Goal: Task Accomplishment & Management: Complete application form

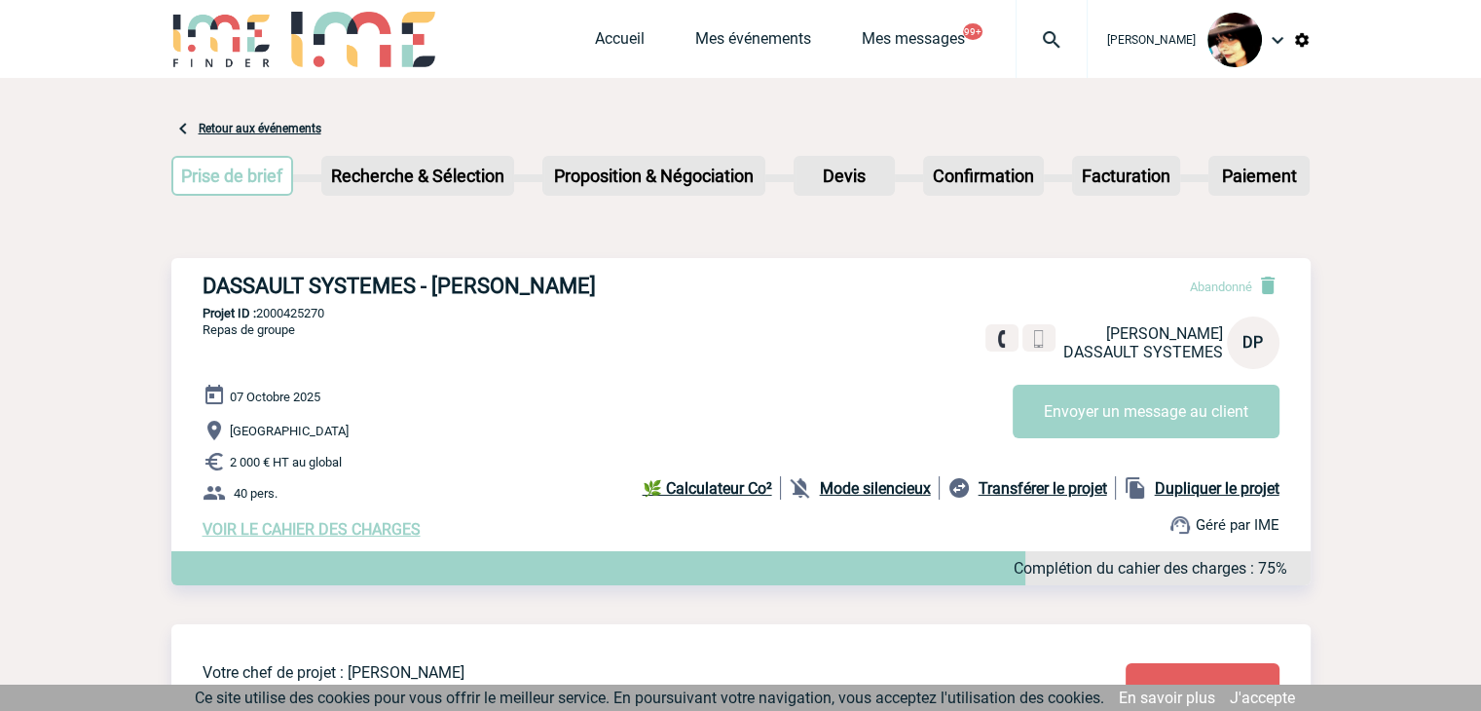
click at [636, 25] on div "Accueil Mes événements Mes messages 99+ Projet, client Projet, client" at bounding box center [841, 39] width 493 height 78
click at [627, 31] on span "Accueil" at bounding box center [645, 38] width 100 height 18
click at [604, 37] on link "Accueil" at bounding box center [620, 42] width 50 height 27
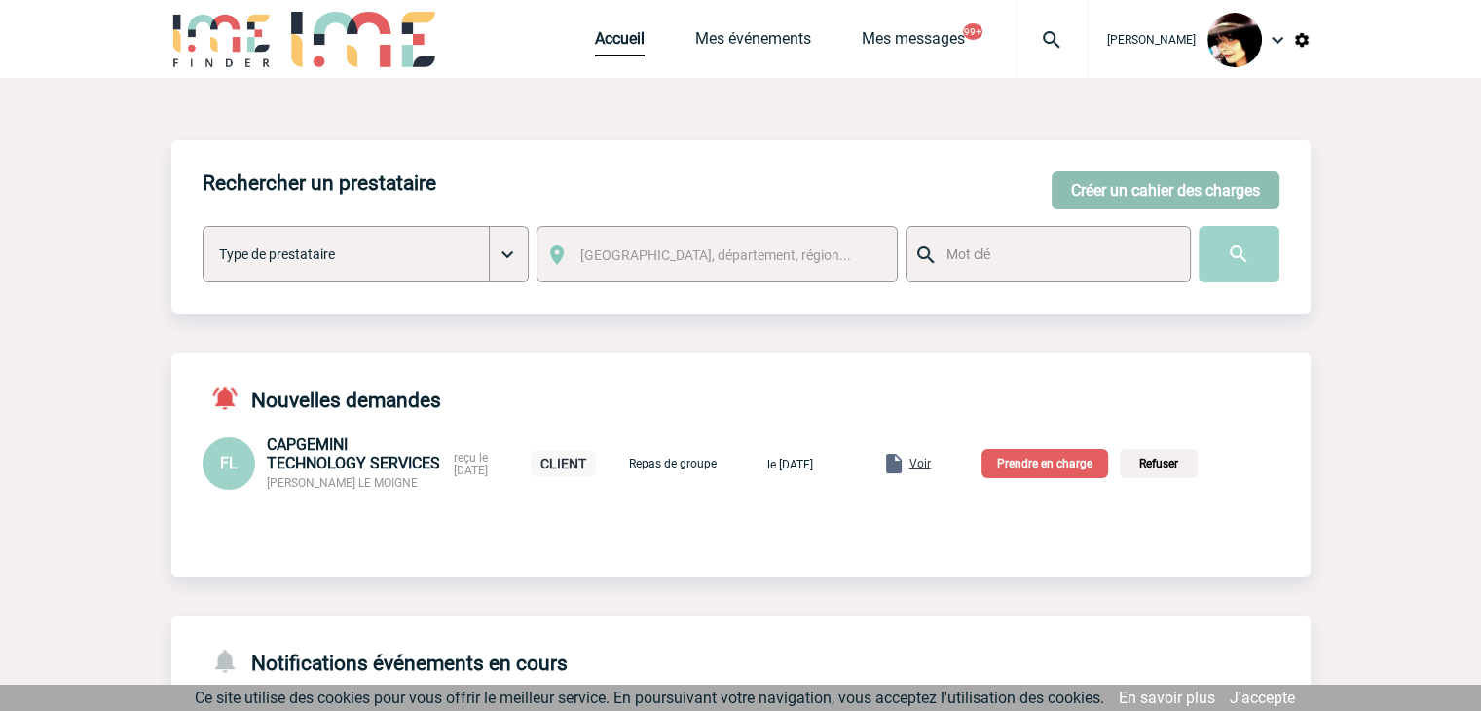
click at [1108, 176] on button "Créer un cahier des charges" at bounding box center [1165, 190] width 228 height 38
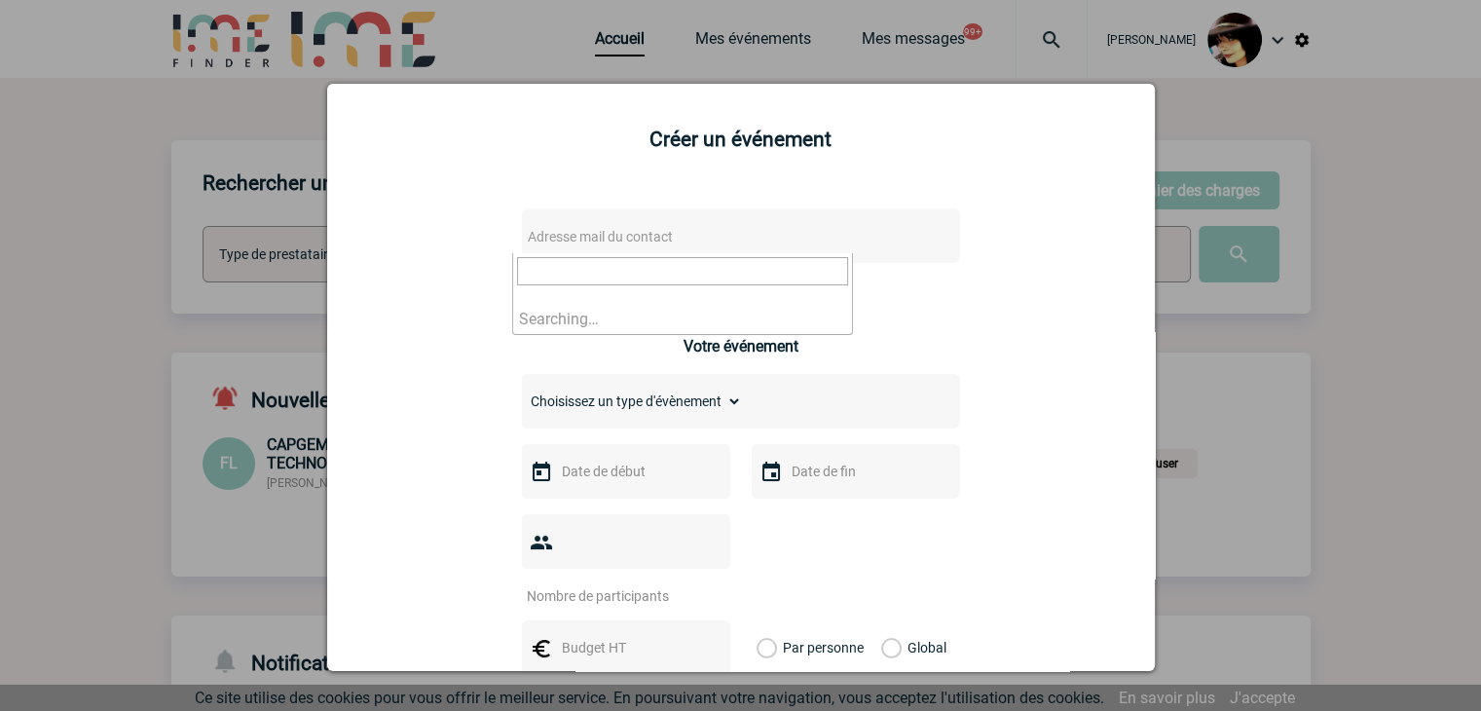
click at [717, 235] on span "Adresse mail du contact" at bounding box center [690, 236] width 341 height 27
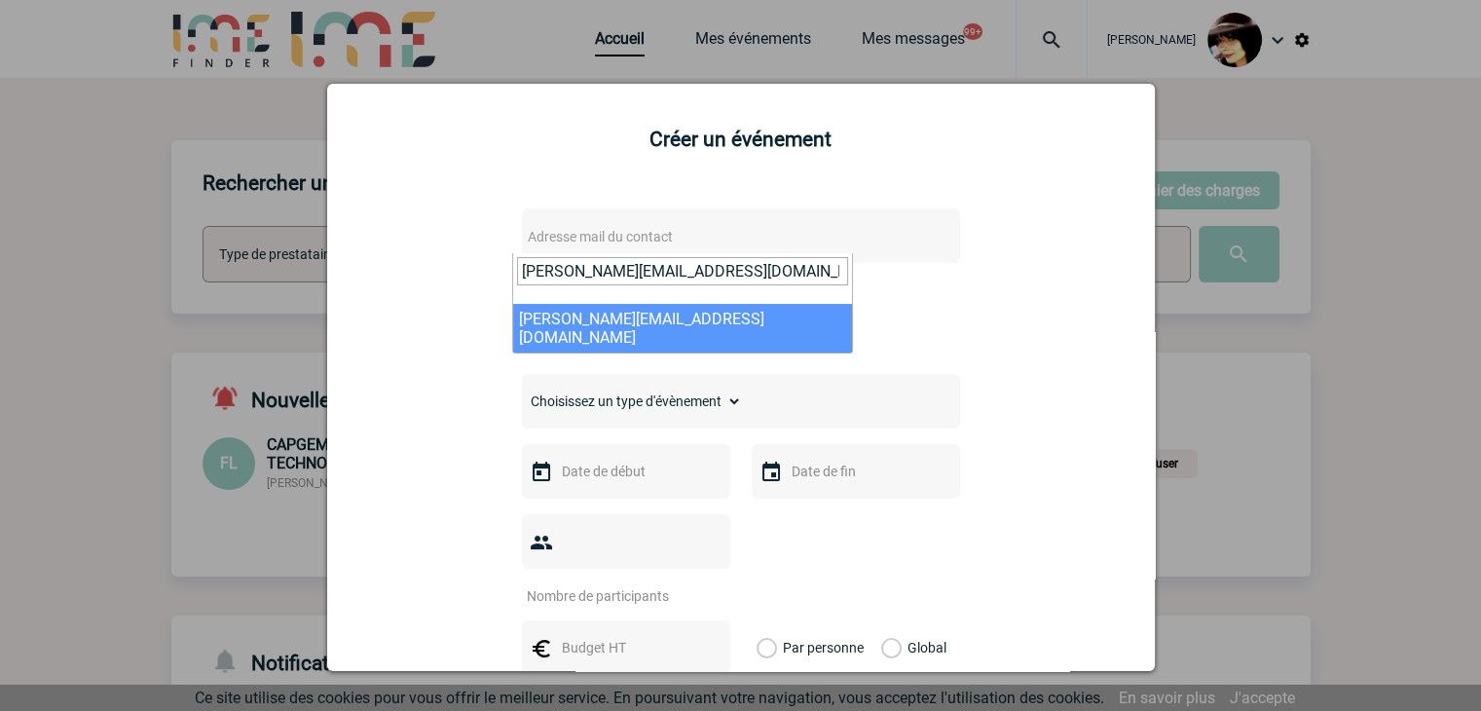
type input "isabelle.ottaviani@abeille-assurances.fr"
select select "132560"
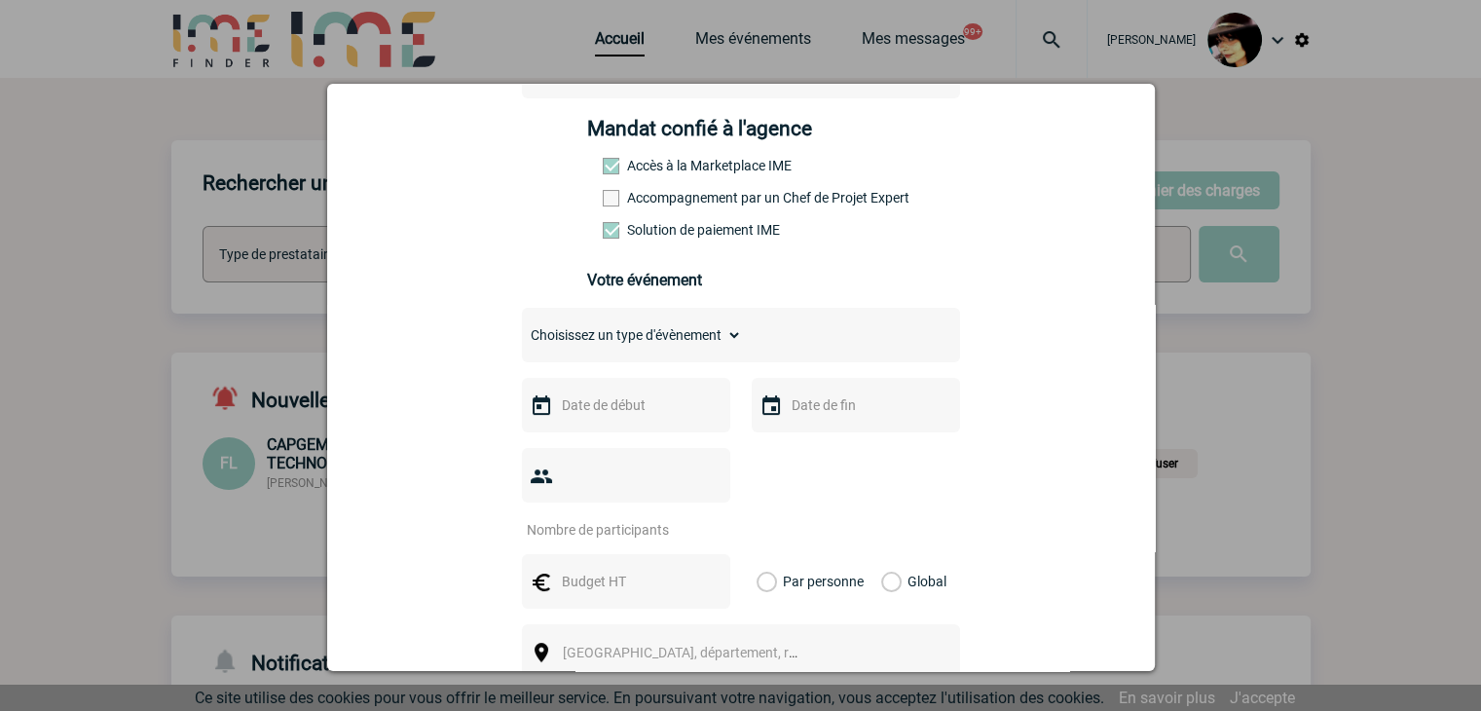
scroll to position [292, 0]
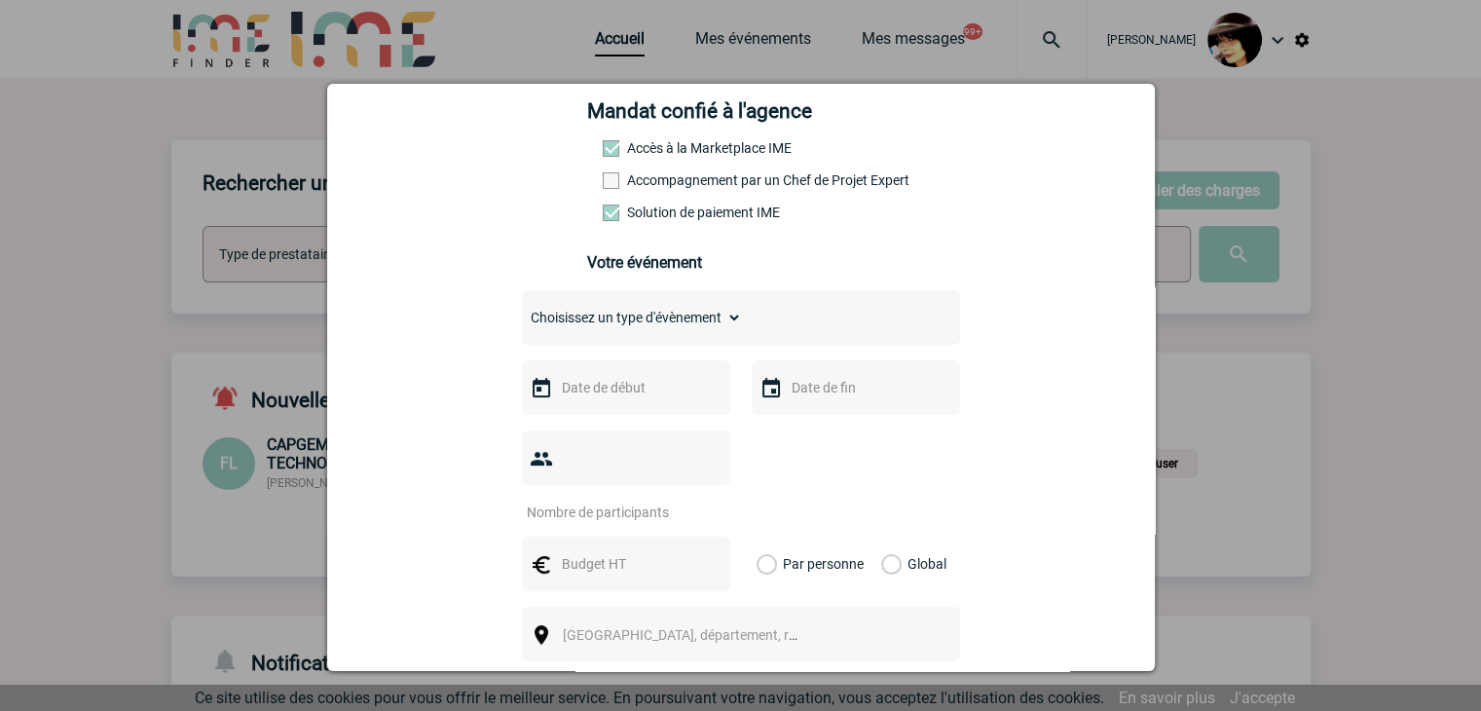
click at [533, 331] on select "Choisissez un type d'évènement Séminaire avec nuitée Séminaire sans nuitée Repa…" at bounding box center [632, 317] width 220 height 27
select select "2"
click at [522, 310] on select "Choisissez un type d'évènement Séminaire avec nuitée Séminaire sans nuitée Repa…" at bounding box center [632, 317] width 220 height 27
click at [580, 400] on input "text" at bounding box center [624, 387] width 134 height 25
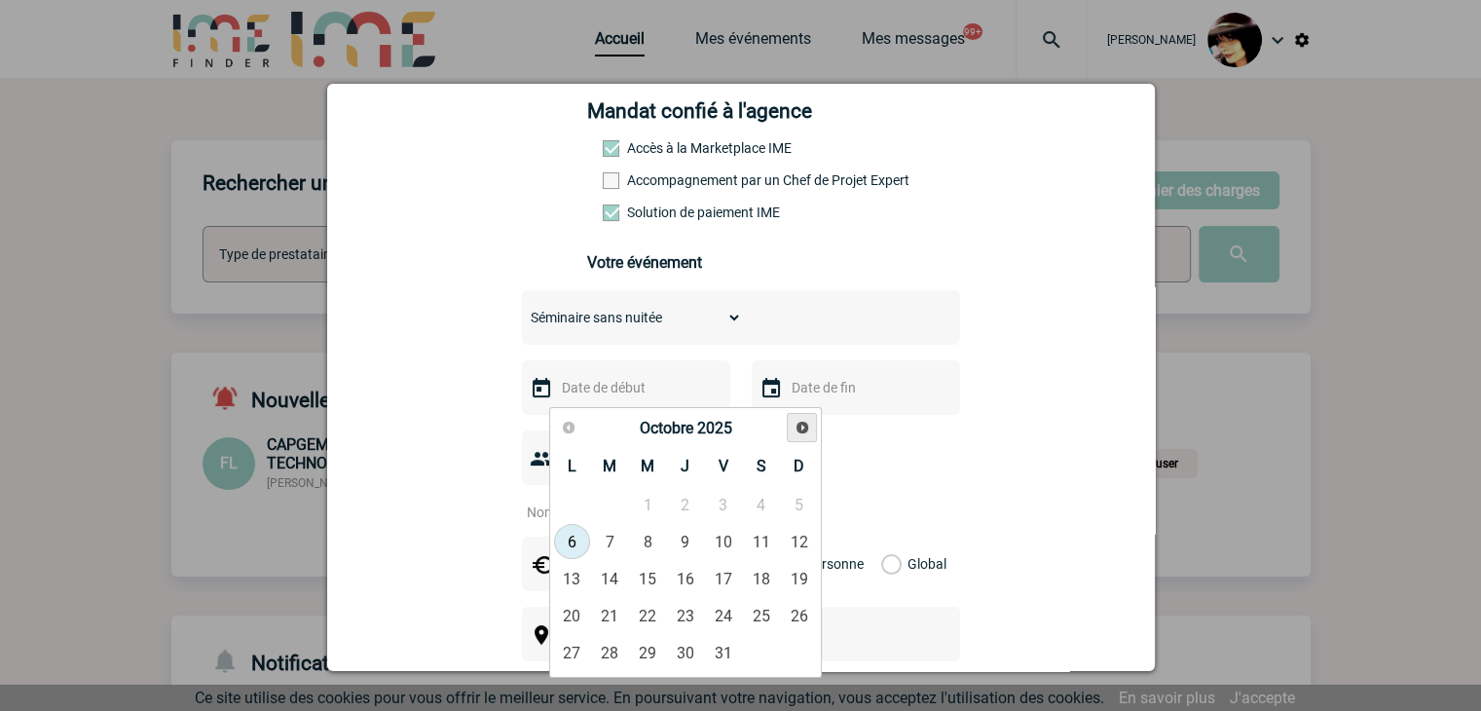
click at [796, 436] on link "Suivant" at bounding box center [802, 428] width 30 height 30
click at [709, 499] on link "5" at bounding box center [723, 504] width 36 height 35
type input "05-12-2025"
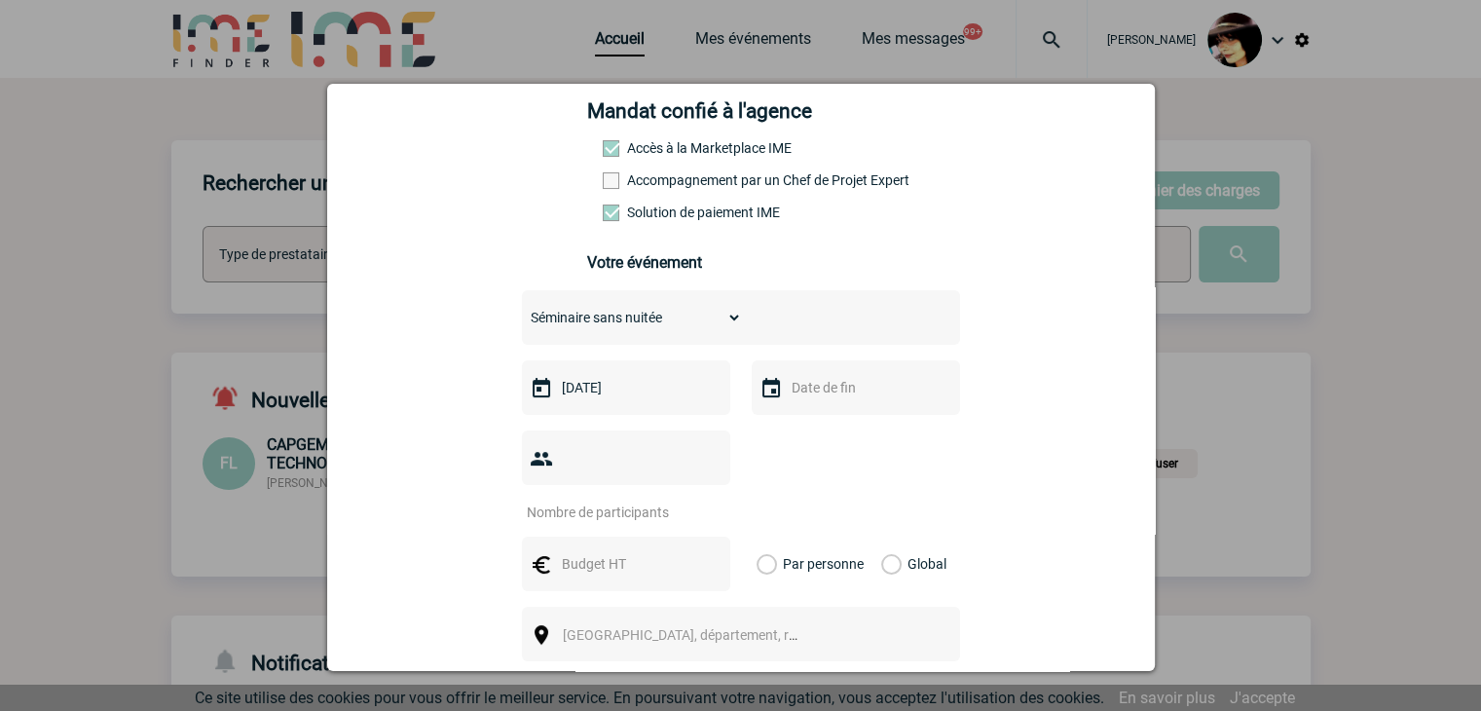
click at [589, 499] on input "number" at bounding box center [613, 511] width 183 height 25
type input "32"
click at [603, 551] on input "text" at bounding box center [624, 563] width 134 height 25
type input "1072"
click at [883, 536] on label "Global" at bounding box center [887, 563] width 13 height 55
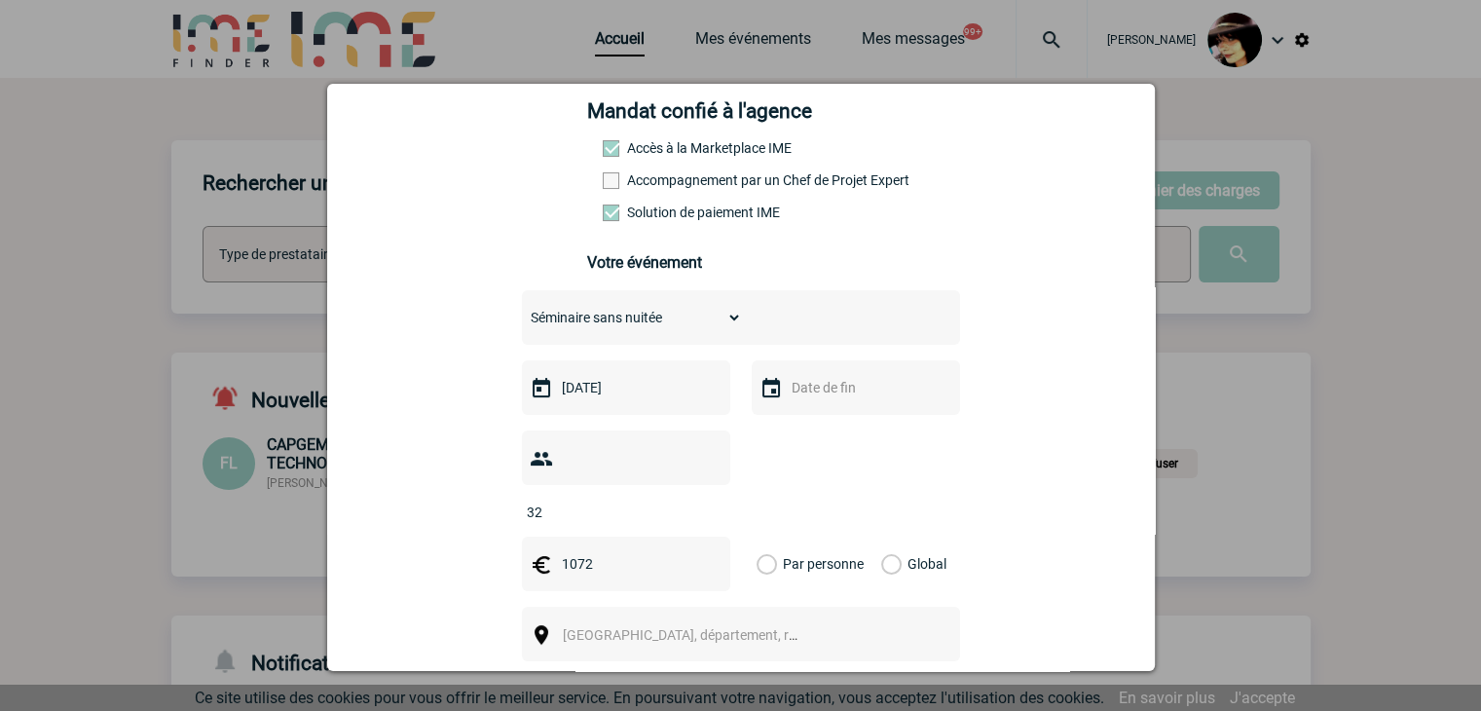
click at [0, 0] on input "Global" at bounding box center [0, 0] width 0 height 0
click at [712, 627] on span "[GEOGRAPHIC_DATA], département, région..." at bounding box center [698, 635] width 271 height 16
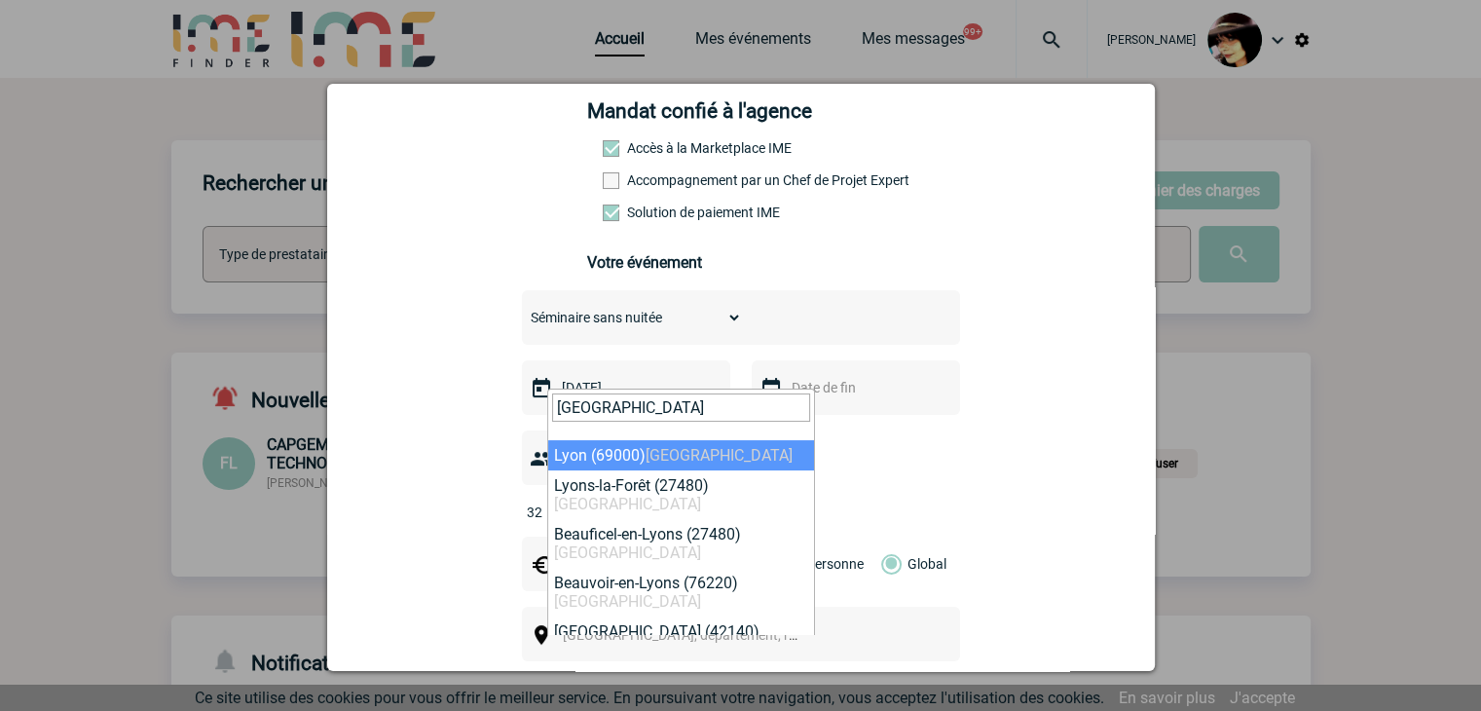
type input "lyon"
drag, startPoint x: 606, startPoint y: 457, endPoint x: 626, endPoint y: 470, distance: 24.6
select select "36544"
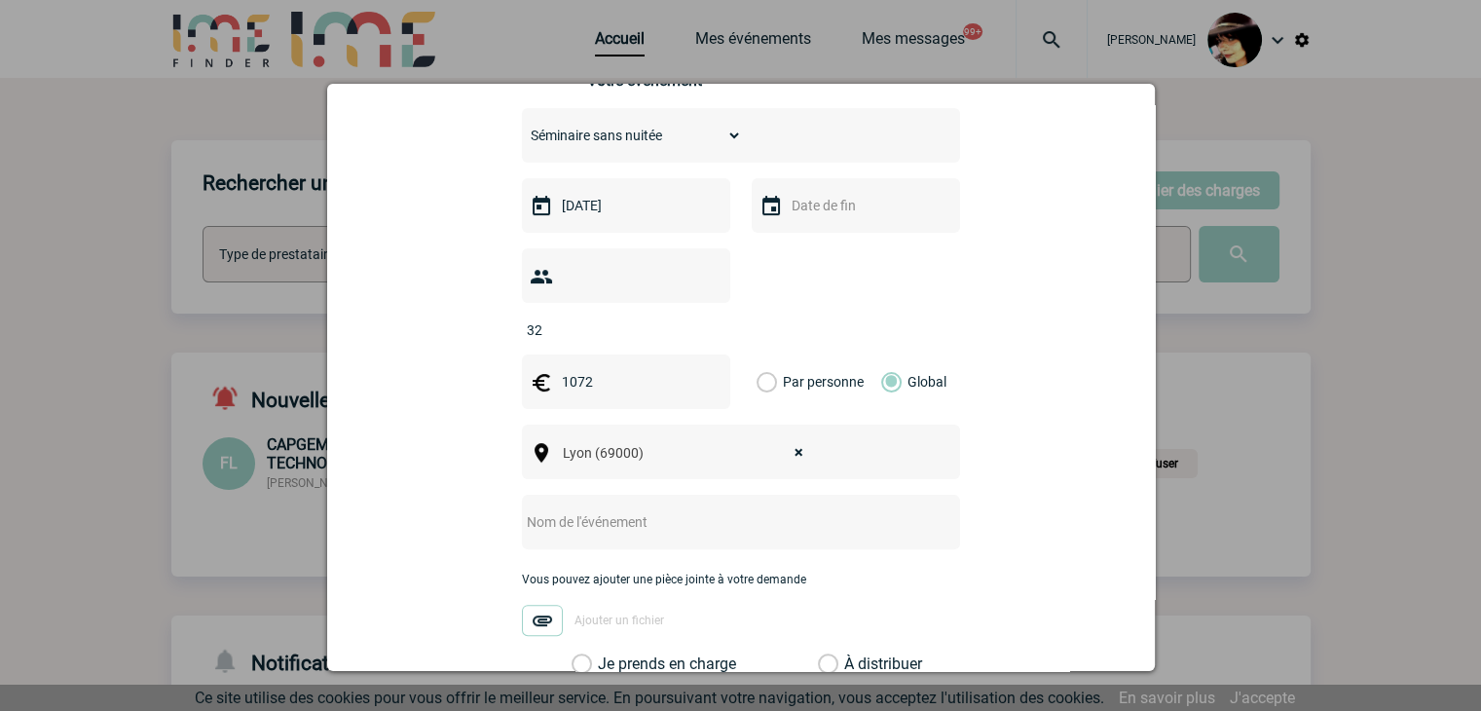
scroll to position [487, 0]
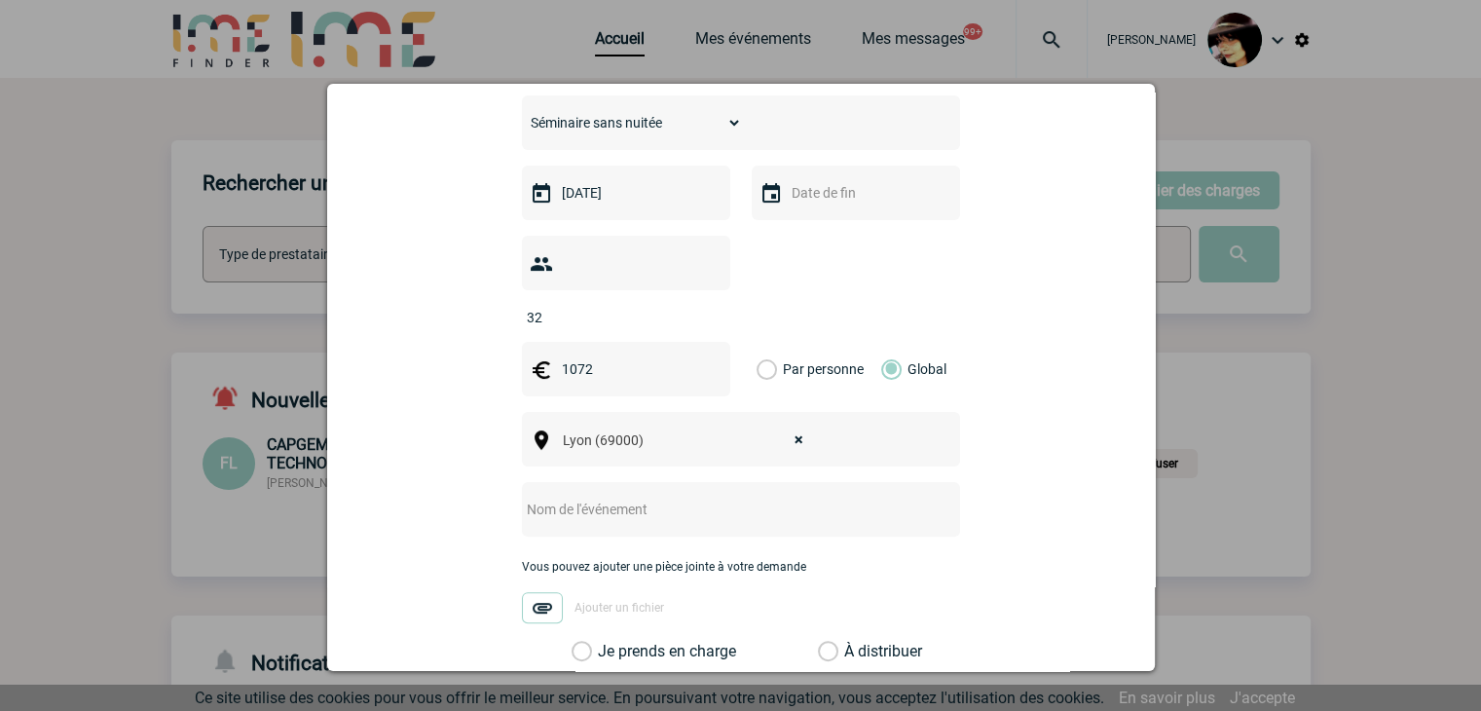
click at [611, 496] on input "text" at bounding box center [715, 508] width 386 height 25
click at [747, 496] on input "CENTRALISATION -" at bounding box center [715, 508] width 386 height 25
paste input "SEMINAIRE 05/12/2025 LES MEJEONNES"
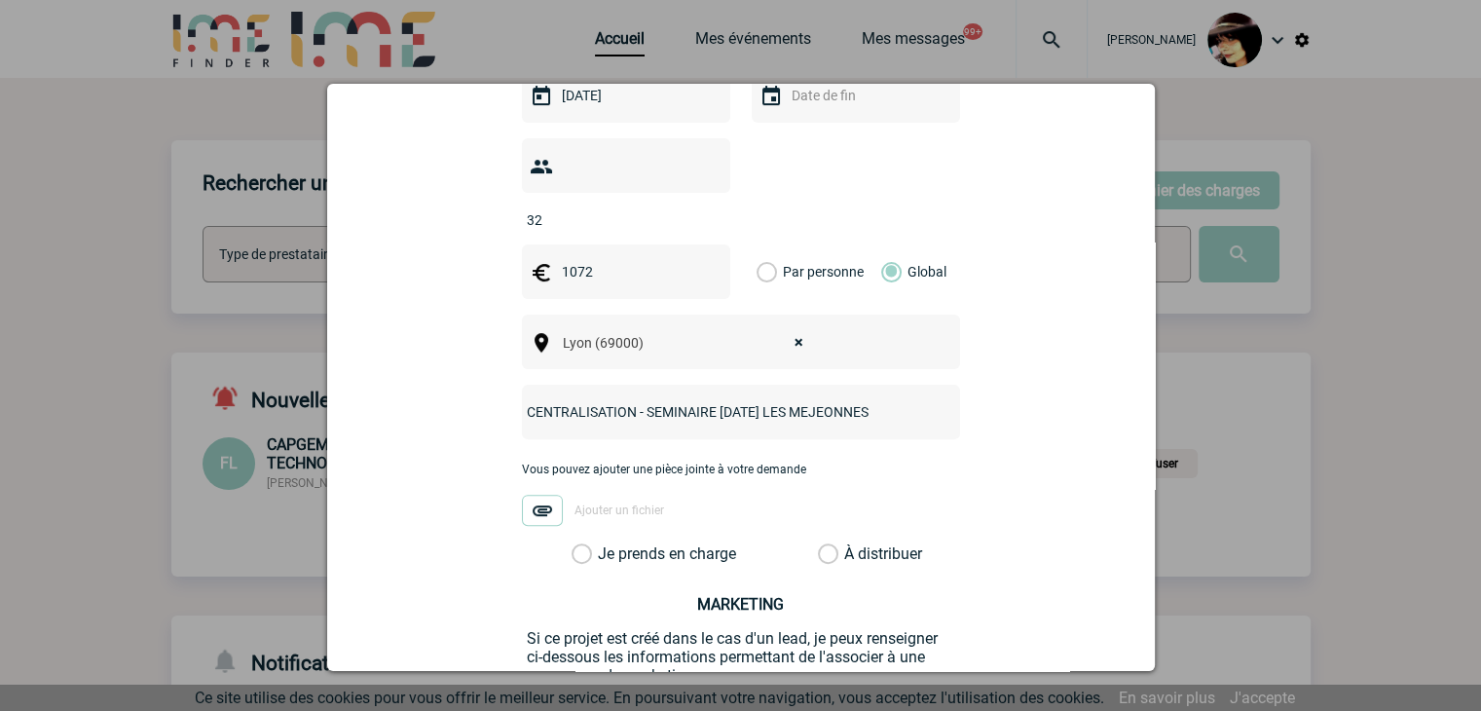
type input "CENTRALISATION - SEMINAIRE 05/12/2025 LES MEJEONNES"
click at [821, 544] on label "À distribuer" at bounding box center [828, 553] width 20 height 19
click at [0, 0] on input "À distribuer" at bounding box center [0, 0] width 0 height 0
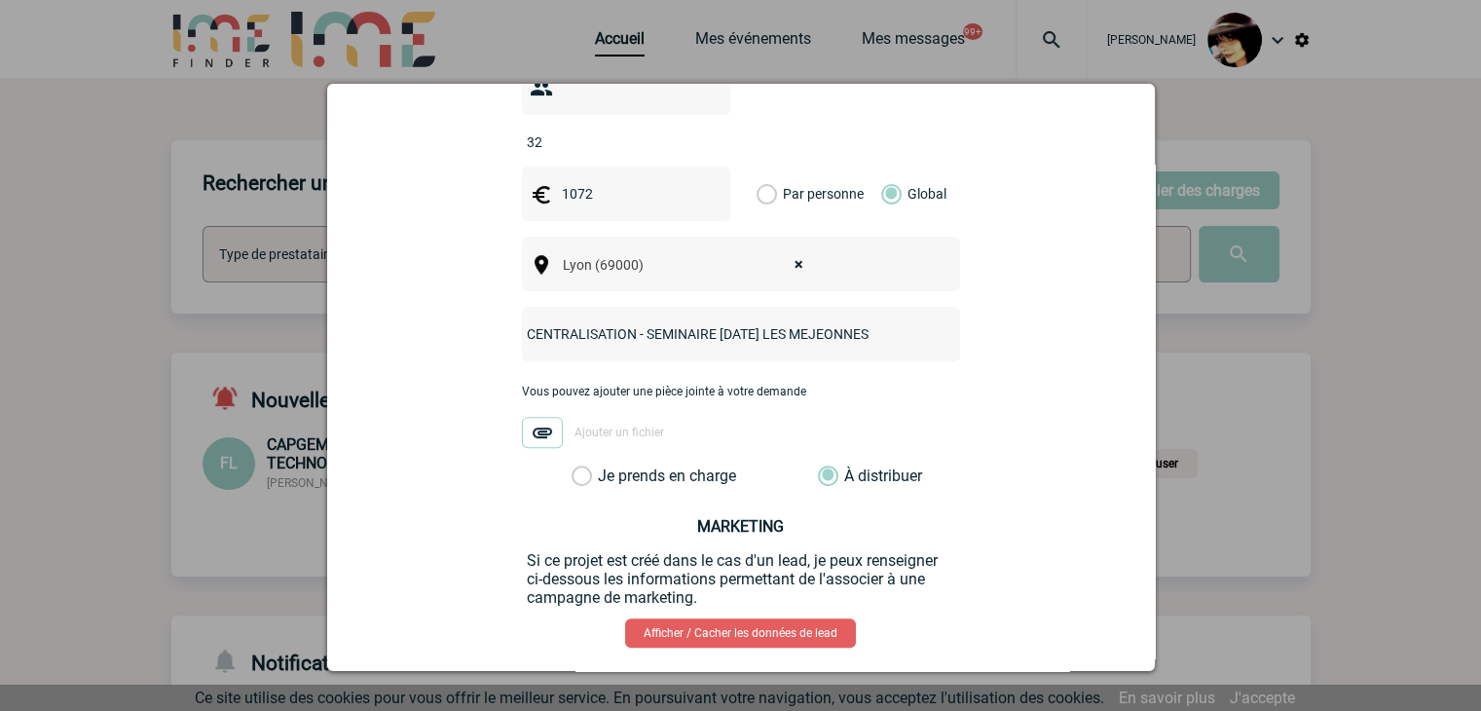
scroll to position [732, 0]
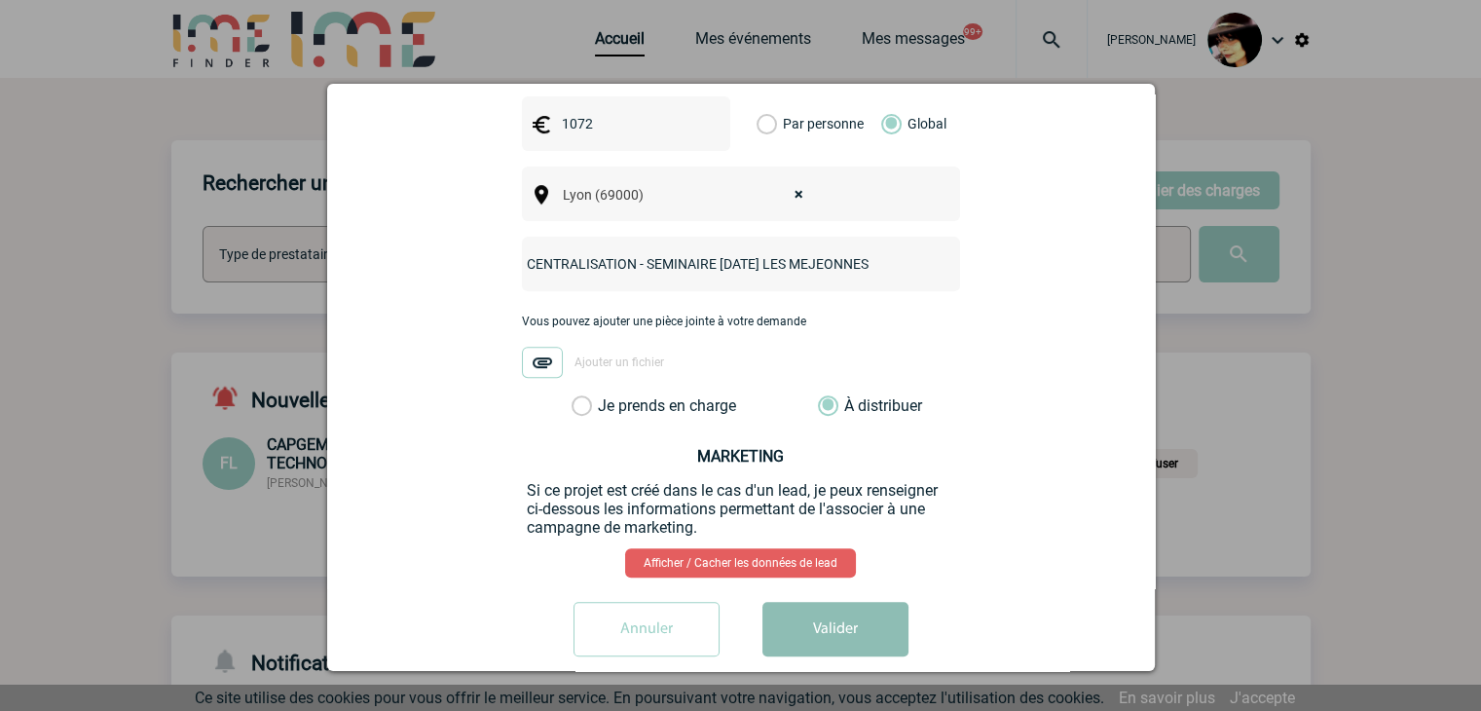
click at [796, 602] on button "Valider" at bounding box center [835, 629] width 146 height 55
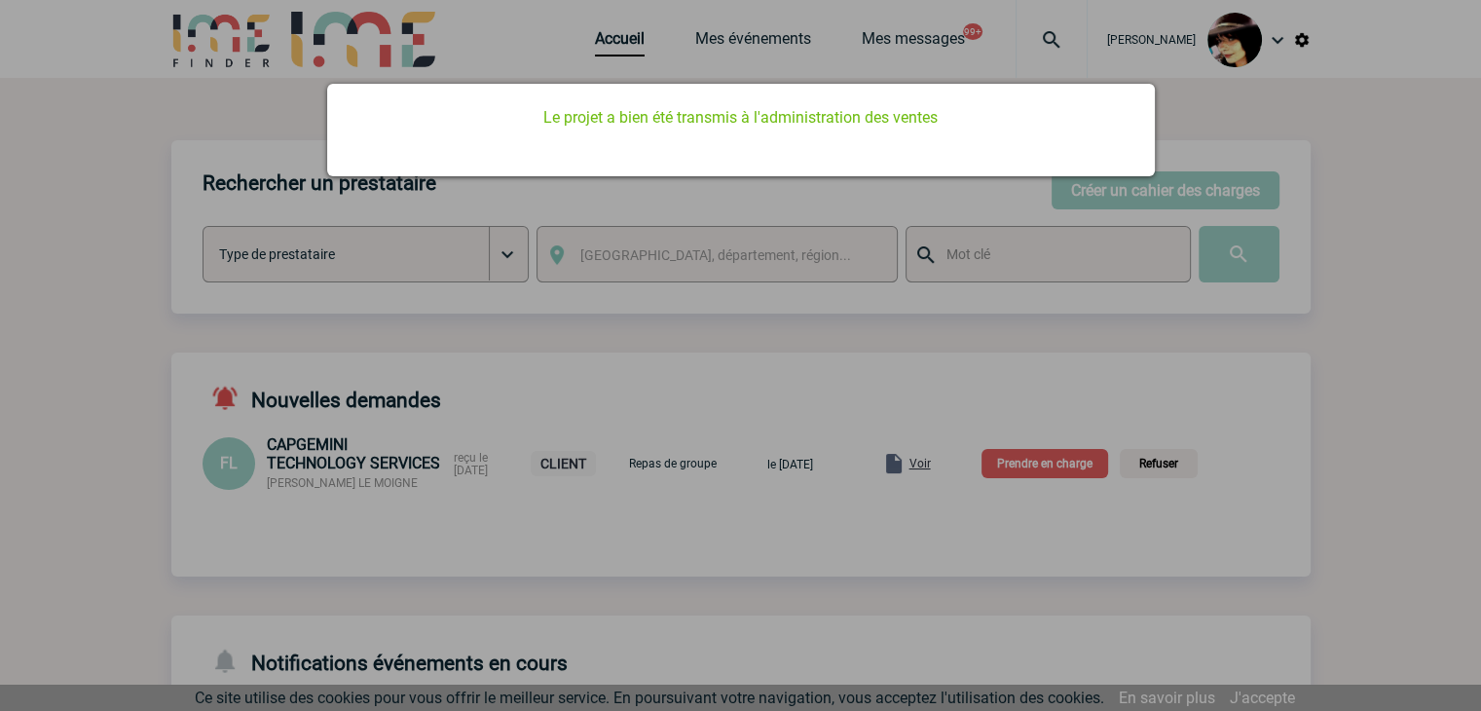
drag, startPoint x: 828, startPoint y: 310, endPoint x: 717, endPoint y: 246, distance: 128.6
click at [824, 311] on div at bounding box center [740, 355] width 1481 height 711
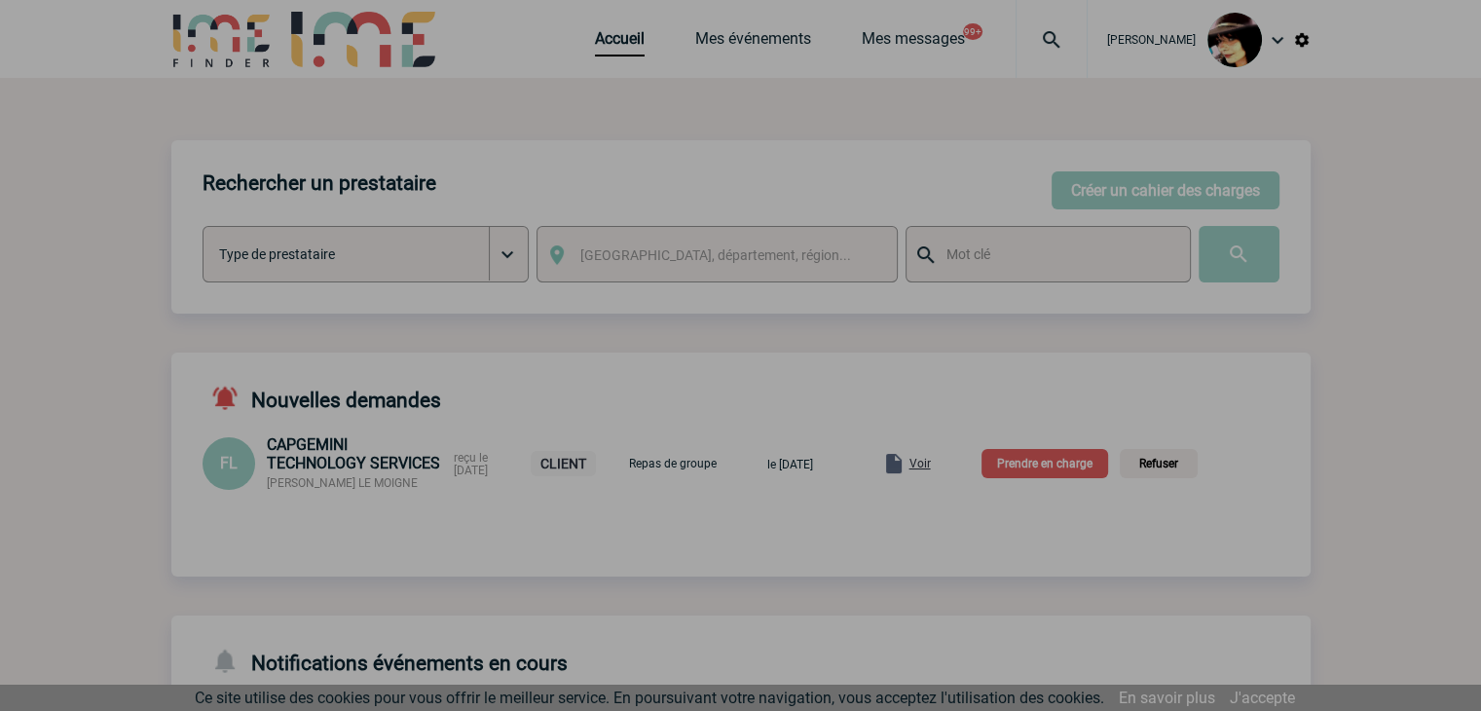
click at [623, 51] on div at bounding box center [740, 355] width 1481 height 711
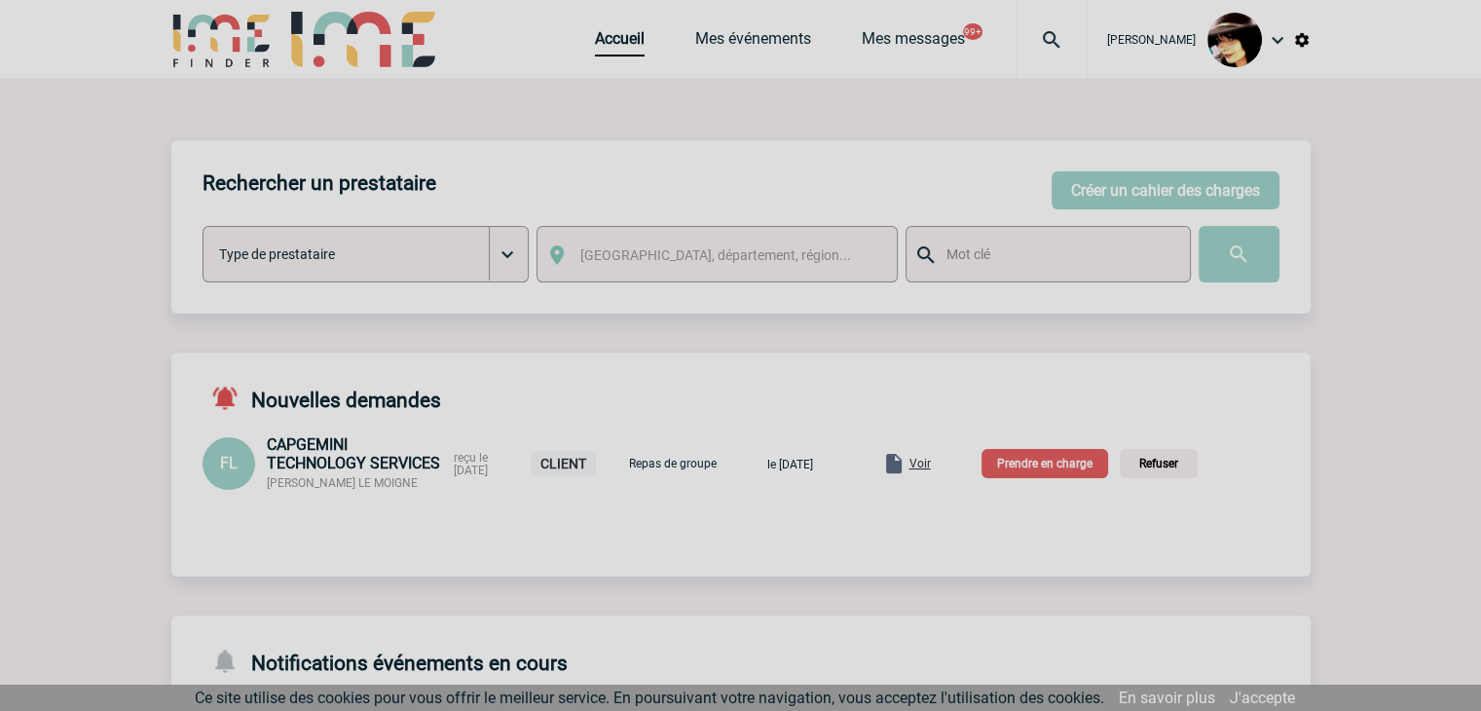
click at [618, 50] on div at bounding box center [740, 355] width 1481 height 711
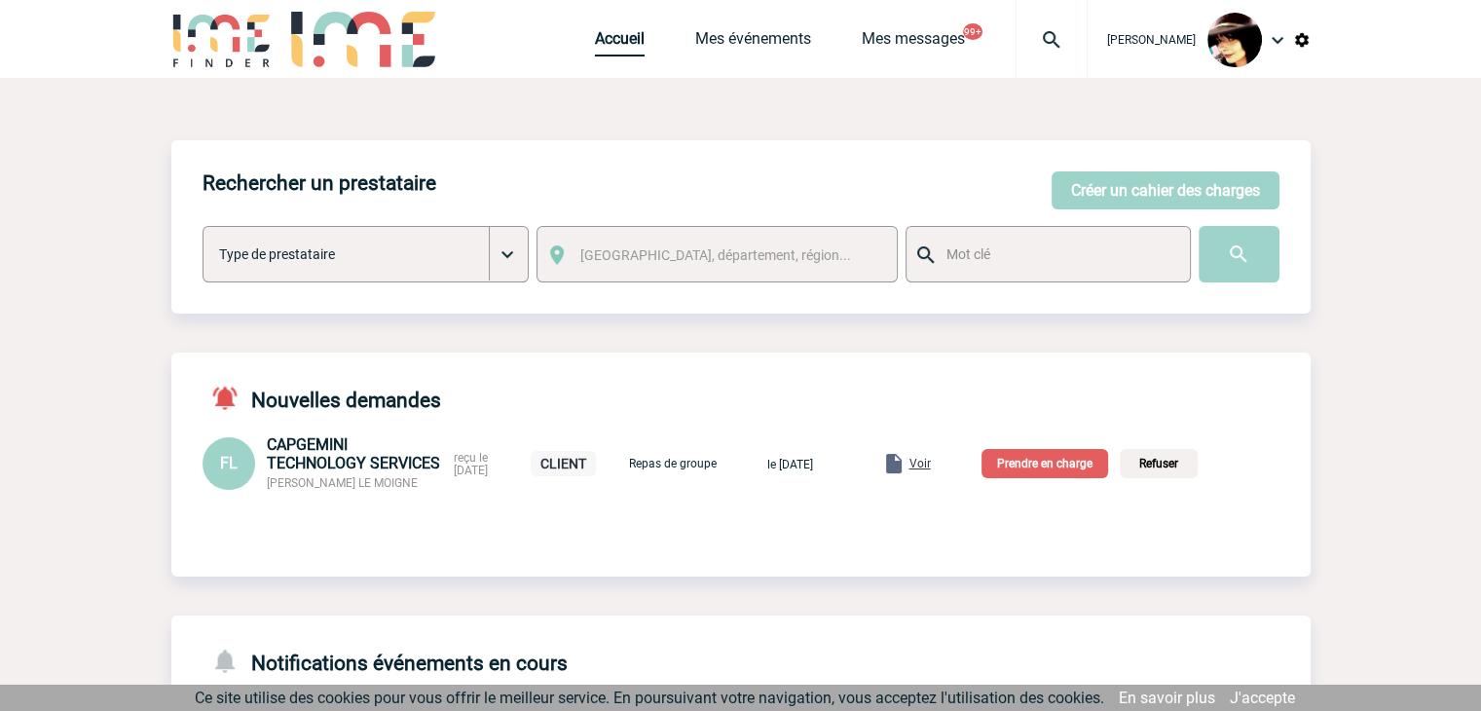
click at [602, 41] on link "Accueil" at bounding box center [620, 42] width 50 height 27
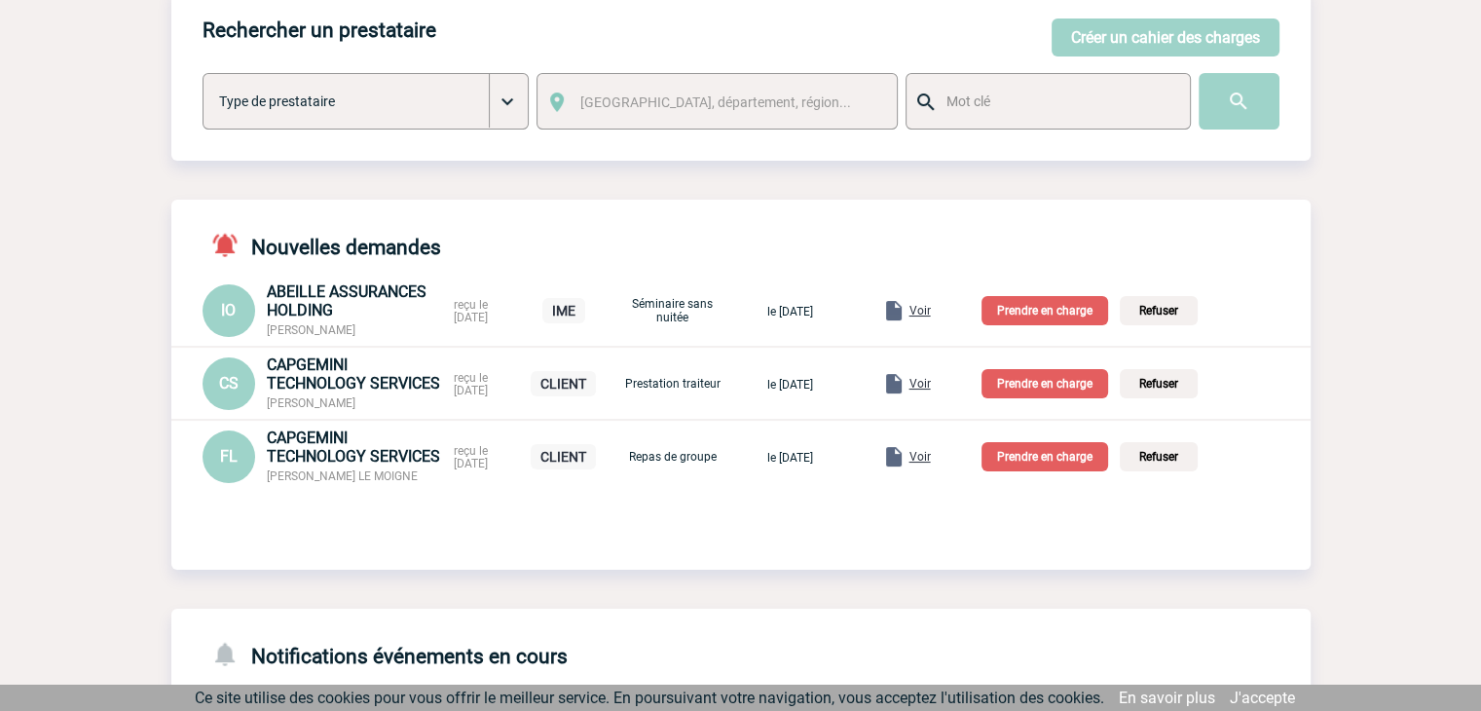
scroll to position [195, 0]
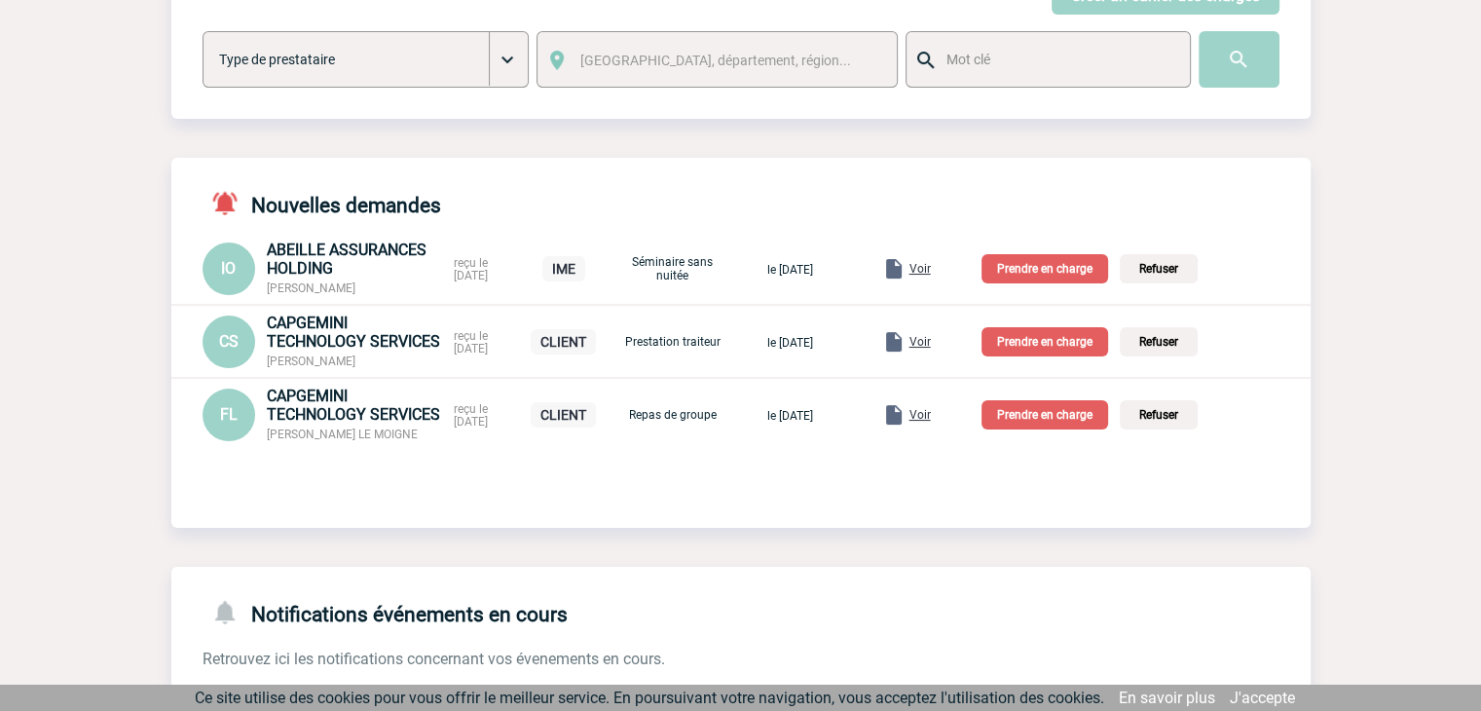
click at [931, 270] on span "Voir" at bounding box center [919, 269] width 21 height 14
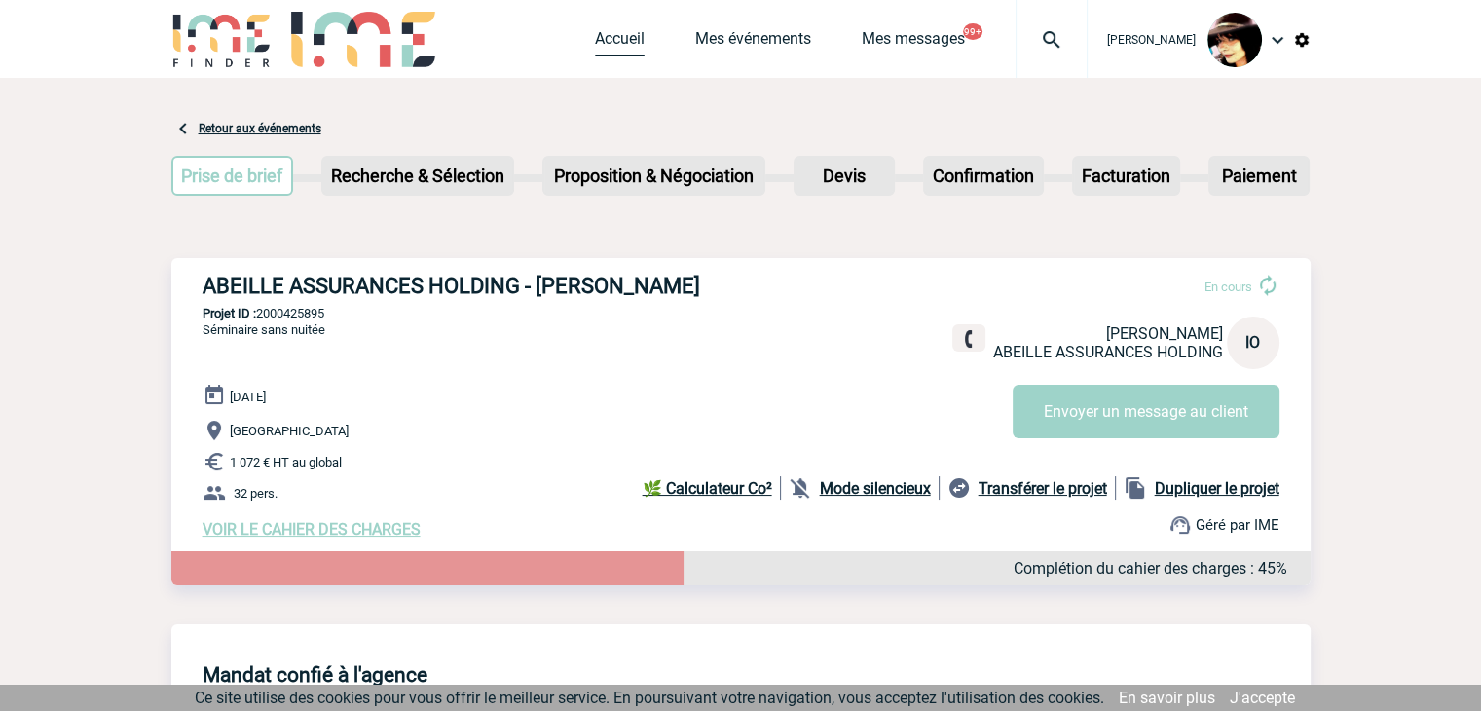
click at [606, 39] on link "Accueil" at bounding box center [620, 42] width 50 height 27
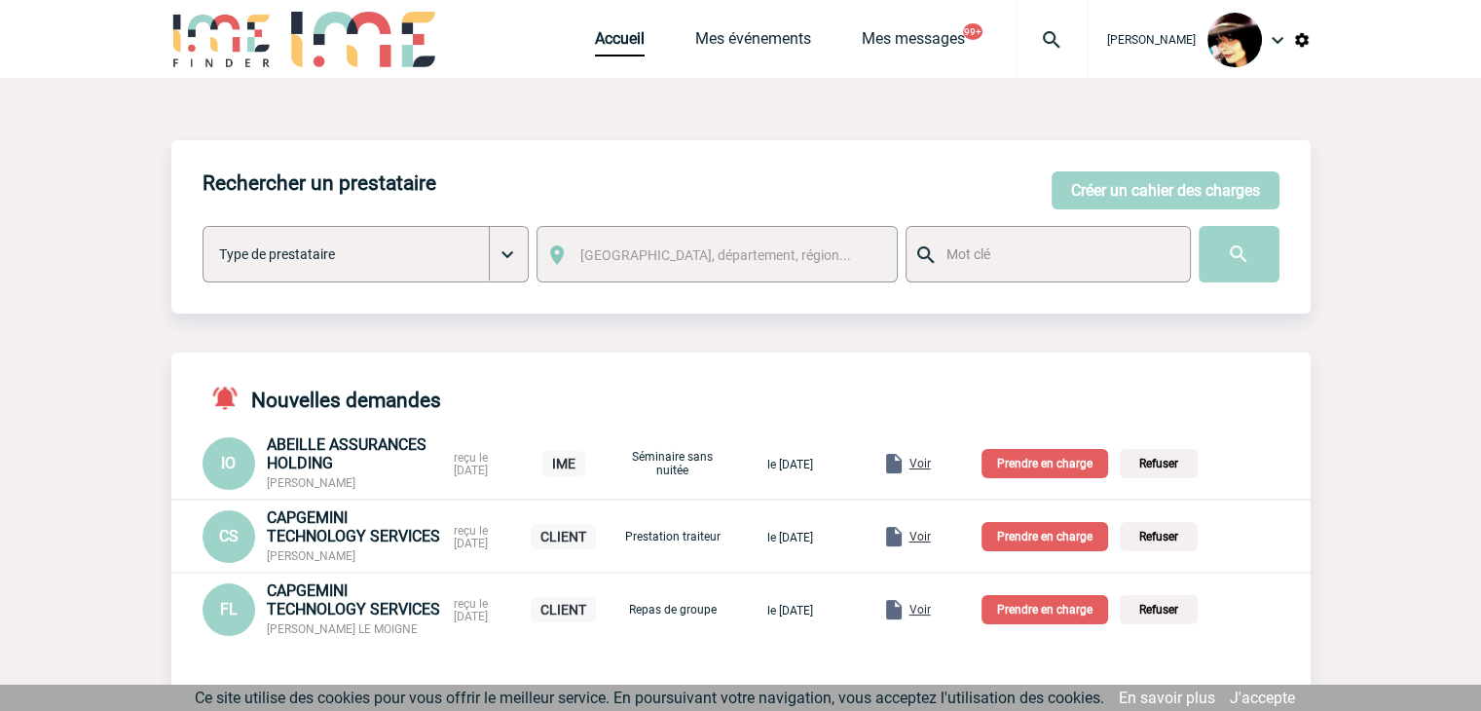
click at [1076, 462] on p "Prendre en charge" at bounding box center [1044, 463] width 127 height 29
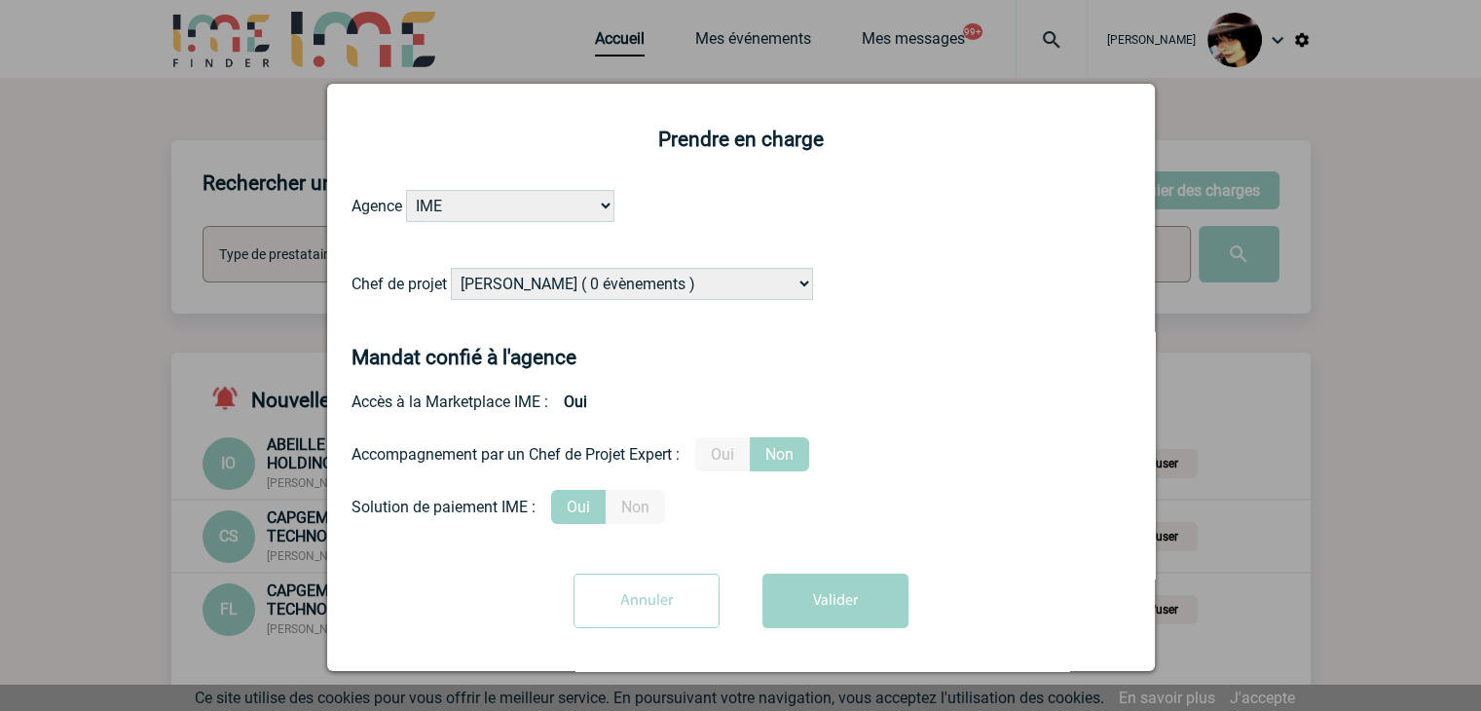
click at [659, 283] on select "[PERSON_NAME] ( 0 évènements ) [PERSON_NAME] ( 199 évènements ) [PERSON_NAME] (…" at bounding box center [632, 284] width 362 height 32
select select "131234"
click at [659, 283] on select "[PERSON_NAME] ( 0 évènements ) [PERSON_NAME] ( 199 évènements ) [PERSON_NAME] (…" at bounding box center [632, 284] width 362 height 32
click at [812, 591] on button "Valider" at bounding box center [835, 600] width 146 height 55
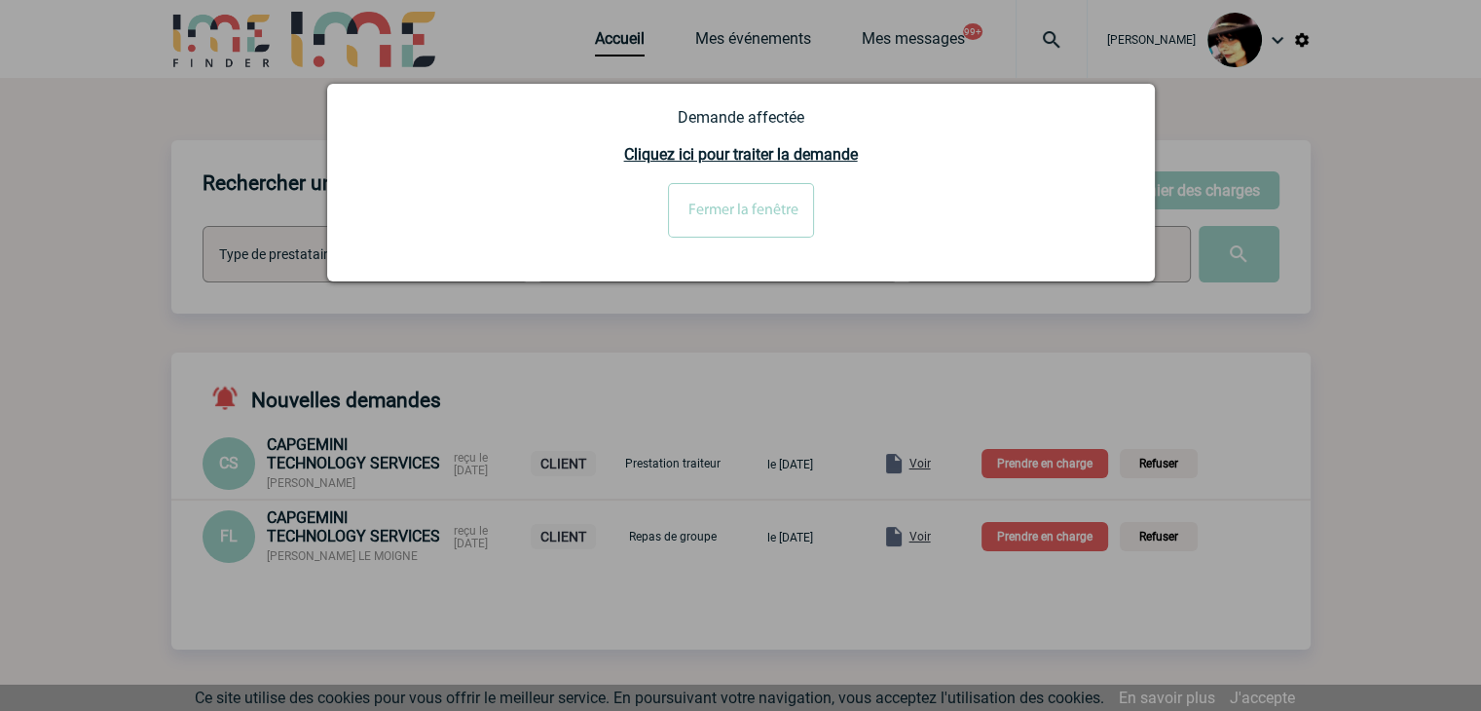
click at [685, 222] on input "Fermer la fenêtre" at bounding box center [741, 210] width 146 height 55
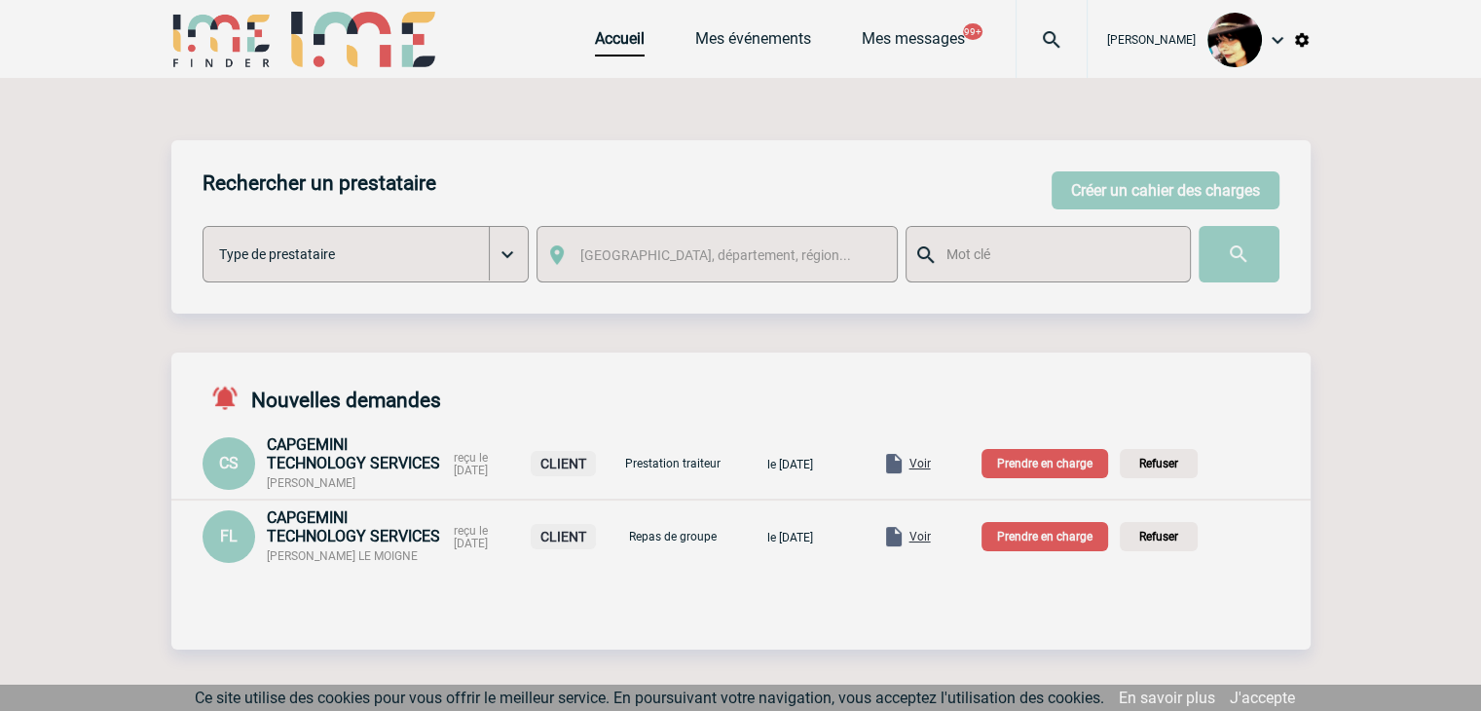
click at [937, 538] on body "[PERSON_NAME] Accueil Mes événements 99+" at bounding box center [740, 677] width 1481 height 1355
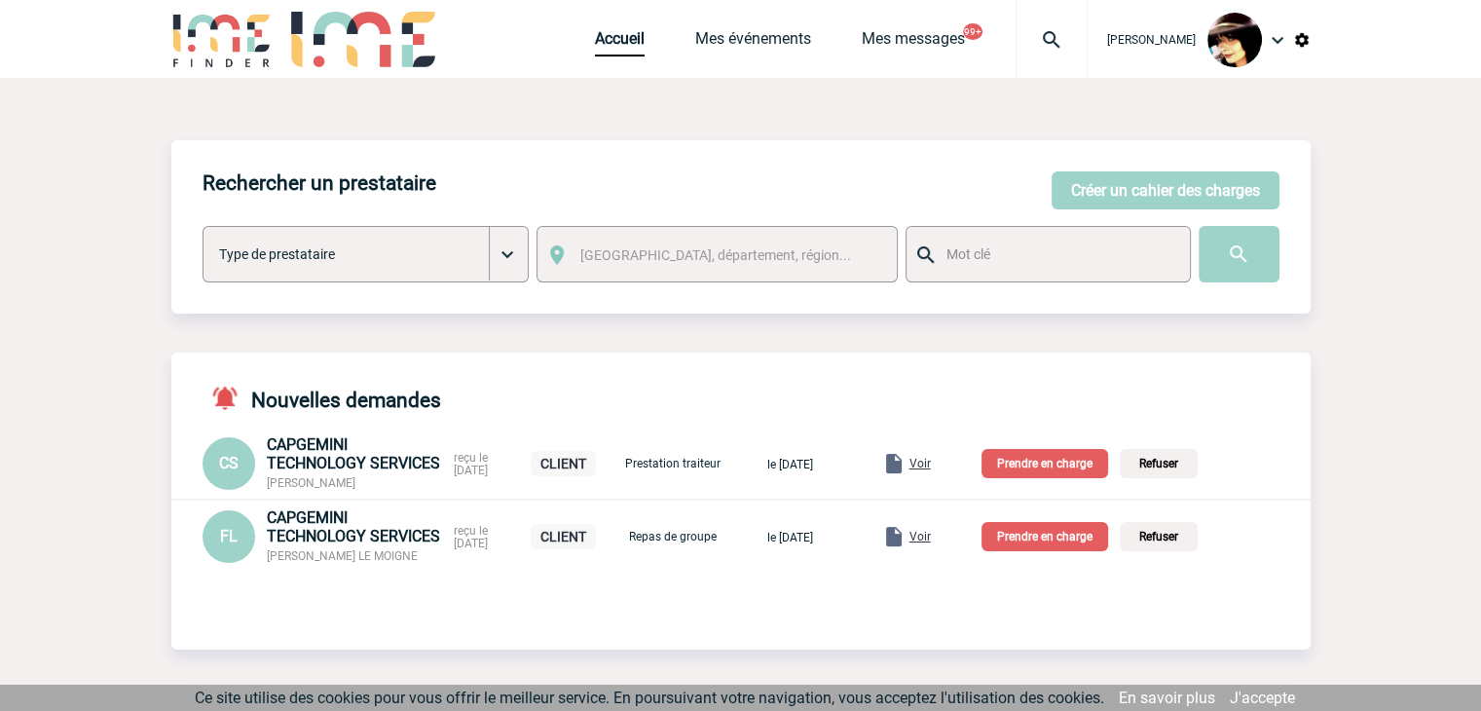
click at [931, 538] on span "Voir" at bounding box center [919, 537] width 21 height 14
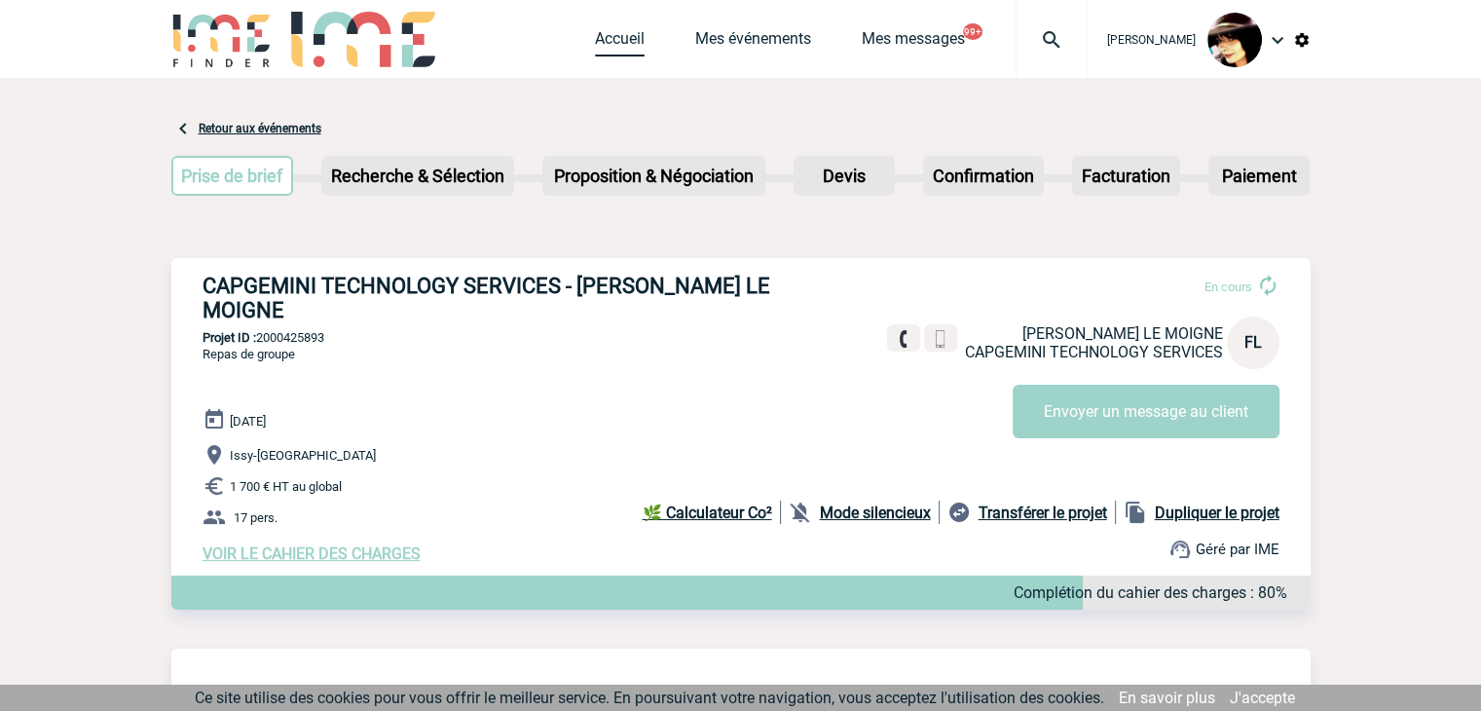
click at [610, 32] on link "Accueil" at bounding box center [620, 42] width 50 height 27
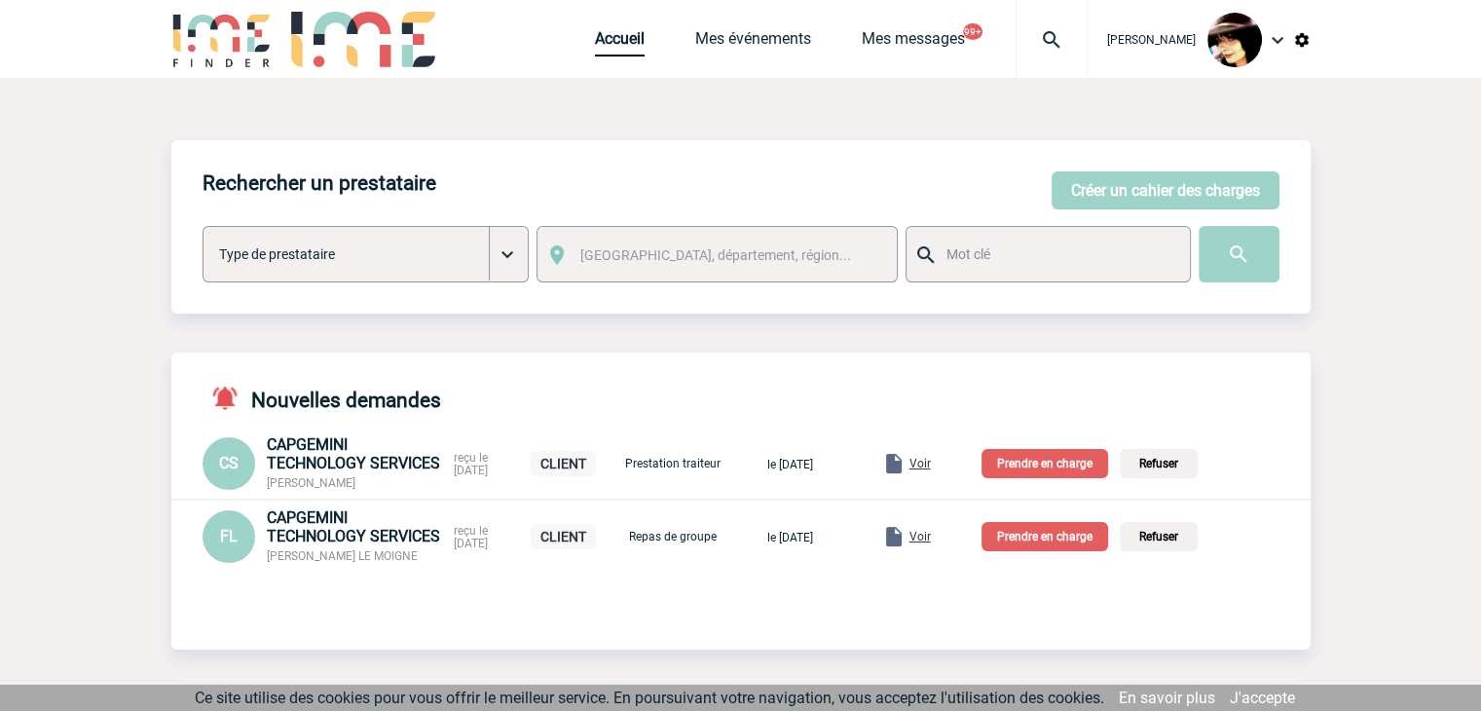
click at [1051, 542] on p "Prendre en charge" at bounding box center [1044, 536] width 127 height 29
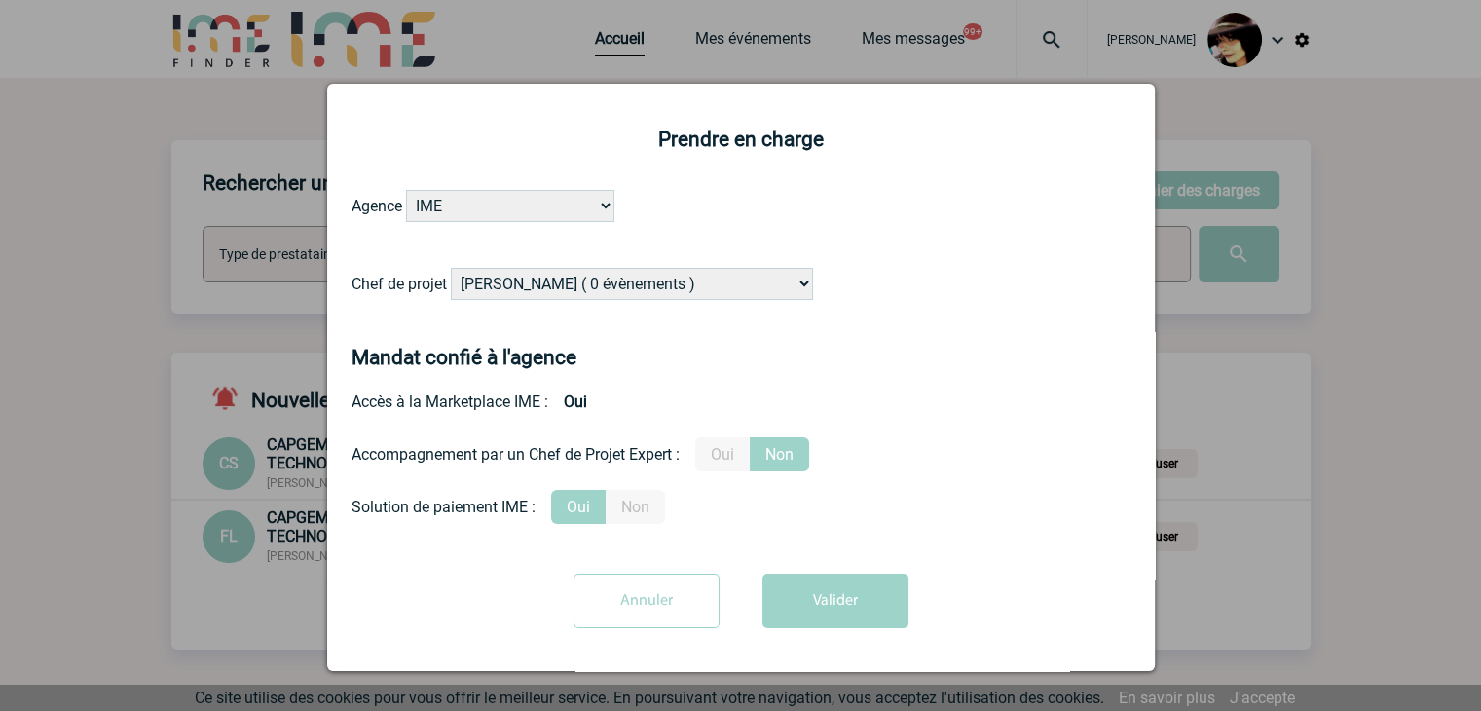
click at [652, 285] on select "[PERSON_NAME] ( 0 évènements ) [PERSON_NAME] ( 199 évènements ) [PERSON_NAME] (…" at bounding box center [632, 284] width 362 height 32
select select "131347"
click at [652, 280] on select "[PERSON_NAME] ( 0 évènements ) [PERSON_NAME] ( 199 évènements ) [PERSON_NAME] (…" at bounding box center [632, 284] width 362 height 32
drag, startPoint x: 726, startPoint y: 459, endPoint x: 806, endPoint y: 585, distance: 149.6
click at [727, 459] on label "Oui" at bounding box center [722, 454] width 55 height 34
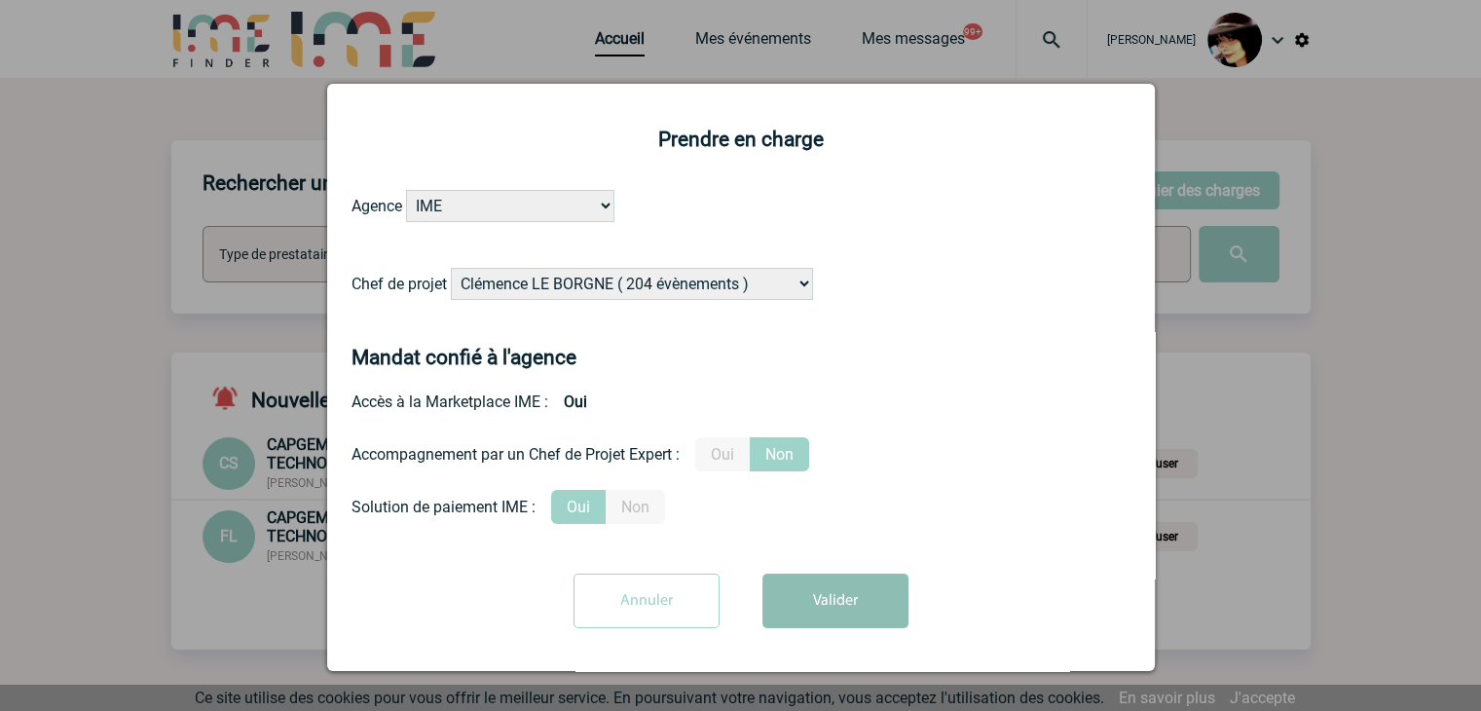
click at [0, 0] on input "Oui" at bounding box center [0, 0] width 0 height 0
click at [806, 595] on button "Valider" at bounding box center [835, 600] width 146 height 55
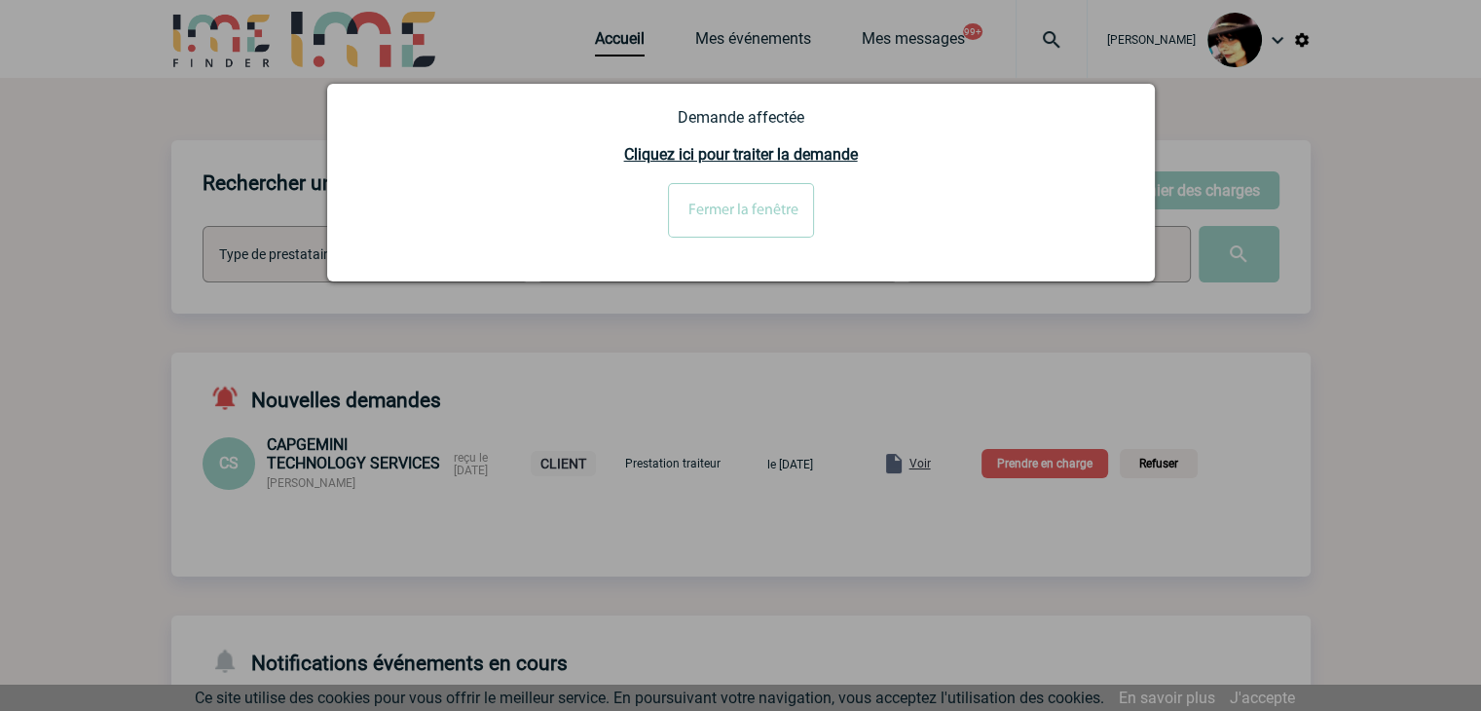
drag, startPoint x: 753, startPoint y: 217, endPoint x: 826, endPoint y: 255, distance: 82.3
click at [755, 217] on input "Fermer la fenêtre" at bounding box center [741, 210] width 146 height 55
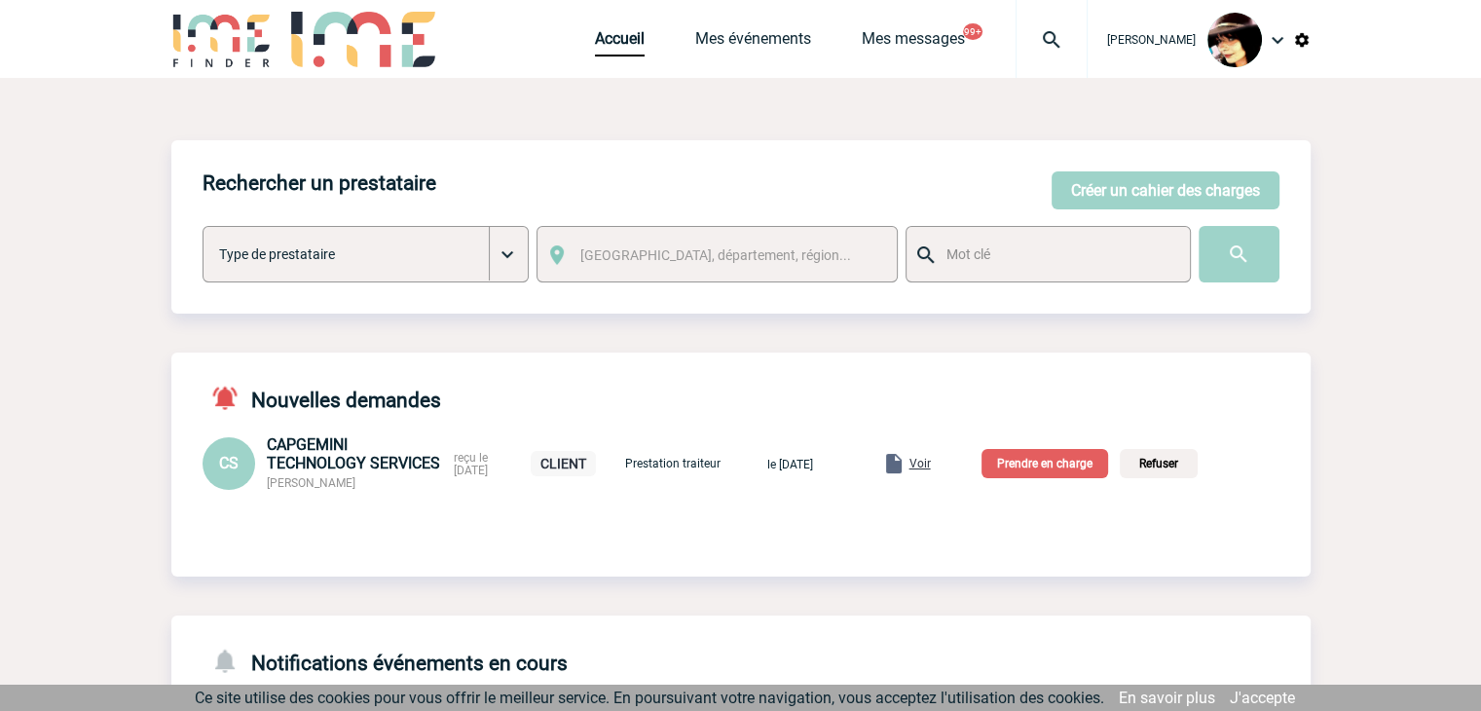
click at [931, 467] on span "Voir" at bounding box center [919, 464] width 21 height 14
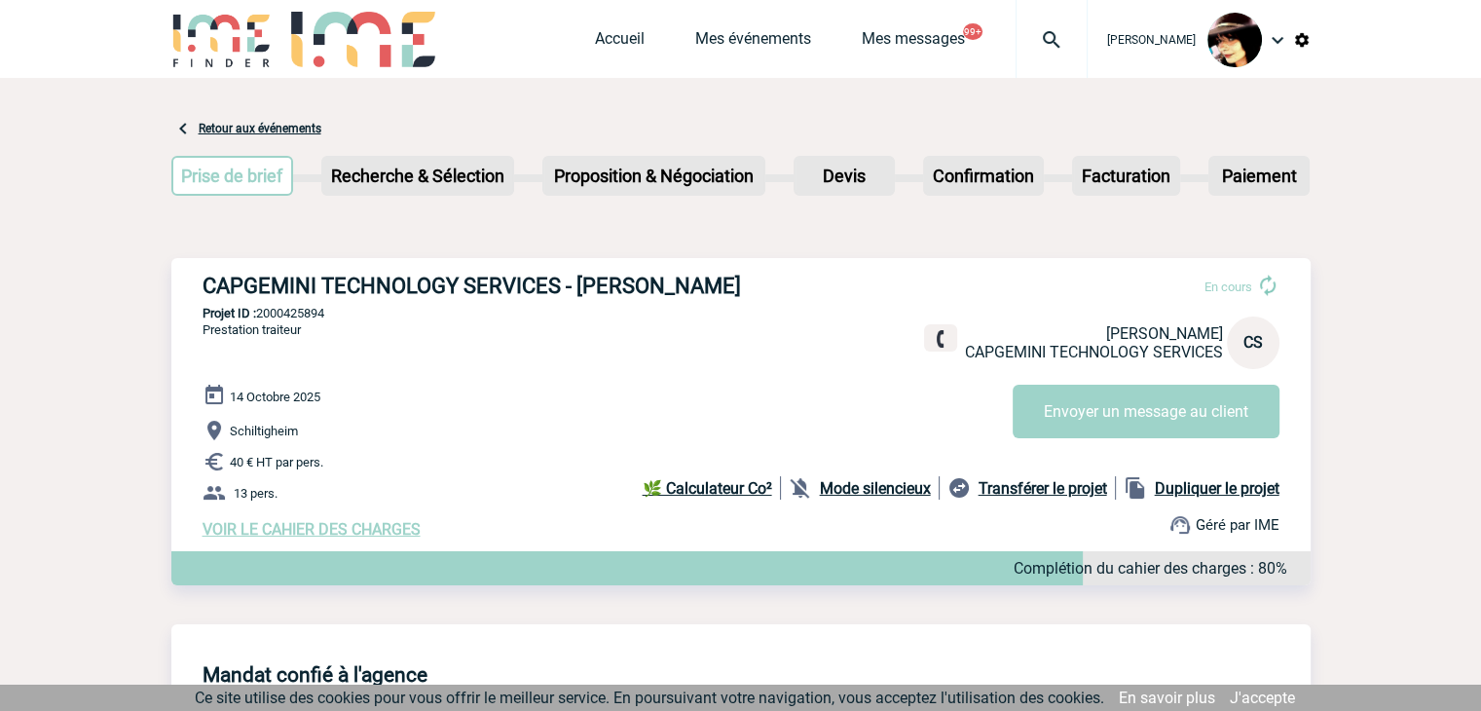
click at [358, 527] on span "VOIR LE CAHIER DES CHARGES" at bounding box center [311, 529] width 218 height 18
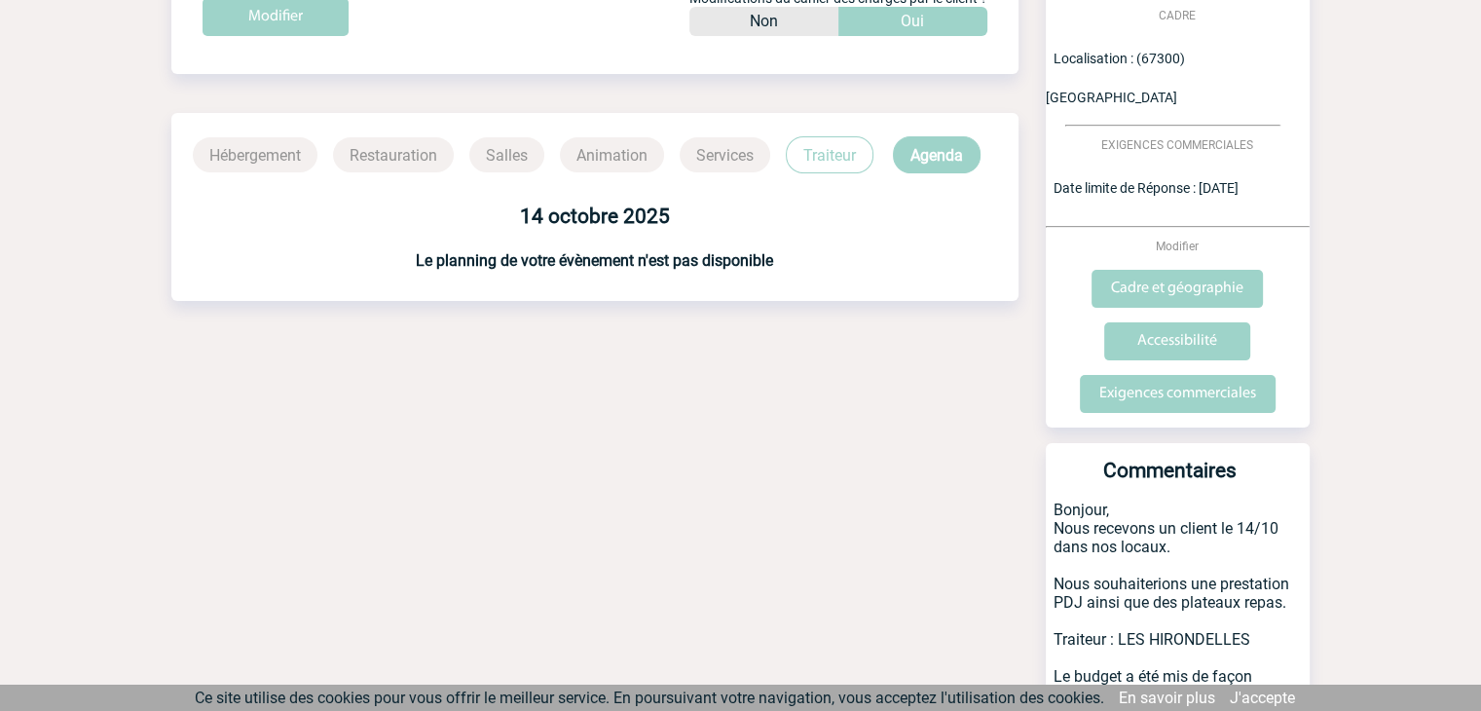
scroll to position [562, 0]
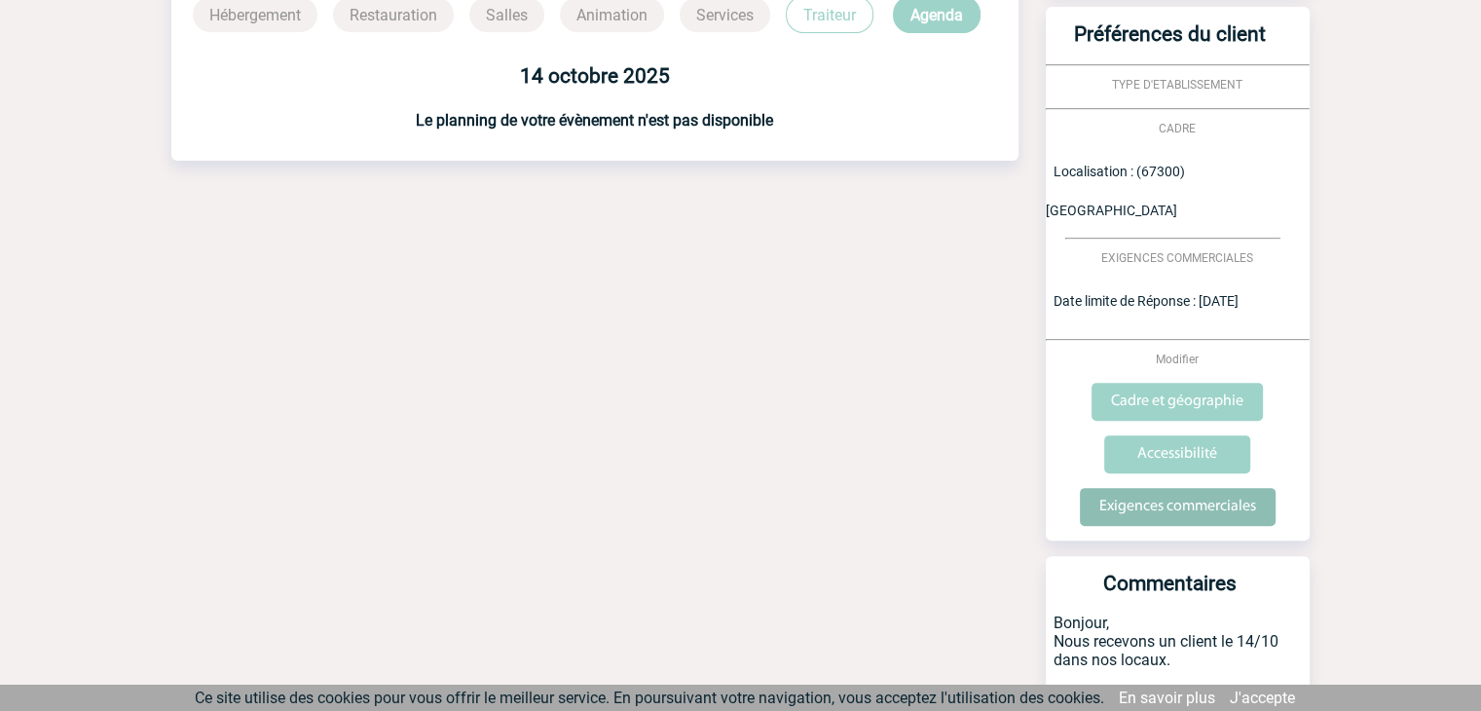
click at [1162, 488] on input "Exigences commerciales" at bounding box center [1178, 507] width 196 height 38
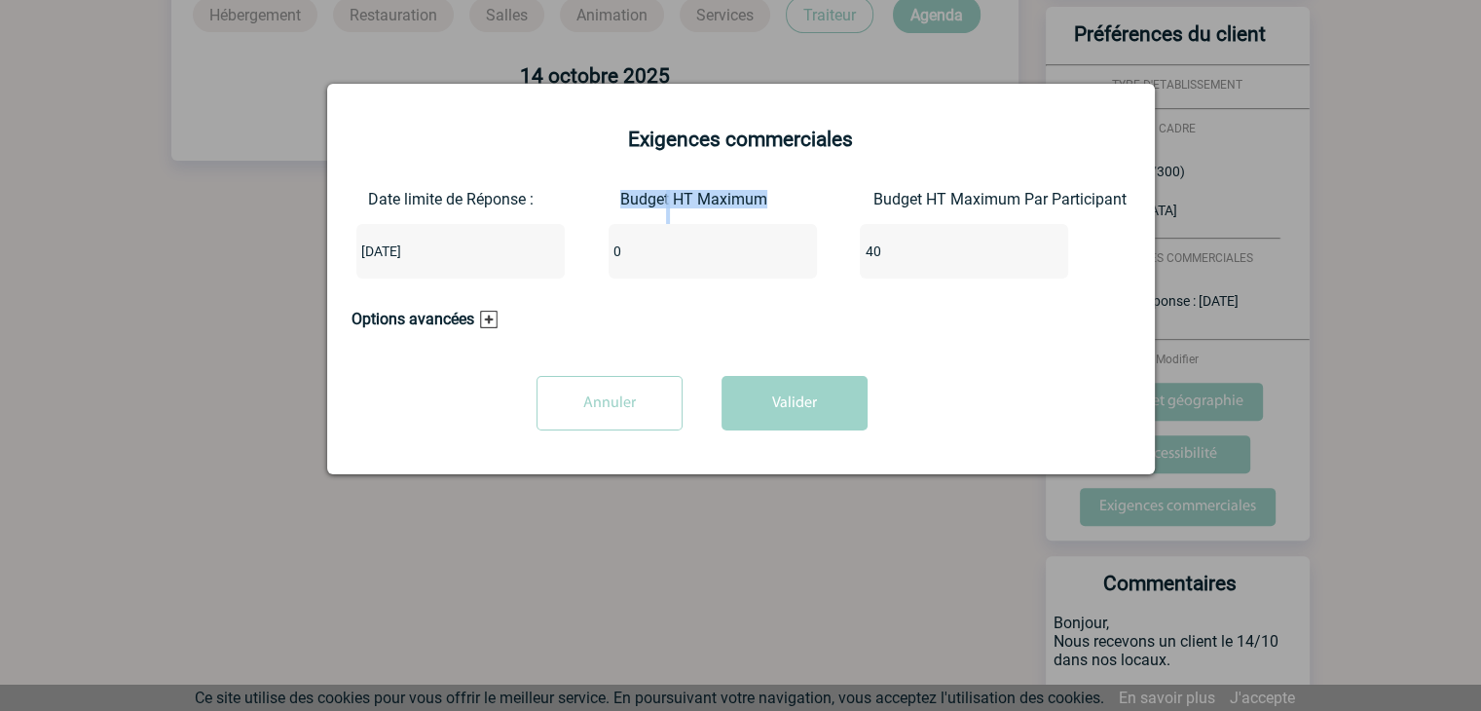
drag, startPoint x: 662, startPoint y: 267, endPoint x: 533, endPoint y: 257, distance: 128.9
click at [533, 257] on div "Date limite de Réponse : 2025-10-08 Budget HT Maximum 0 Budget HT Maximum Par P…" at bounding box center [740, 242] width 779 height 104
click at [673, 250] on input "0" at bounding box center [699, 251] width 183 height 25
click at [647, 250] on input "0" at bounding box center [699, 251] width 183 height 25
type input "520"
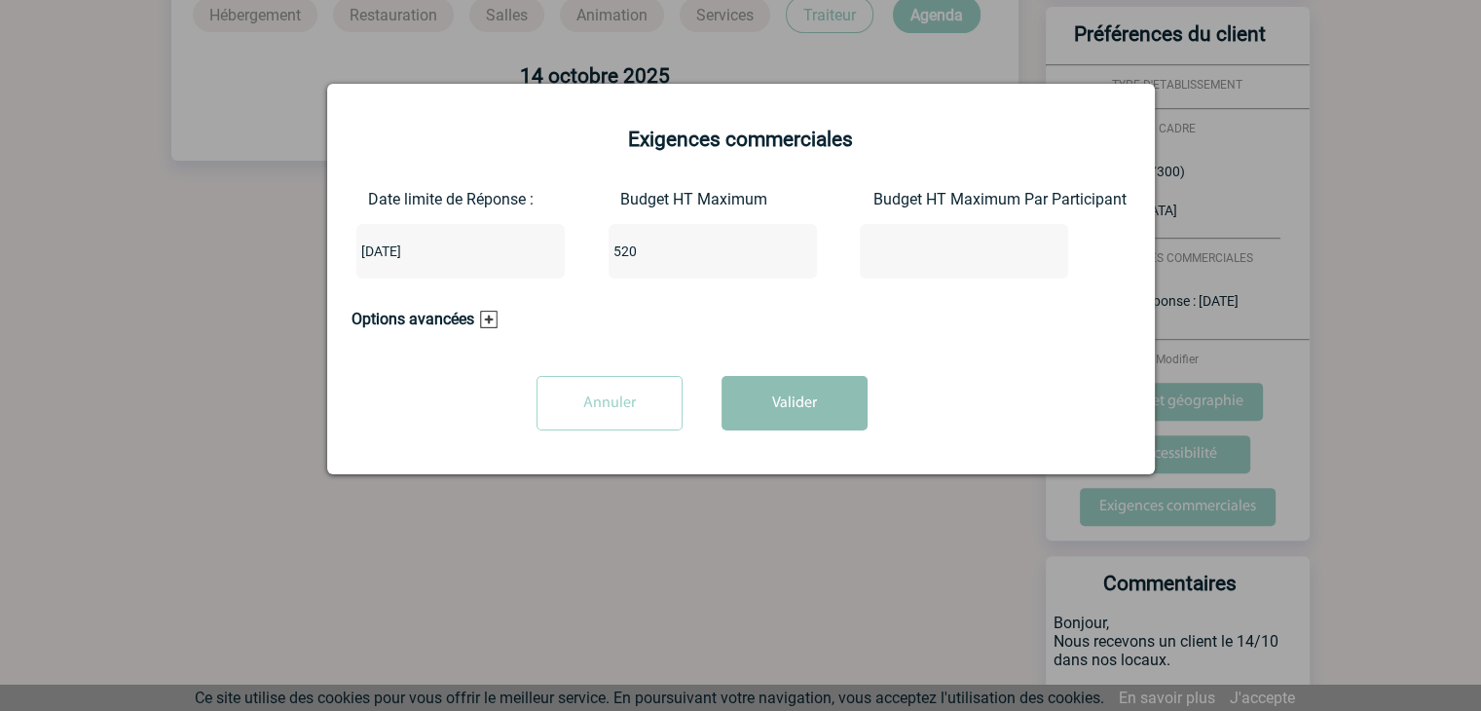
click at [779, 398] on button "Valider" at bounding box center [794, 403] width 146 height 55
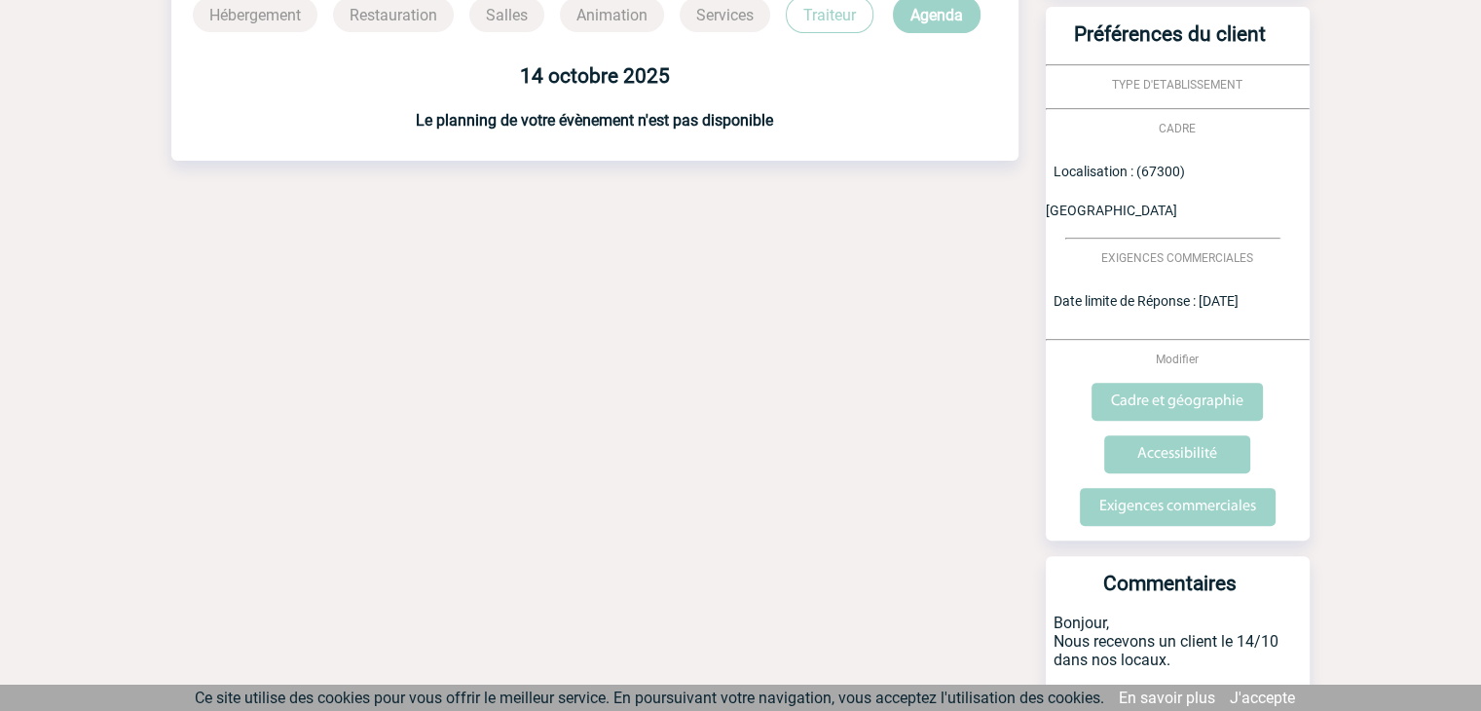
click at [602, 335] on div "Date limite de réponse le 08-10-2025 Retour à mon événement CAPGEMINI TECHNOLOG…" at bounding box center [740, 258] width 1139 height 1484
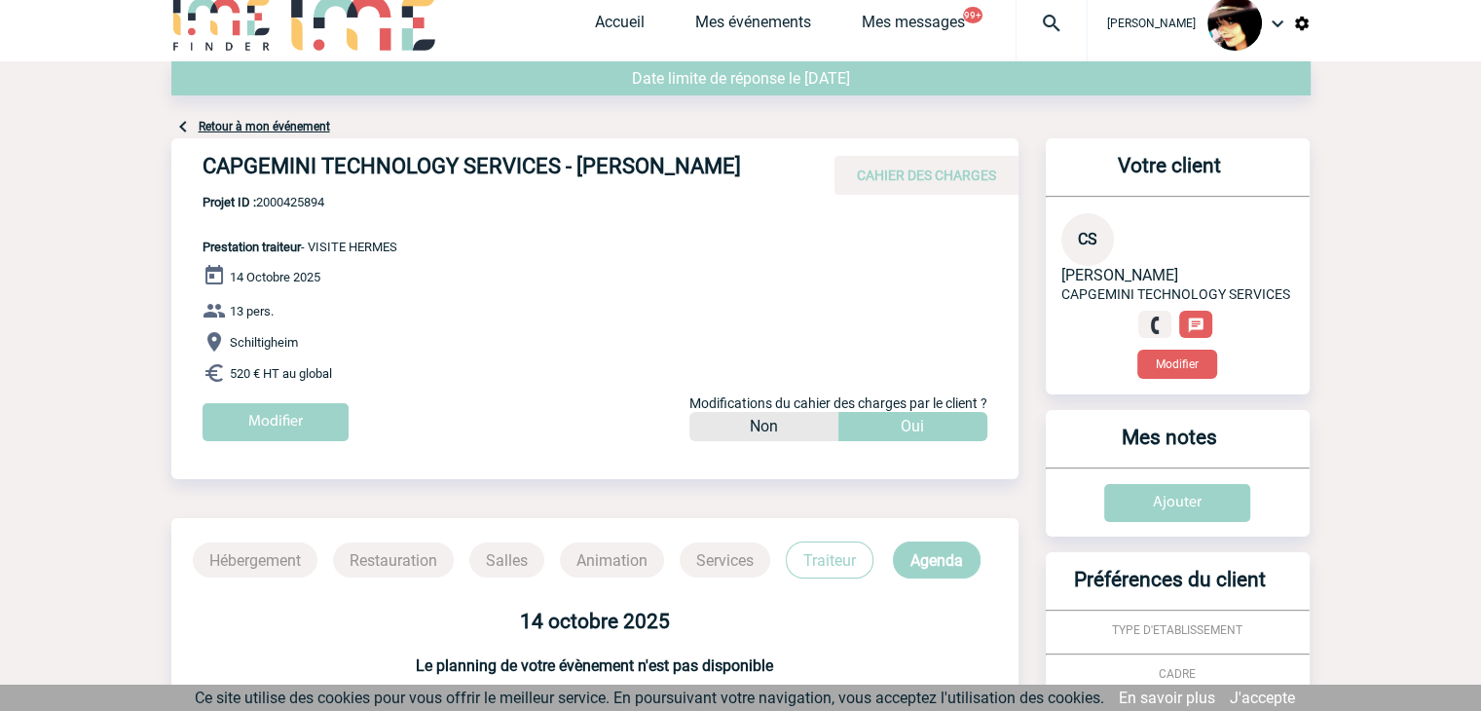
scroll to position [0, 0]
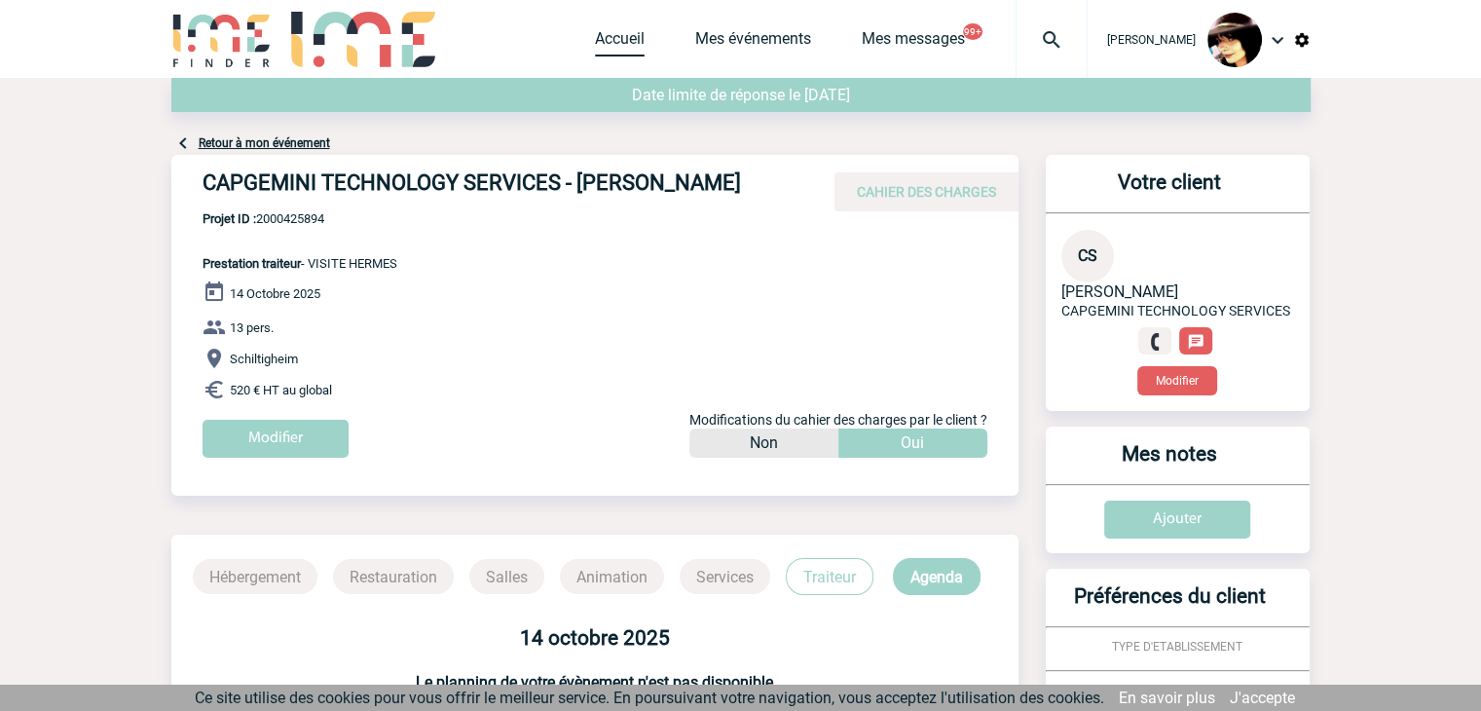
click at [608, 39] on link "Accueil" at bounding box center [620, 42] width 50 height 27
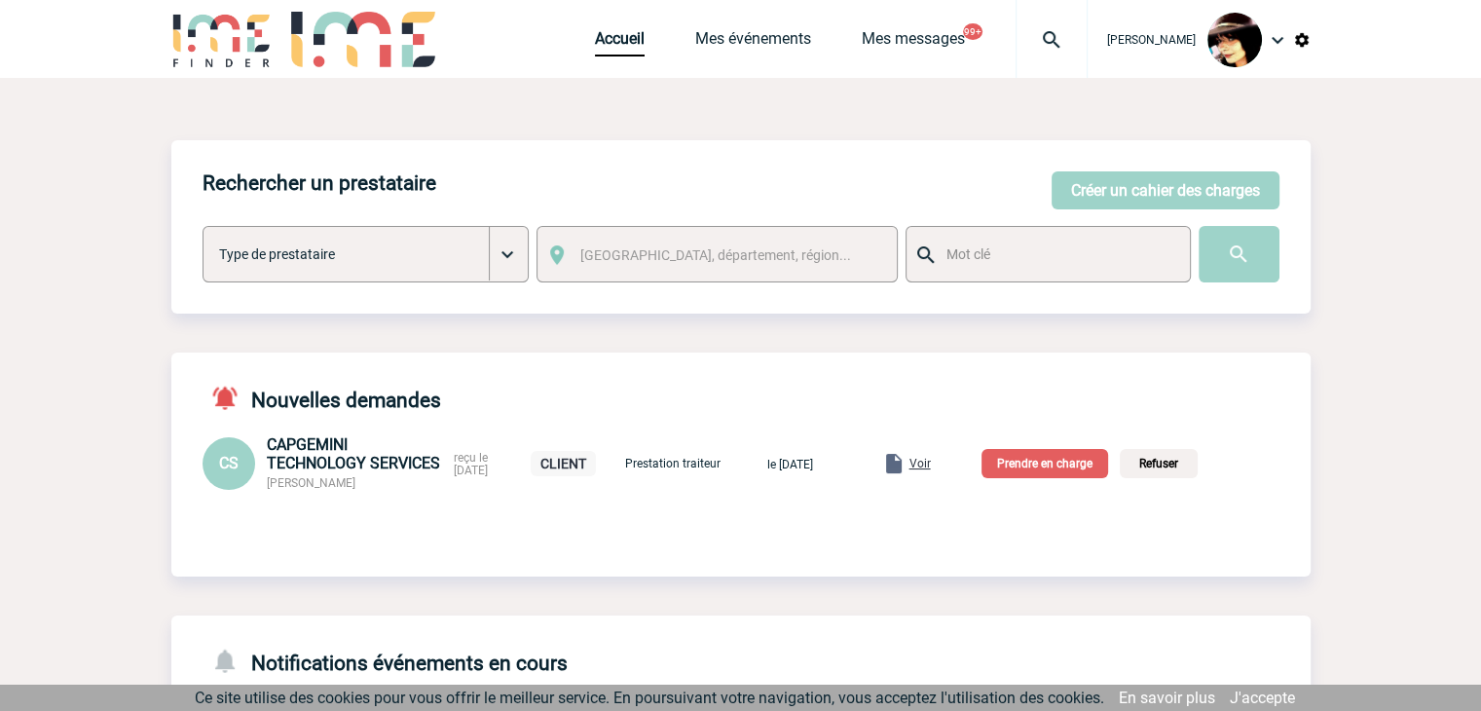
click at [1057, 459] on p "Prendre en charge" at bounding box center [1044, 463] width 127 height 29
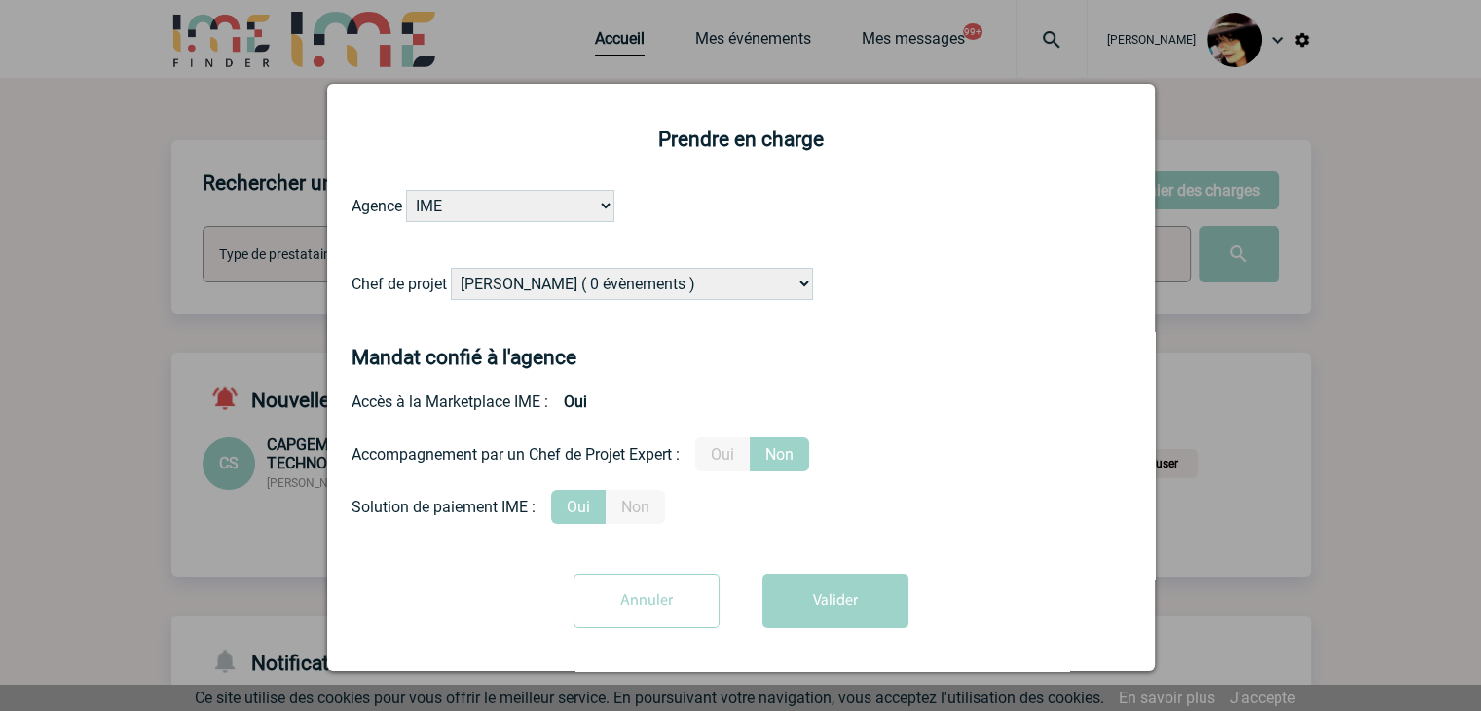
click at [660, 291] on select "Alizée VERLAGUET ( 0 évènements ) Anne-Françoise BONHOMME ( 199 évènements ) An…" at bounding box center [632, 284] width 362 height 32
select select "121547"
click at [650, 282] on select "Alizée VERLAGUET ( 0 évènements ) Anne-Françoise BONHOMME ( 199 évènements ) An…" at bounding box center [632, 284] width 362 height 32
drag, startPoint x: 728, startPoint y: 459, endPoint x: 837, endPoint y: 546, distance: 139.3
click at [735, 459] on label "Oui" at bounding box center [722, 454] width 55 height 34
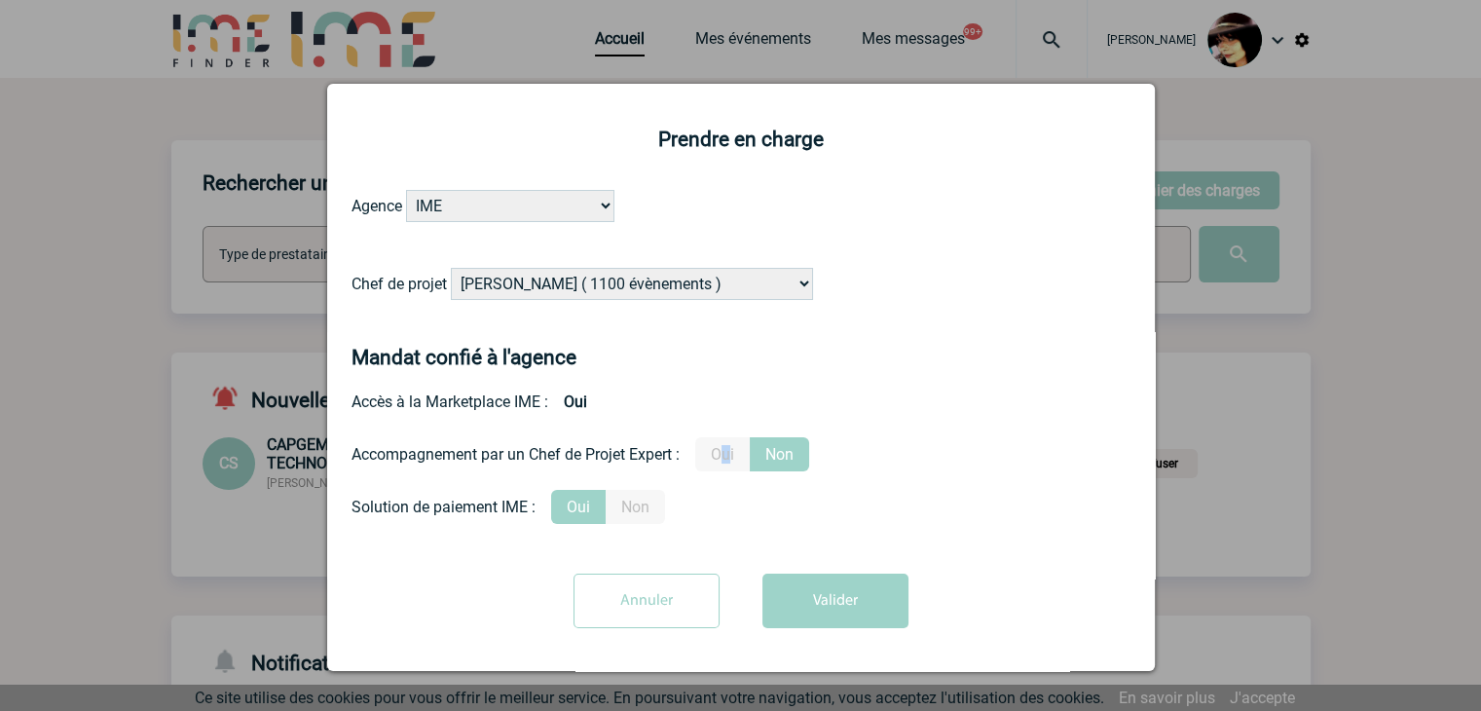
click at [720, 456] on label "Oui" at bounding box center [722, 454] width 55 height 34
click at [0, 0] on input "Oui" at bounding box center [0, 0] width 0 height 0
click at [810, 602] on button "Valider" at bounding box center [835, 600] width 146 height 55
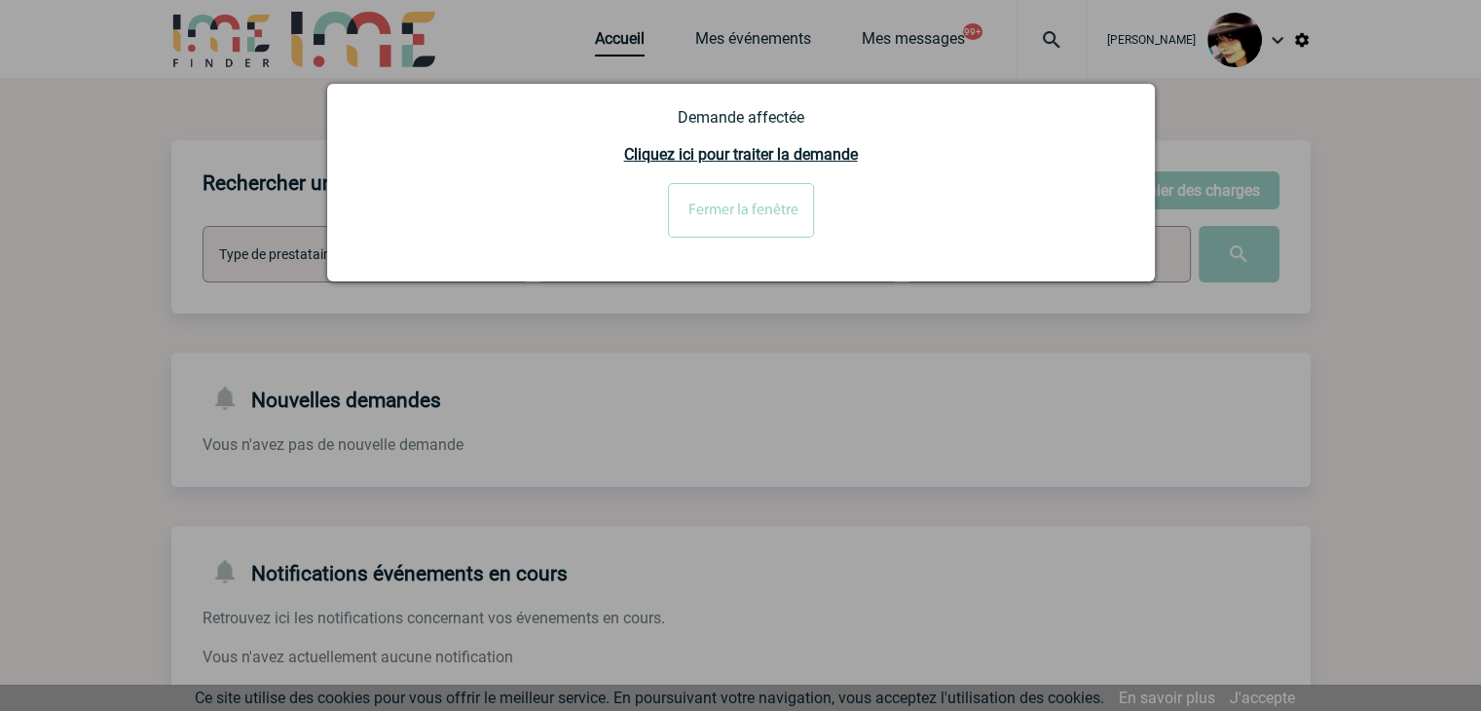
click at [720, 196] on input "Fermer la fenêtre" at bounding box center [741, 210] width 146 height 55
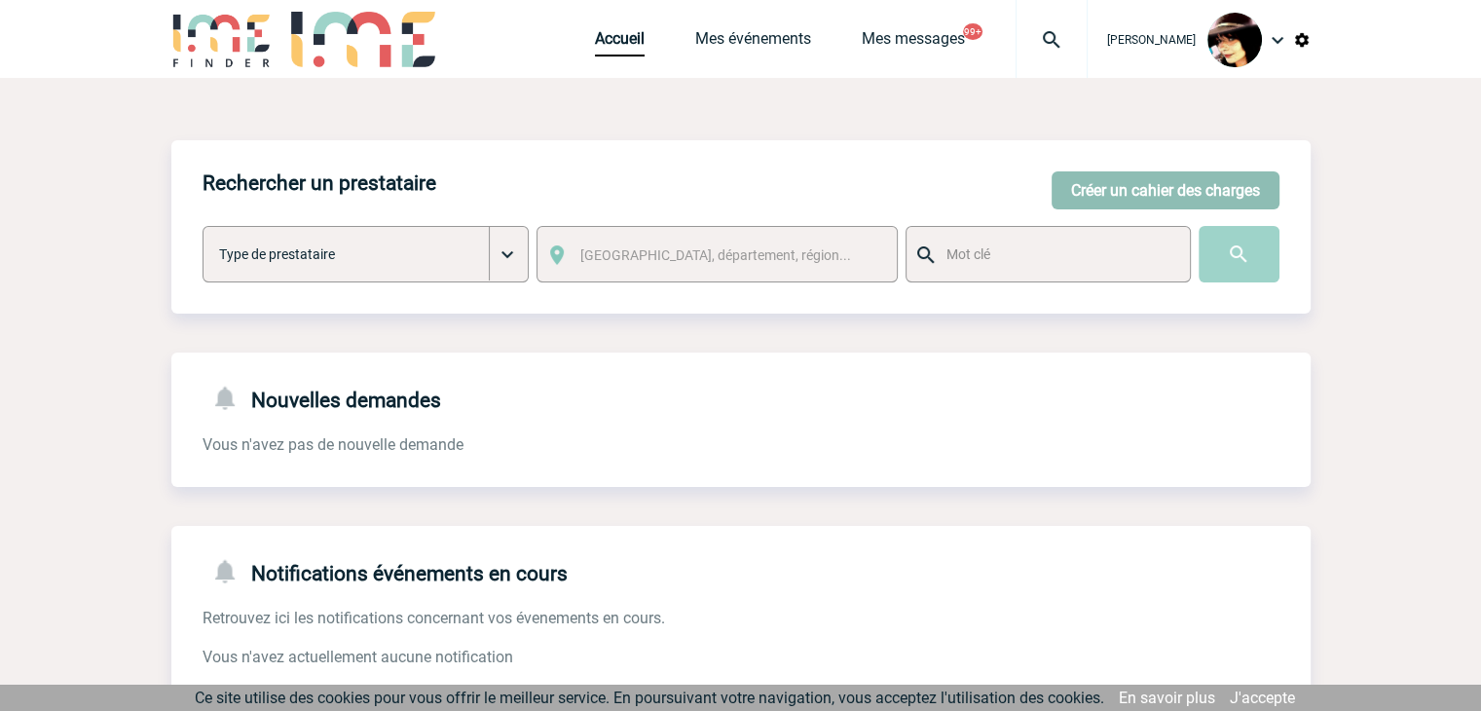
click at [1087, 192] on button "Créer un cahier des charges" at bounding box center [1165, 190] width 228 height 38
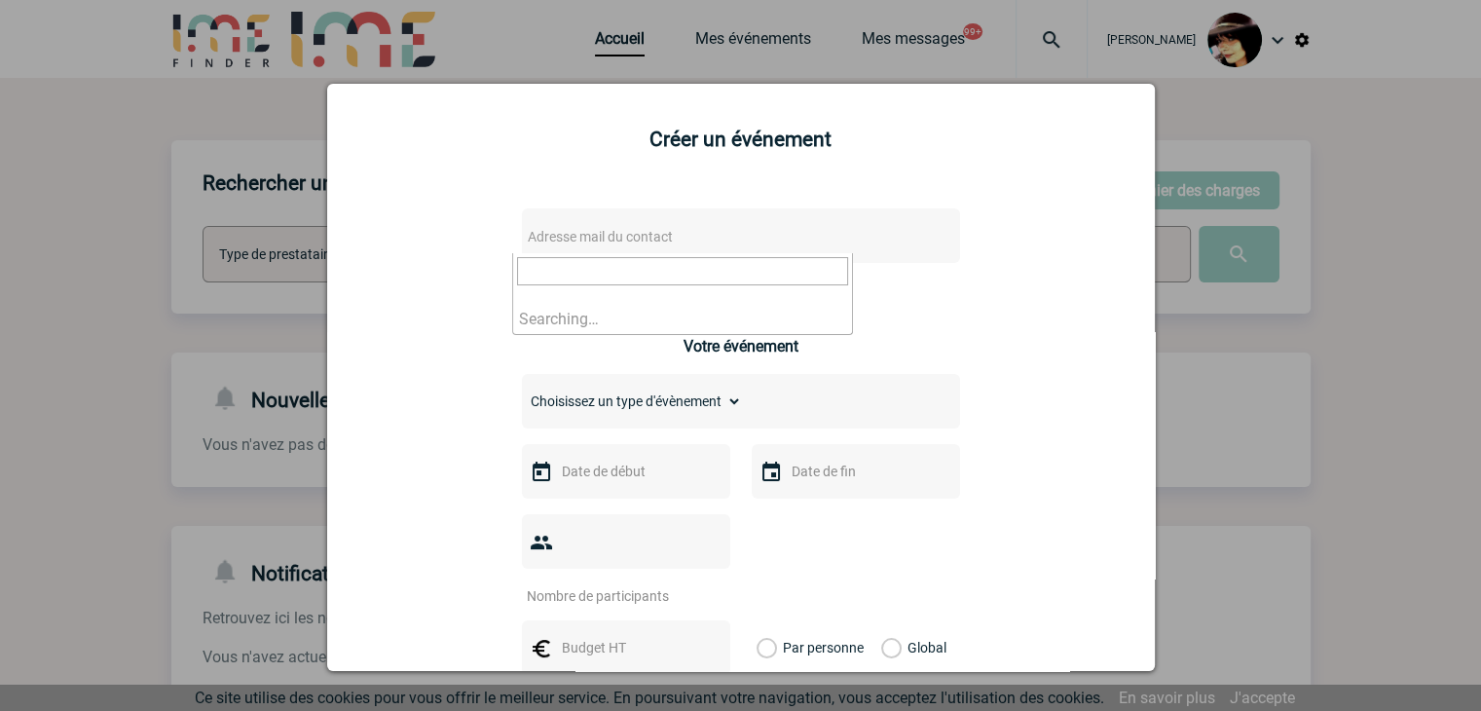
click at [764, 231] on span "Adresse mail du contact" at bounding box center [690, 236] width 341 height 27
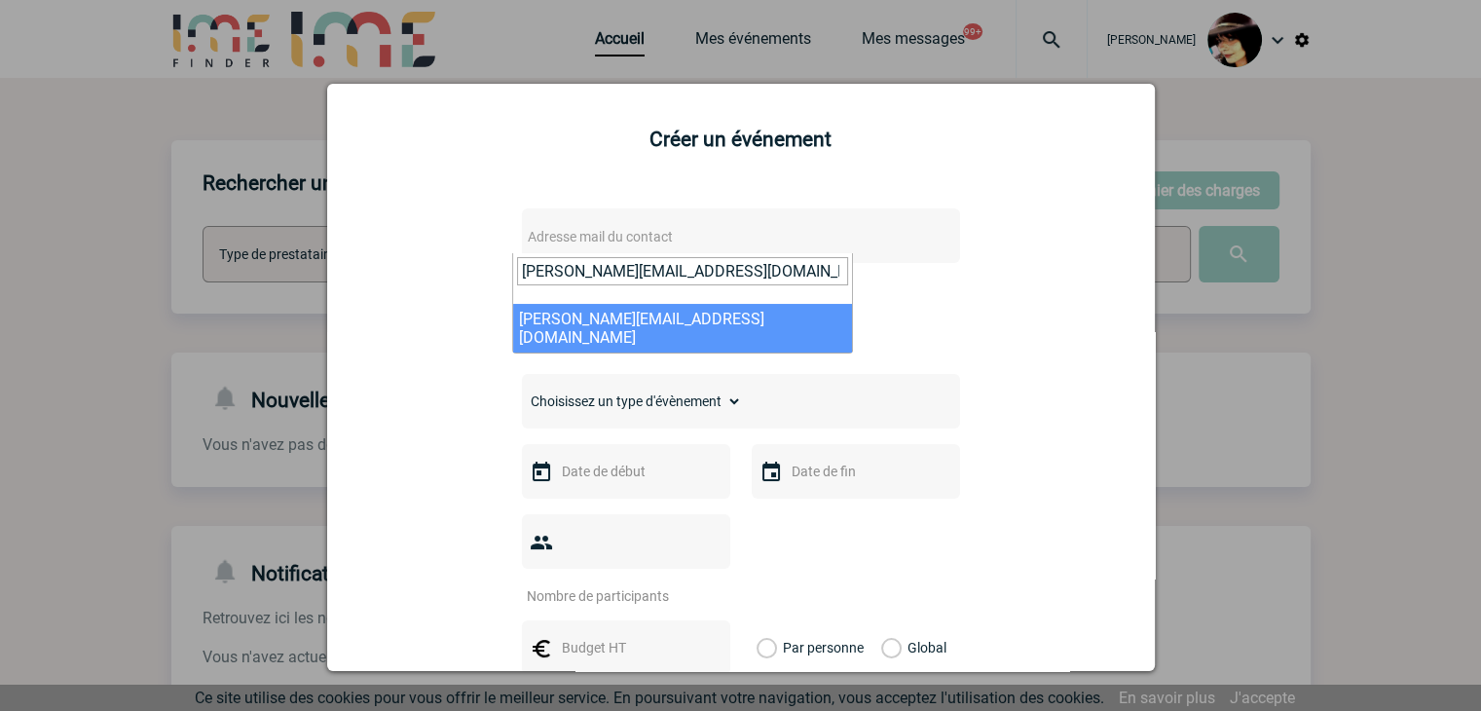
type input "P.BARBIER@cnr.tm.fr"
select select "131752"
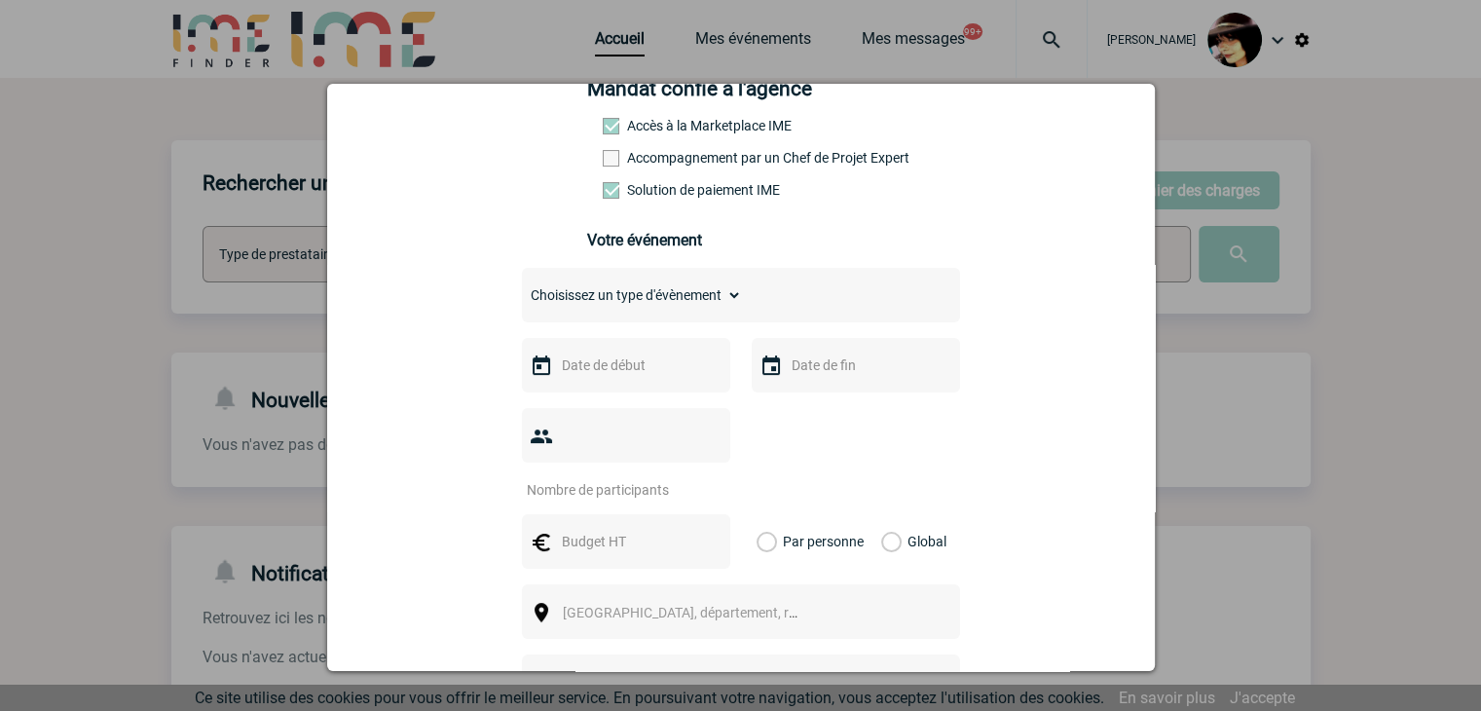
scroll to position [389, 0]
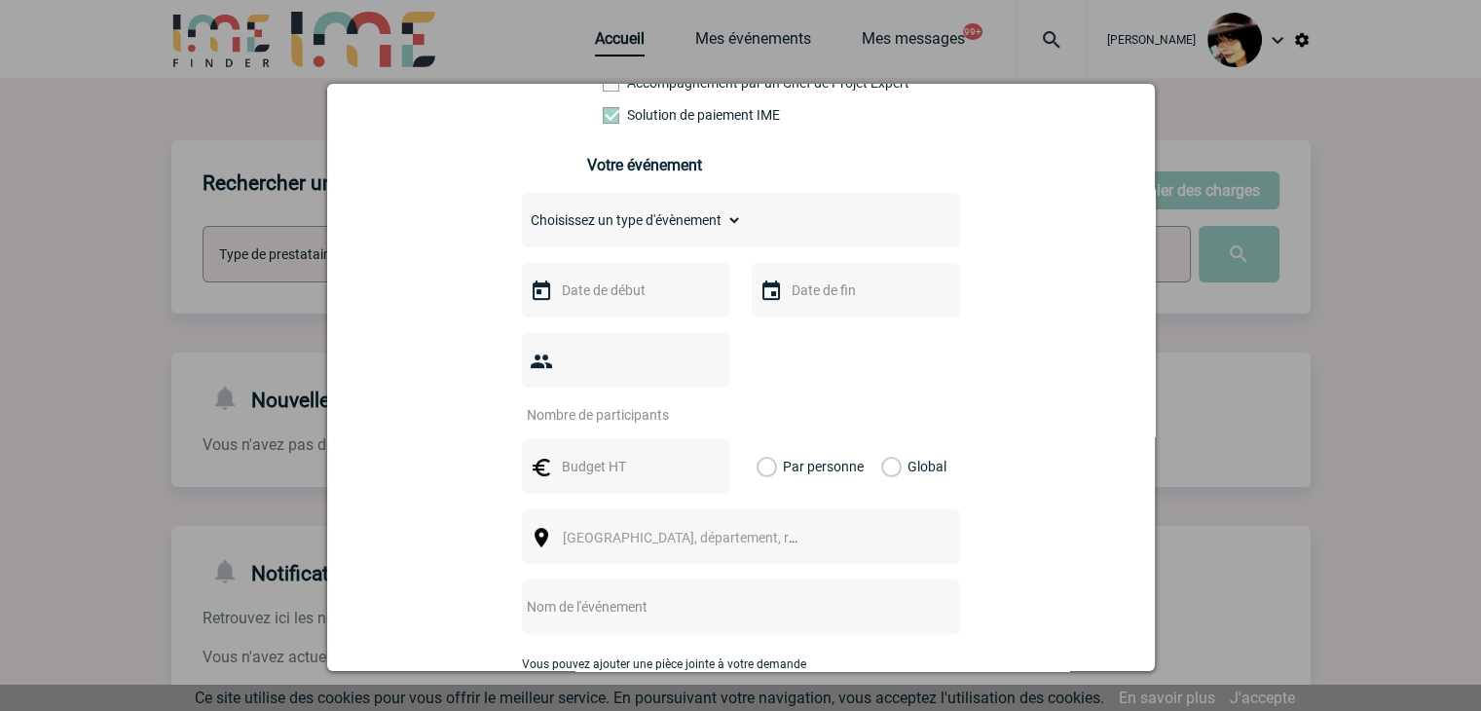
click at [602, 231] on select "Choisissez un type d'évènement Séminaire avec nuitée Séminaire sans nuitée Repa…" at bounding box center [632, 219] width 220 height 27
select select "2"
click at [522, 212] on select "Choisissez un type d'évènement Séminaire avec nuitée Séminaire sans nuitée Repa…" at bounding box center [632, 219] width 220 height 27
click at [579, 297] on input "text" at bounding box center [624, 289] width 134 height 25
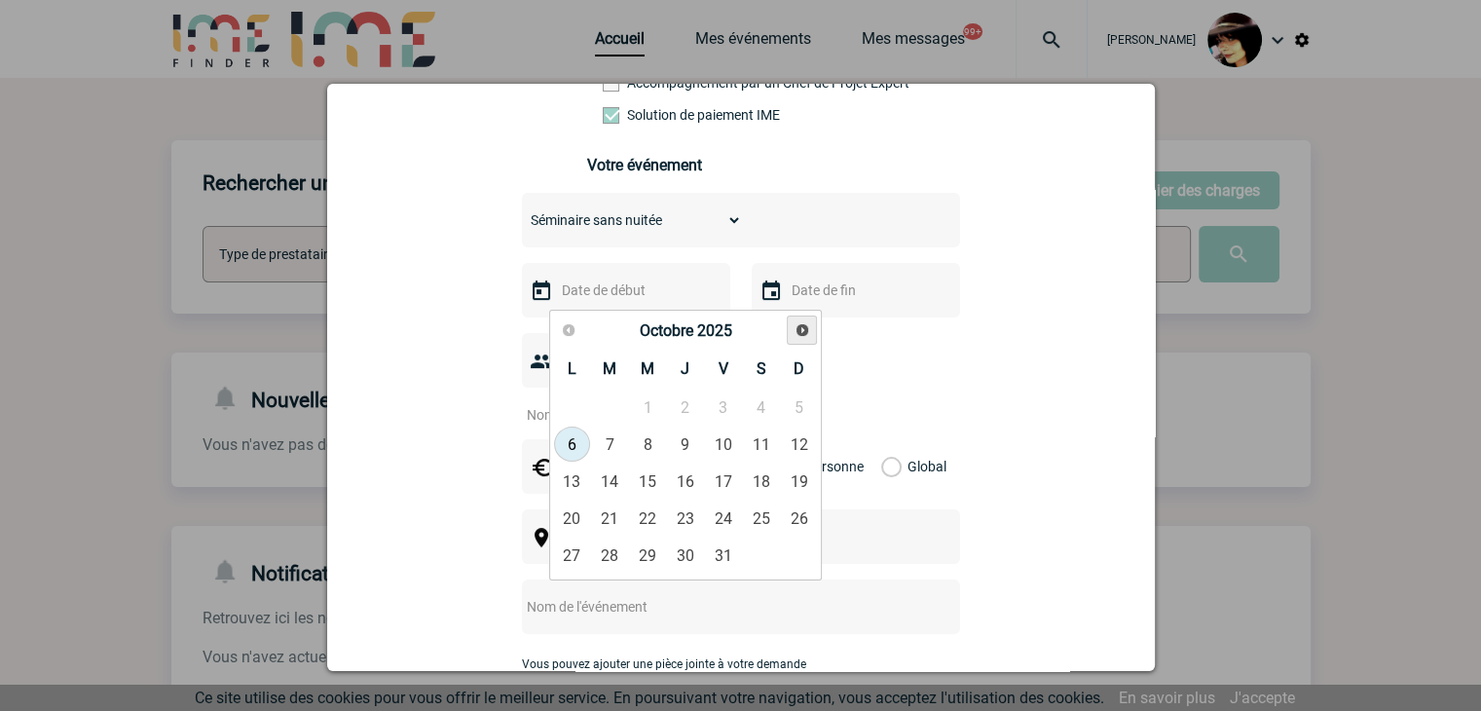
click at [796, 324] on span "Suivant" at bounding box center [802, 330] width 16 height 16
click at [614, 434] on link "6" at bounding box center [610, 443] width 36 height 35
type input "06-01-2026"
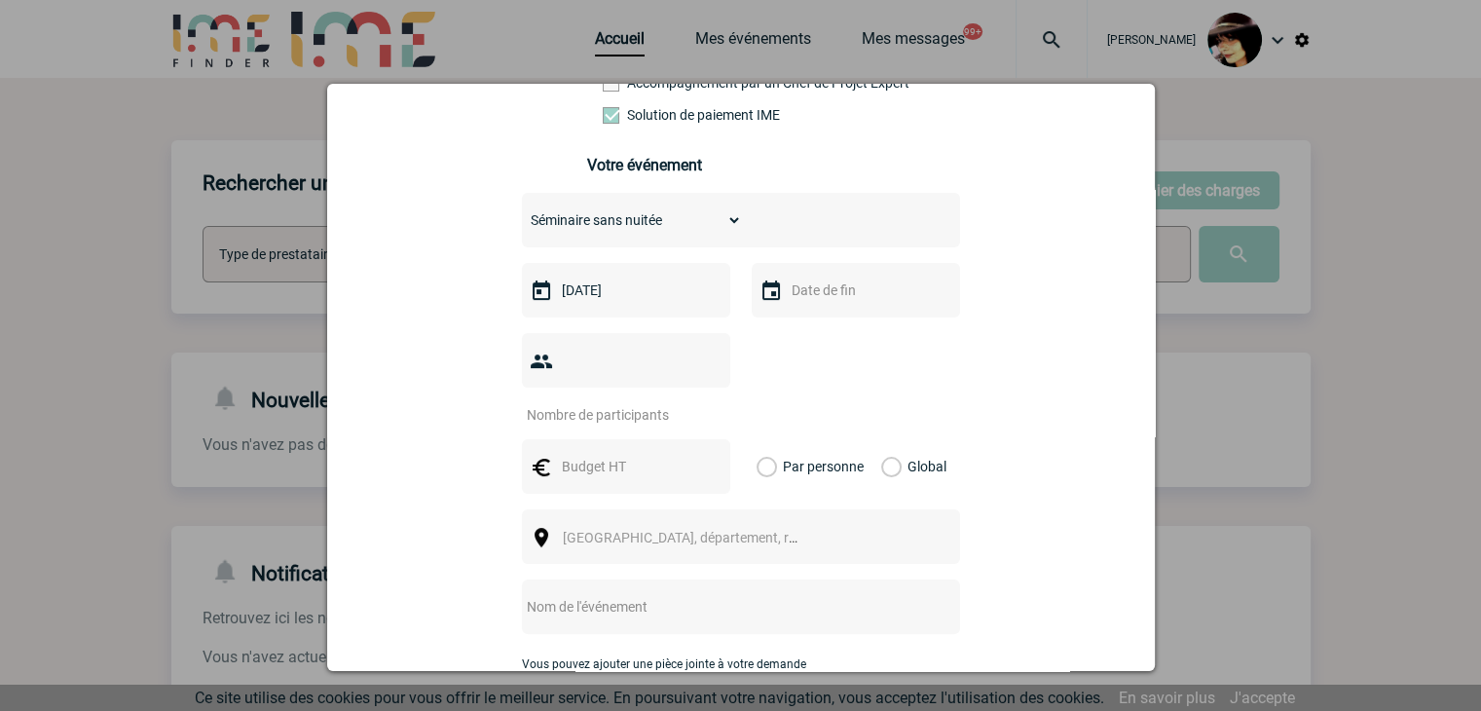
drag, startPoint x: 857, startPoint y: 324, endPoint x: 845, endPoint y: 314, distance: 15.2
click at [857, 323] on div "Choisissez un type d'évènement Séminaire avec nuitée Séminaire sans nuitée Repa…" at bounding box center [741, 476] width 438 height 566
click at [838, 312] on div at bounding box center [856, 290] width 208 height 55
click at [825, 299] on input "text" at bounding box center [854, 289] width 134 height 25
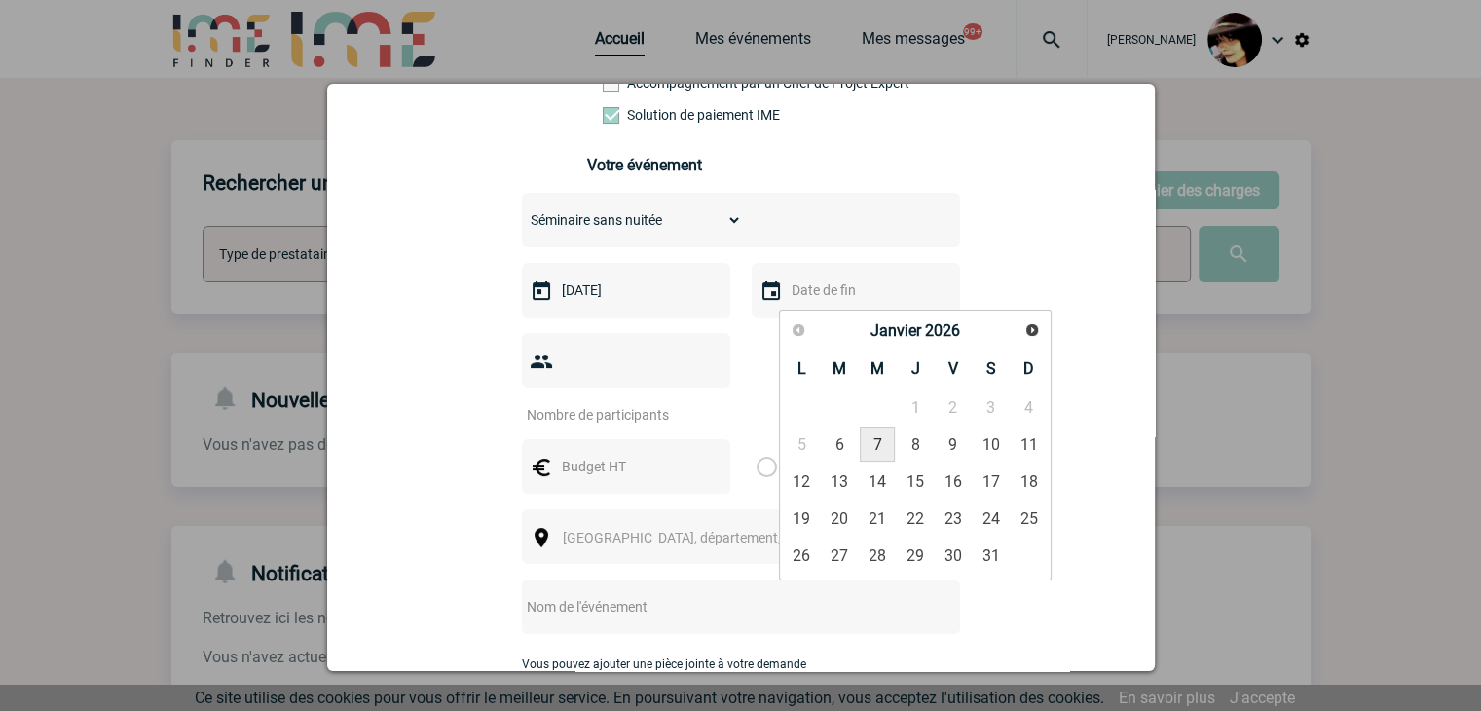
click at [867, 446] on link "7" at bounding box center [878, 443] width 36 height 35
type input "07-01-2026"
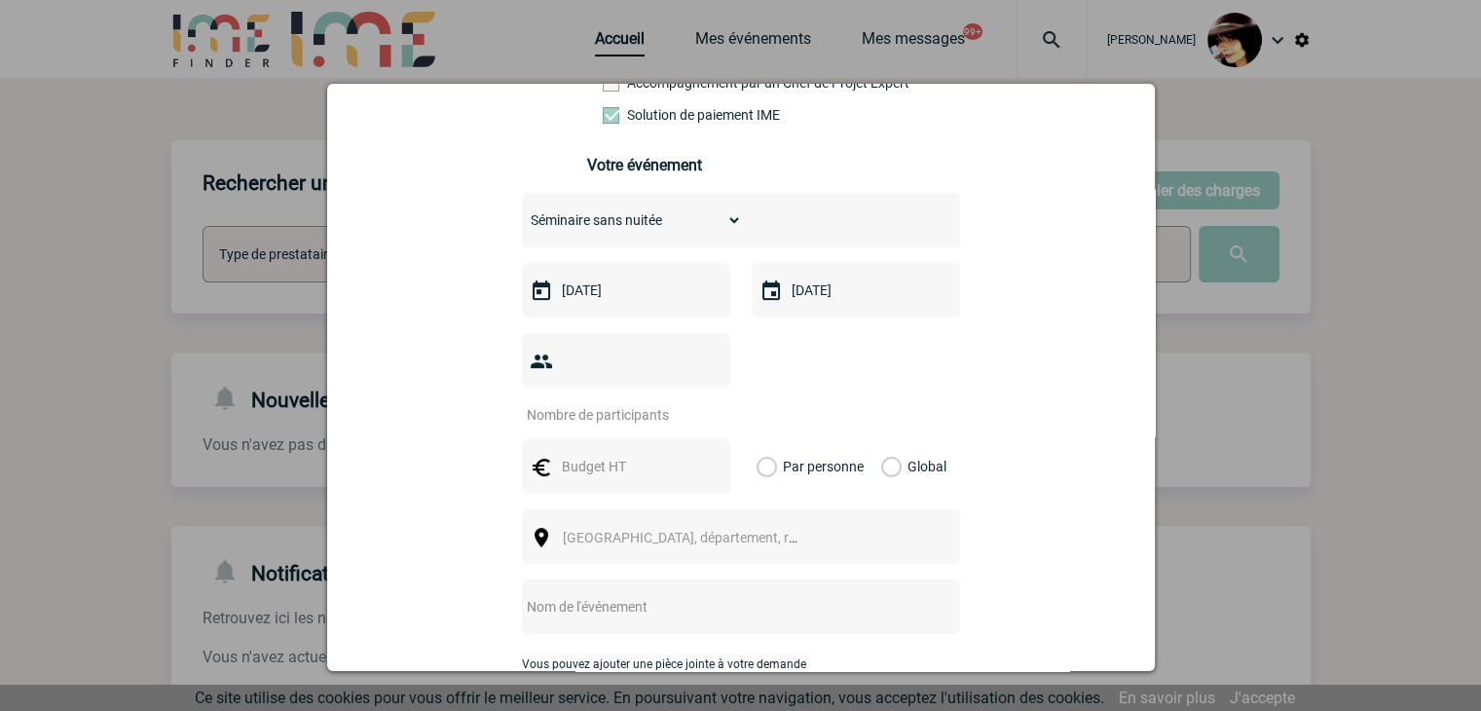
click at [592, 402] on input "number" at bounding box center [613, 414] width 183 height 25
type input "12"
click at [643, 454] on input "text" at bounding box center [624, 466] width 134 height 25
type input "2872"
click at [580, 524] on span "[GEOGRAPHIC_DATA], département, région..." at bounding box center [689, 537] width 268 height 27
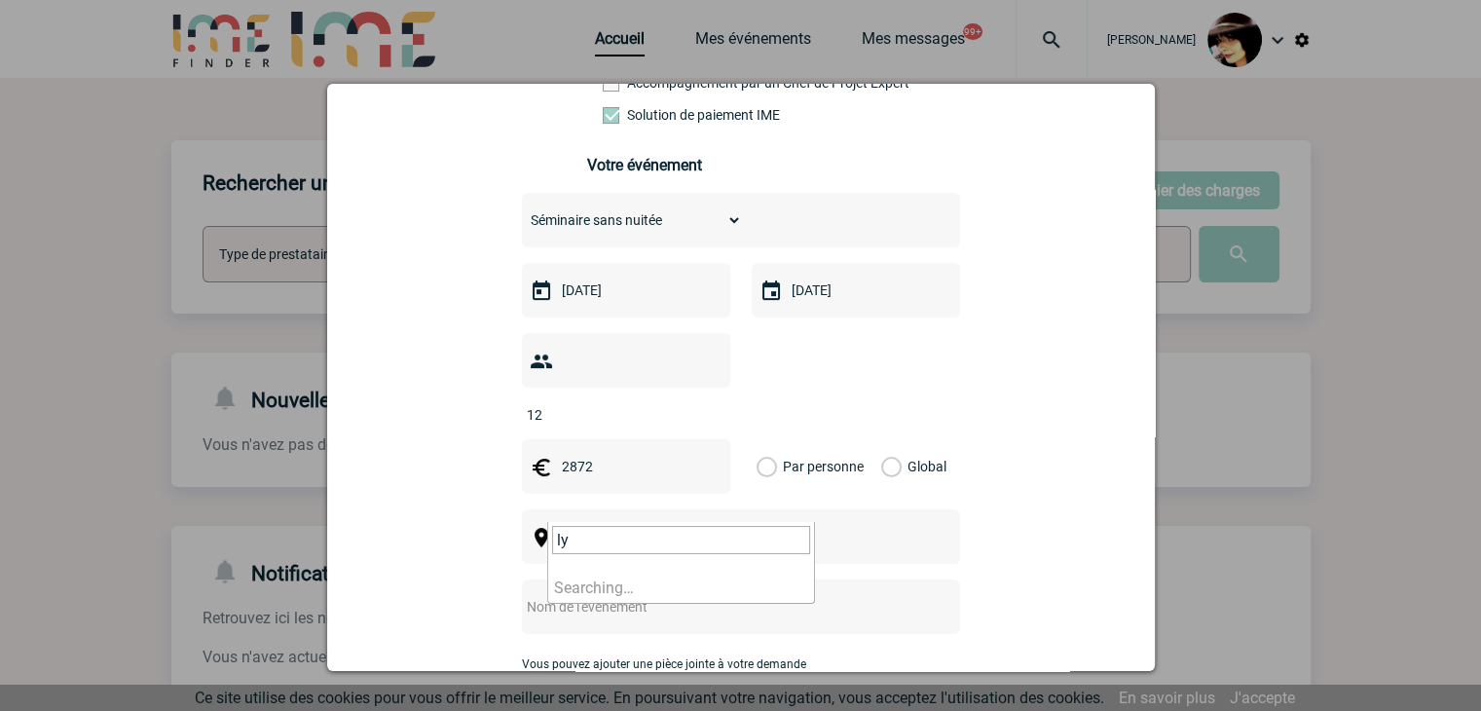
type input "lyo"
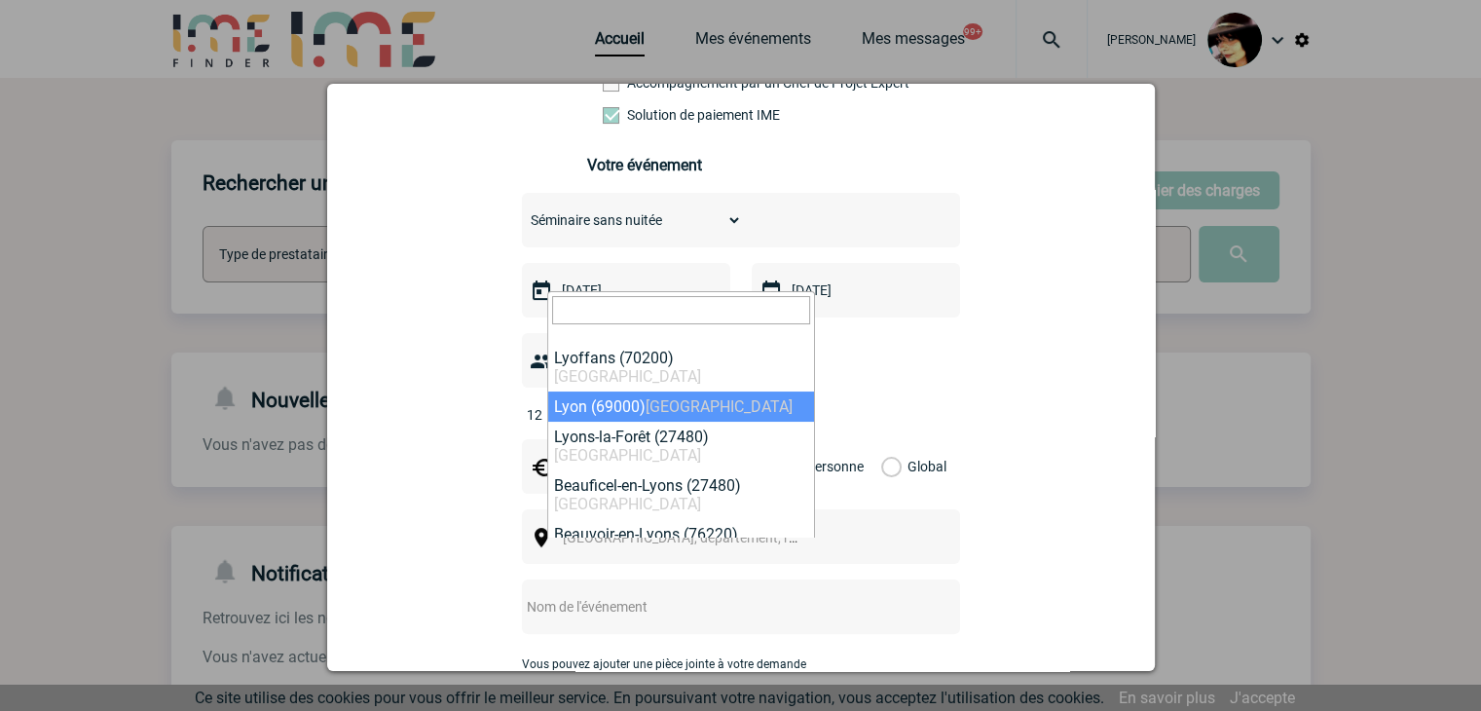
select select "36544"
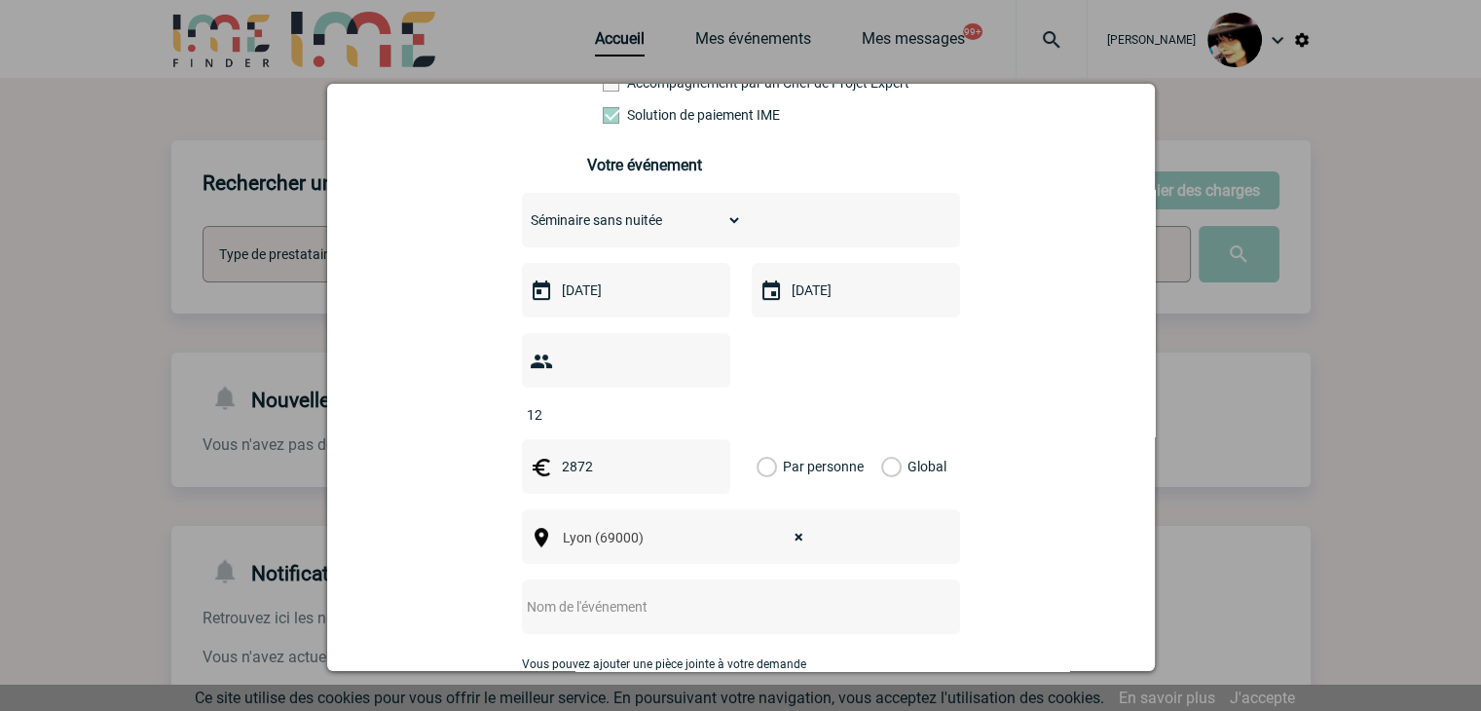
click at [640, 594] on input "text" at bounding box center [715, 606] width 386 height 25
click at [703, 594] on input "CENTRALISATION -" at bounding box center [715, 606] width 386 height 25
paste input "séminaire à la maison Les Clés de Juliette"
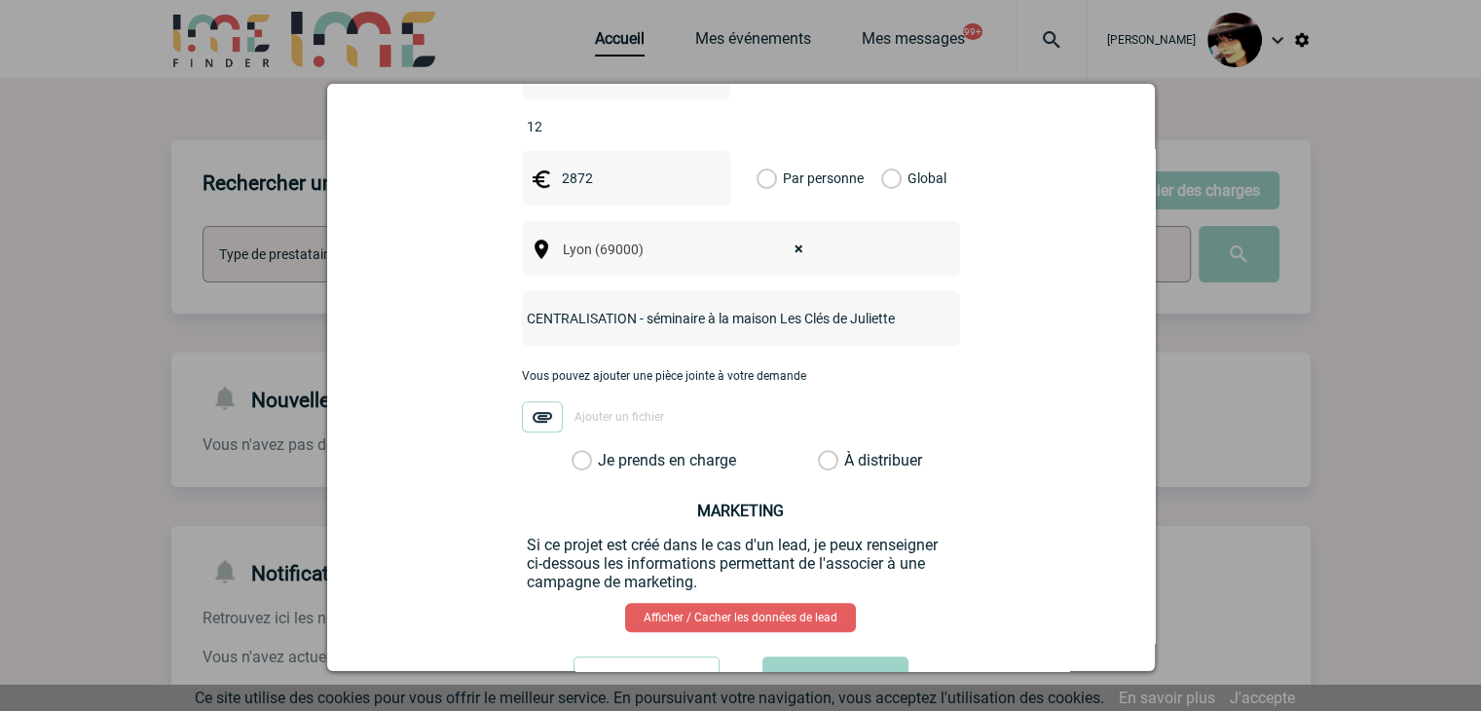
scroll to position [681, 0]
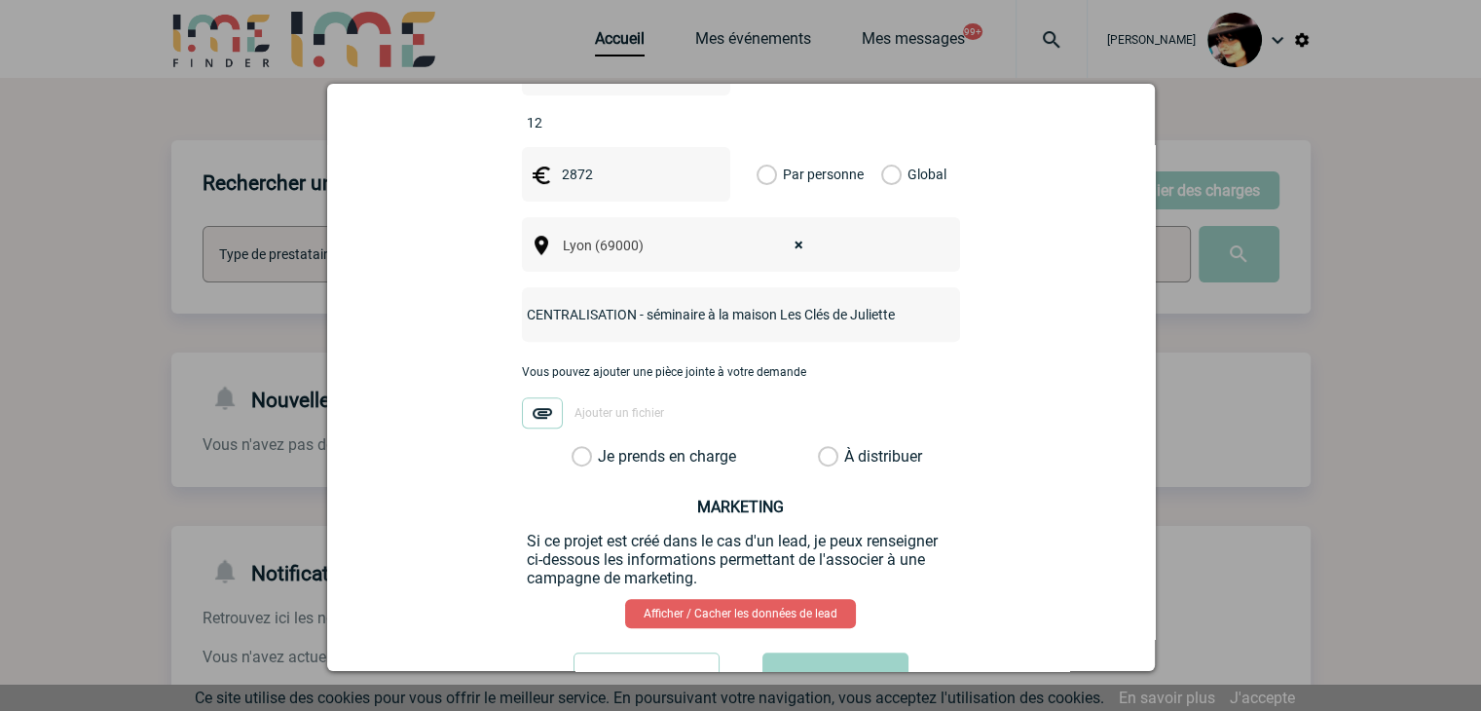
type input "CENTRALISATION - séminaire à la maison Les Clés de Juliette"
click at [824, 447] on label "À distribuer" at bounding box center [828, 456] width 20 height 19
click at [0, 0] on input "À distribuer" at bounding box center [0, 0] width 0 height 0
click at [839, 652] on button "Valider" at bounding box center [835, 679] width 146 height 55
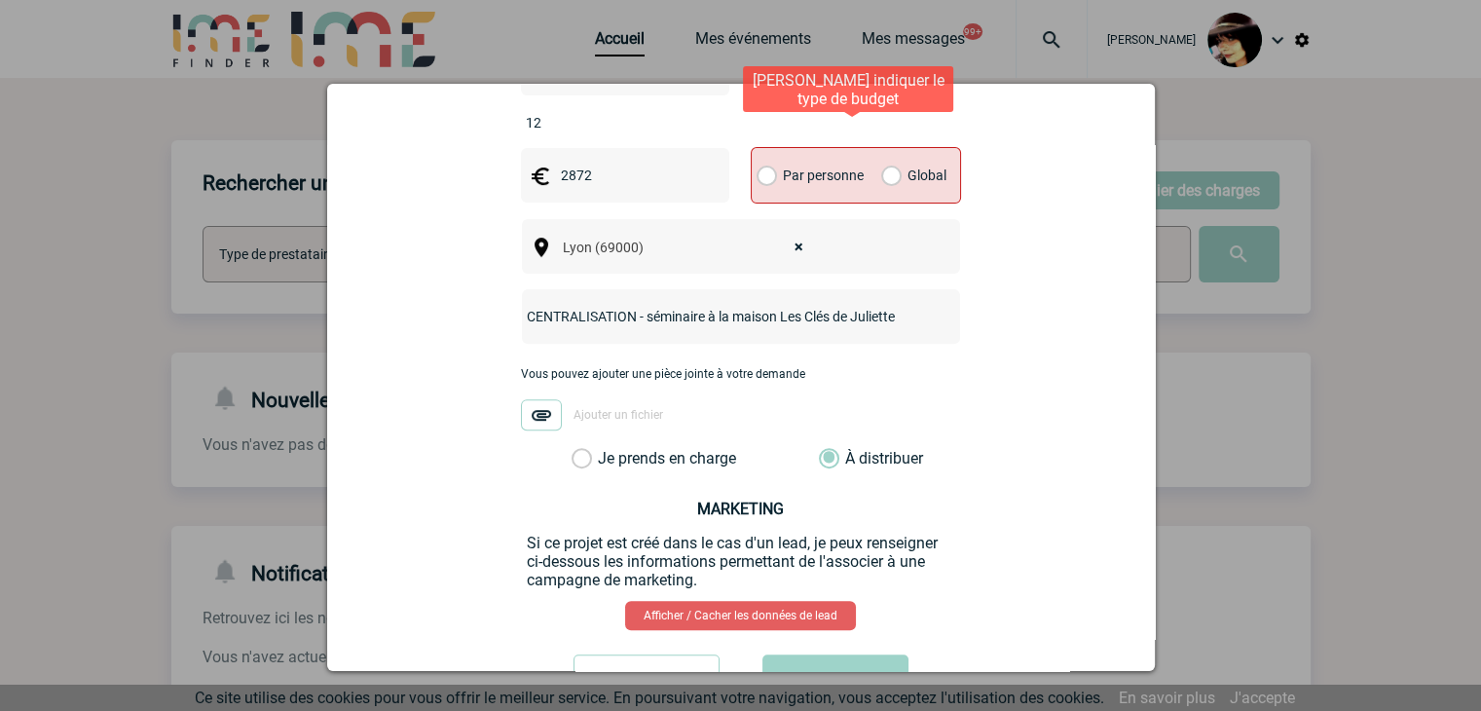
drag, startPoint x: 880, startPoint y: 145, endPoint x: 882, endPoint y: 163, distance: 17.6
click at [881, 148] on label "Global" at bounding box center [887, 175] width 13 height 55
click at [0, 0] on input "Global" at bounding box center [0, 0] width 0 height 0
click at [827, 654] on button "Valider" at bounding box center [835, 681] width 146 height 55
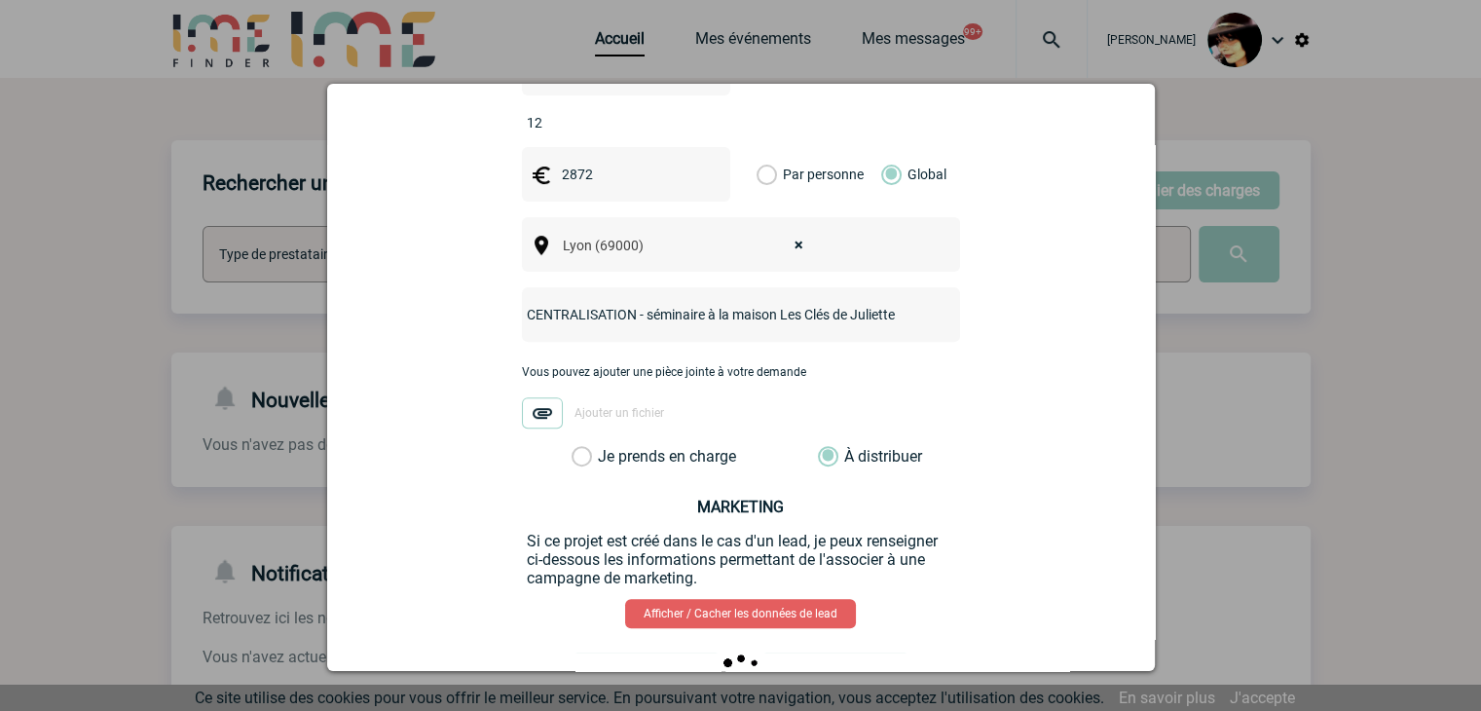
scroll to position [0, 0]
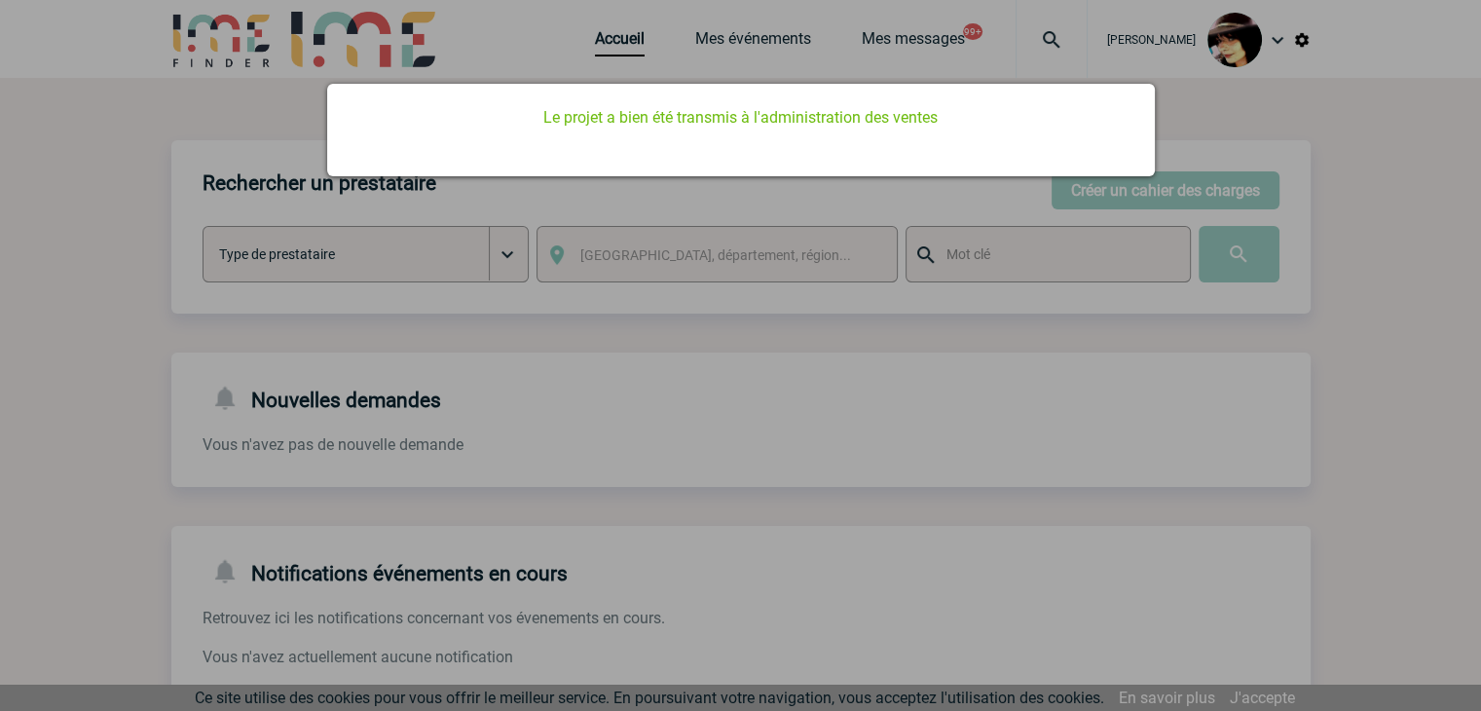
drag, startPoint x: 617, startPoint y: 226, endPoint x: 611, endPoint y: 181, distance: 45.2
click at [617, 224] on div at bounding box center [740, 355] width 1481 height 711
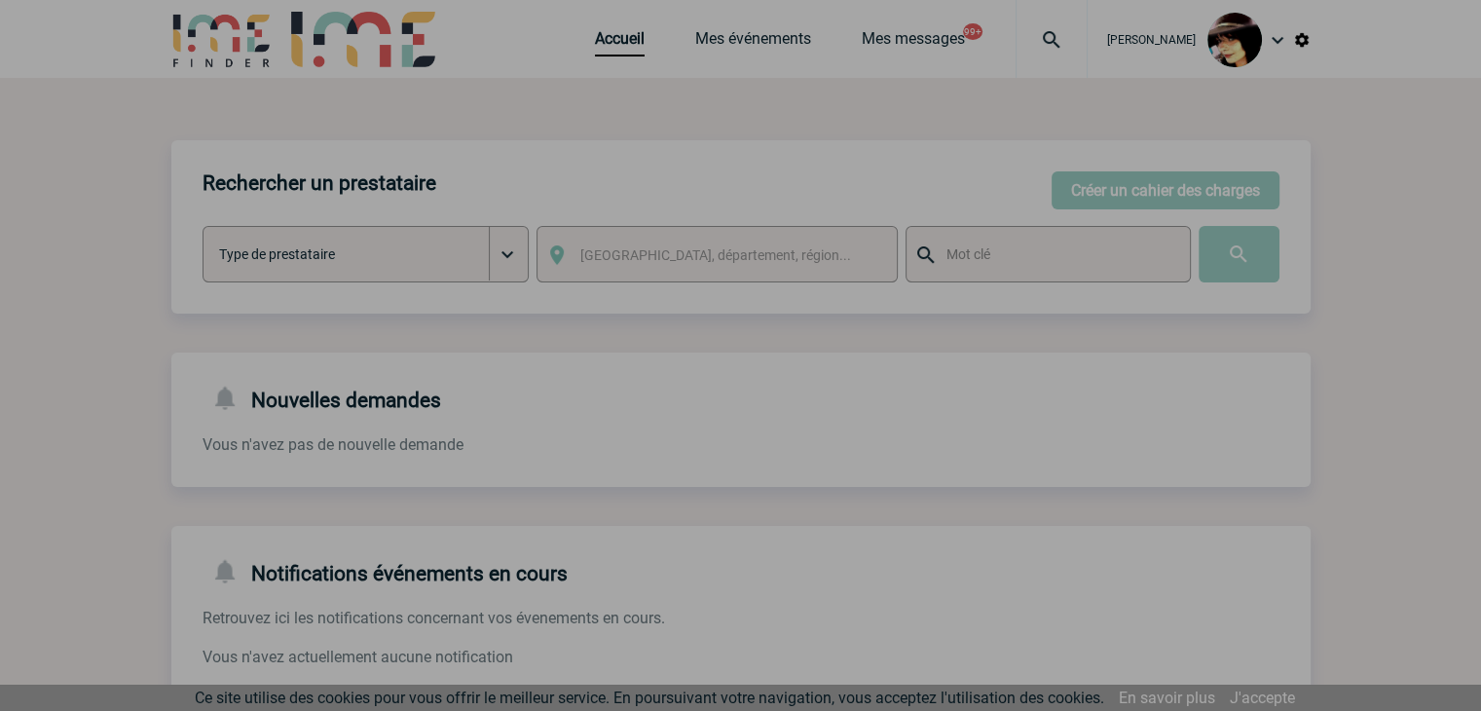
click at [610, 55] on div at bounding box center [740, 355] width 1481 height 711
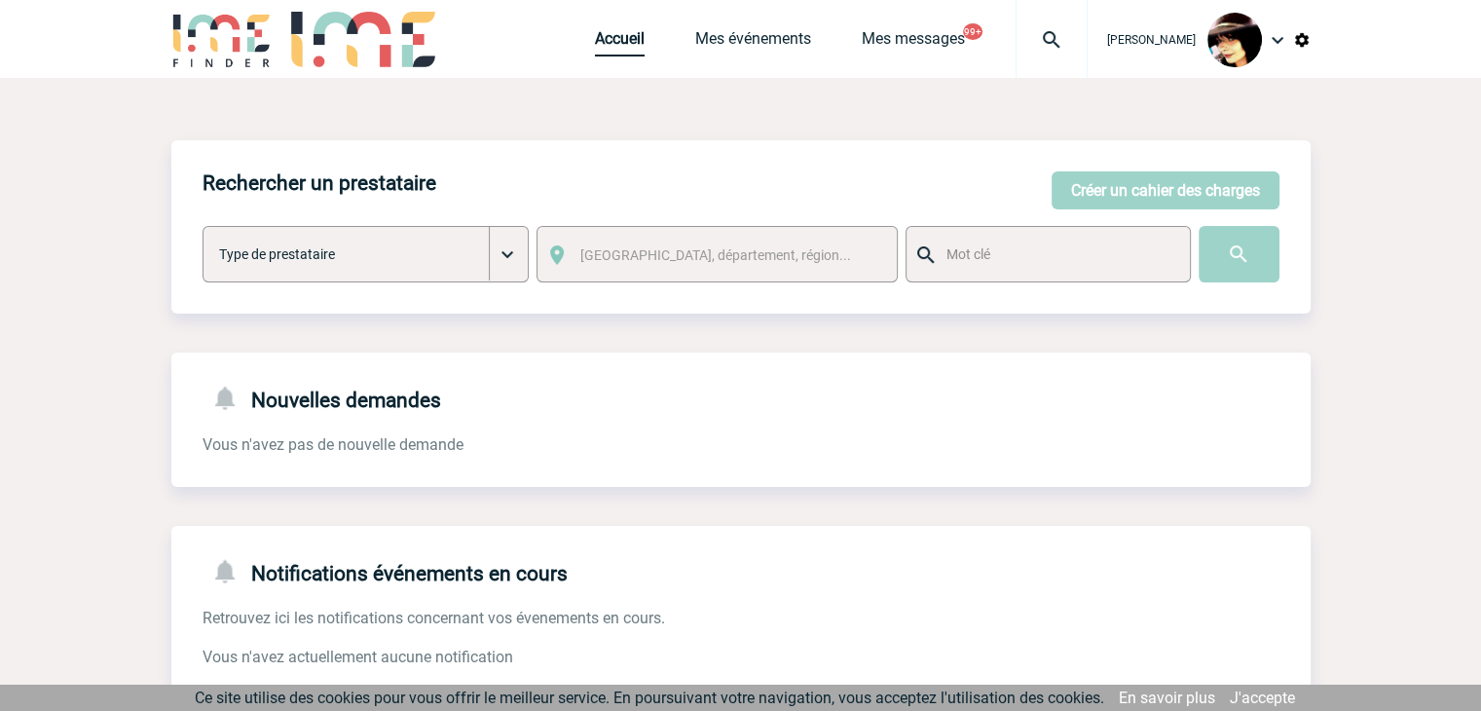
click at [608, 53] on link "Accueil" at bounding box center [620, 42] width 50 height 27
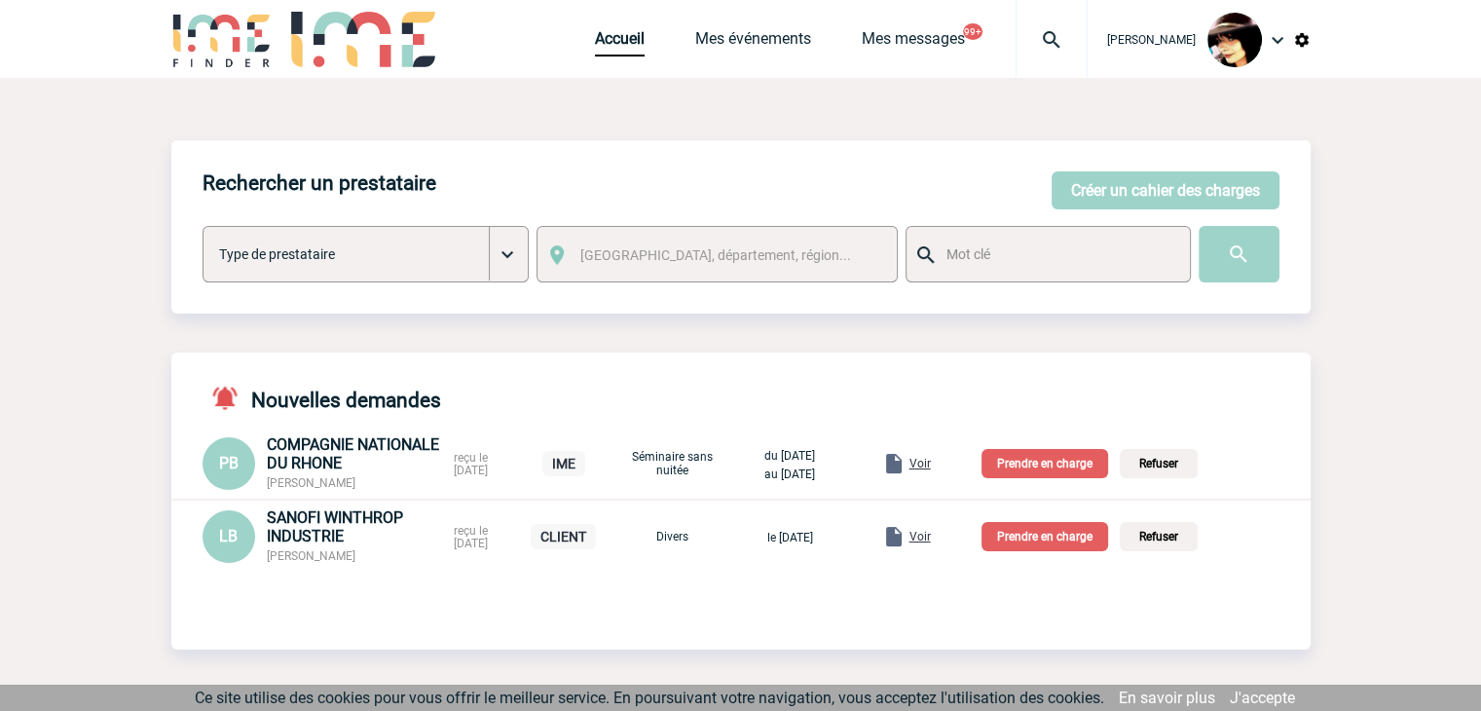
click at [931, 464] on span "Voir" at bounding box center [919, 464] width 21 height 14
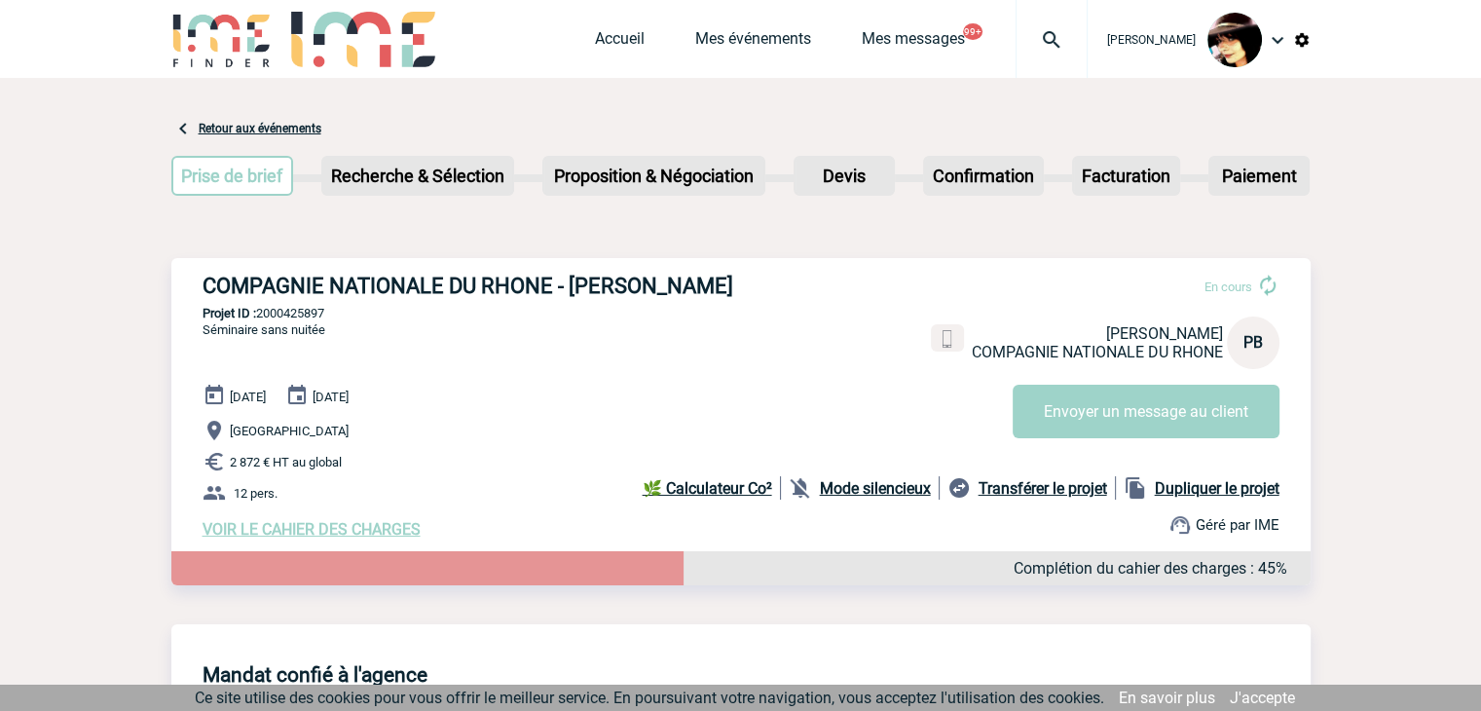
click at [604, 34] on link "Accueil" at bounding box center [620, 42] width 50 height 27
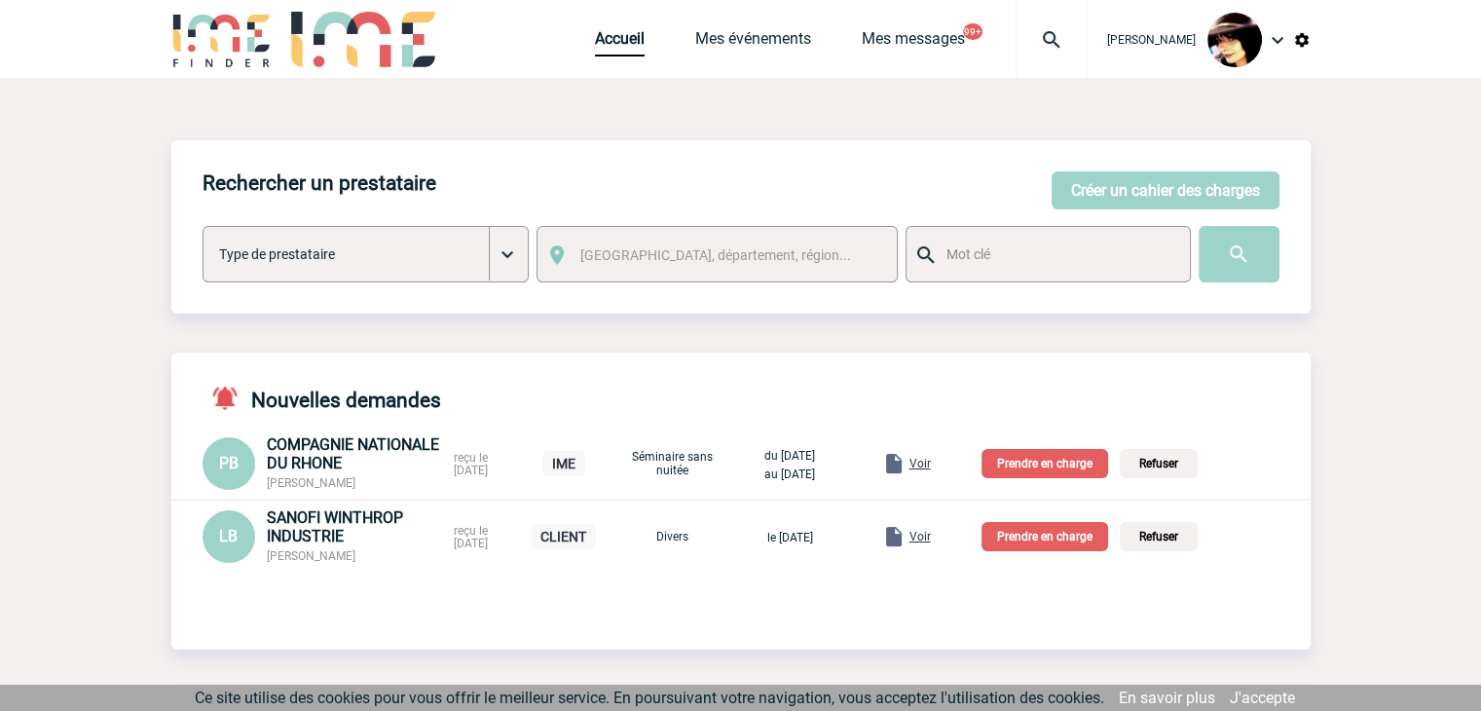
click at [1036, 462] on p "Prendre en charge" at bounding box center [1044, 463] width 127 height 29
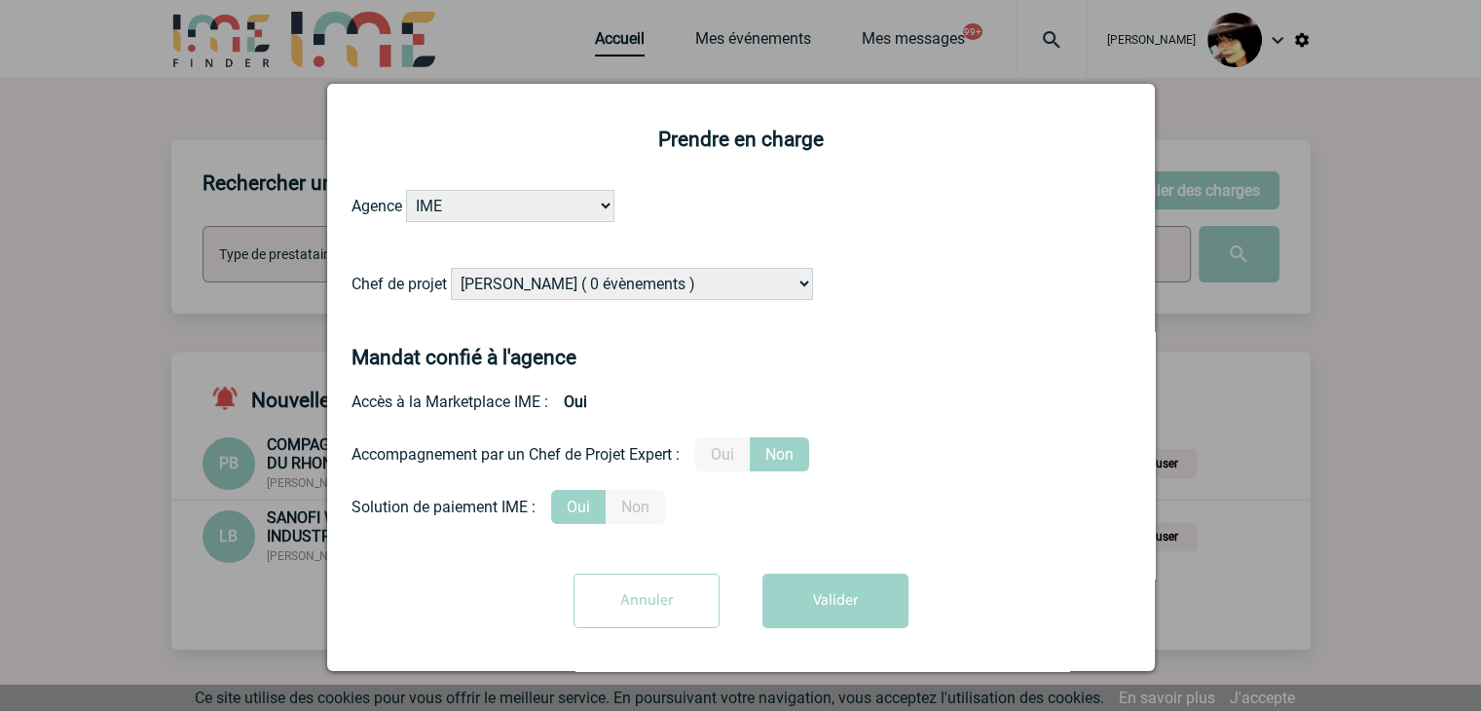
click at [600, 284] on select "Alizée VERLAGUET ( 0 évènements ) Anne-Françoise BONHOMME ( 199 évènements ) An…" at bounding box center [632, 284] width 362 height 32
select select "129834"
click at [451, 269] on select "Alizée VERLAGUET ( 0 évènements ) Anne-Françoise BONHOMME ( 199 évènements ) An…" at bounding box center [632, 284] width 362 height 32
click at [821, 603] on button "Valider" at bounding box center [835, 600] width 146 height 55
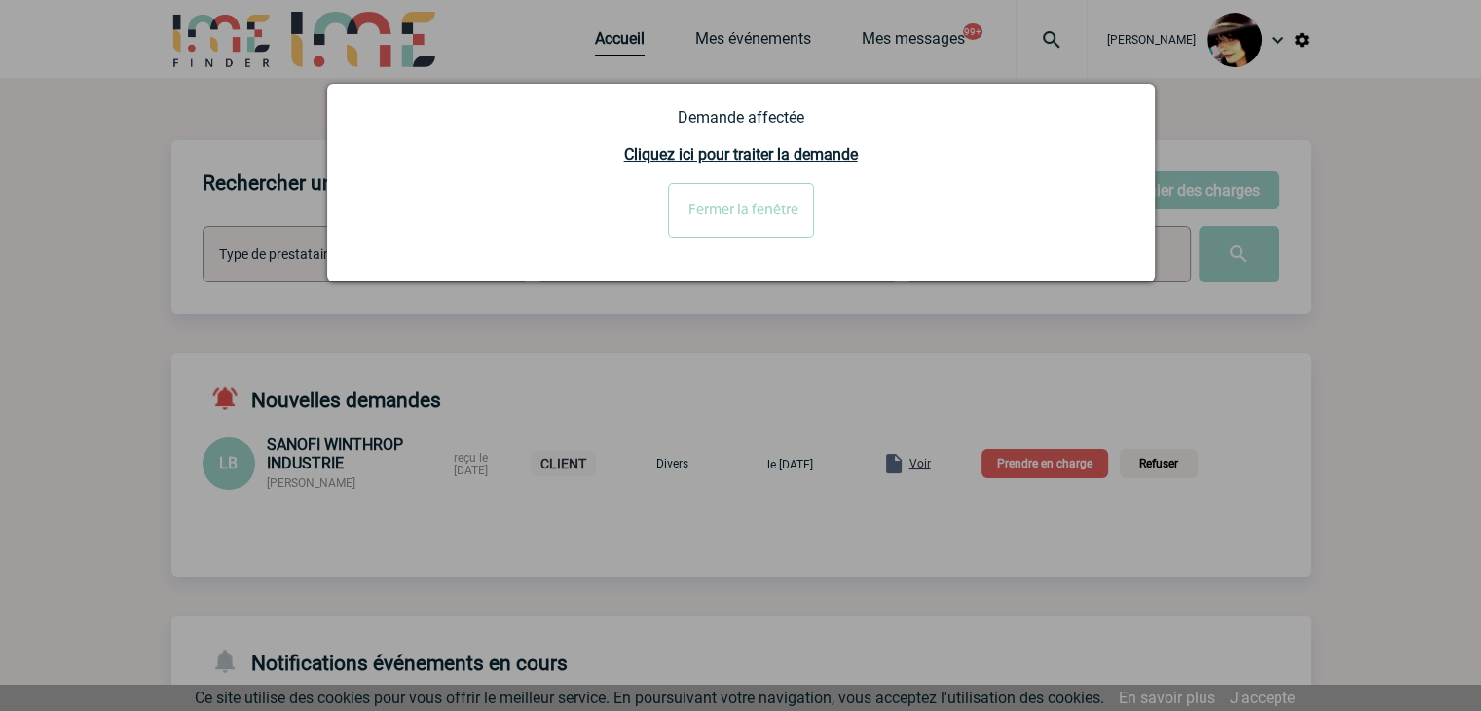
click at [748, 204] on input "Fermer la fenêtre" at bounding box center [741, 210] width 146 height 55
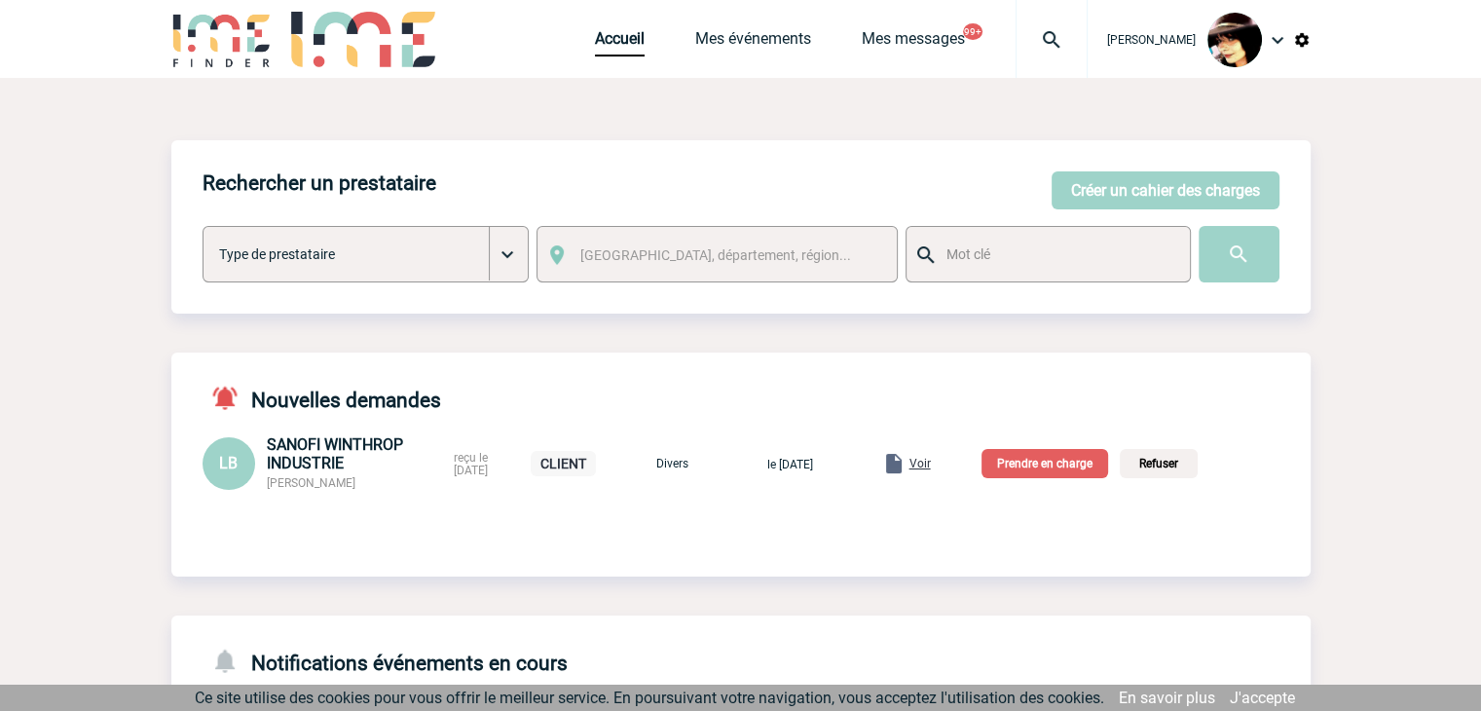
click at [931, 464] on span "Voir" at bounding box center [919, 464] width 21 height 14
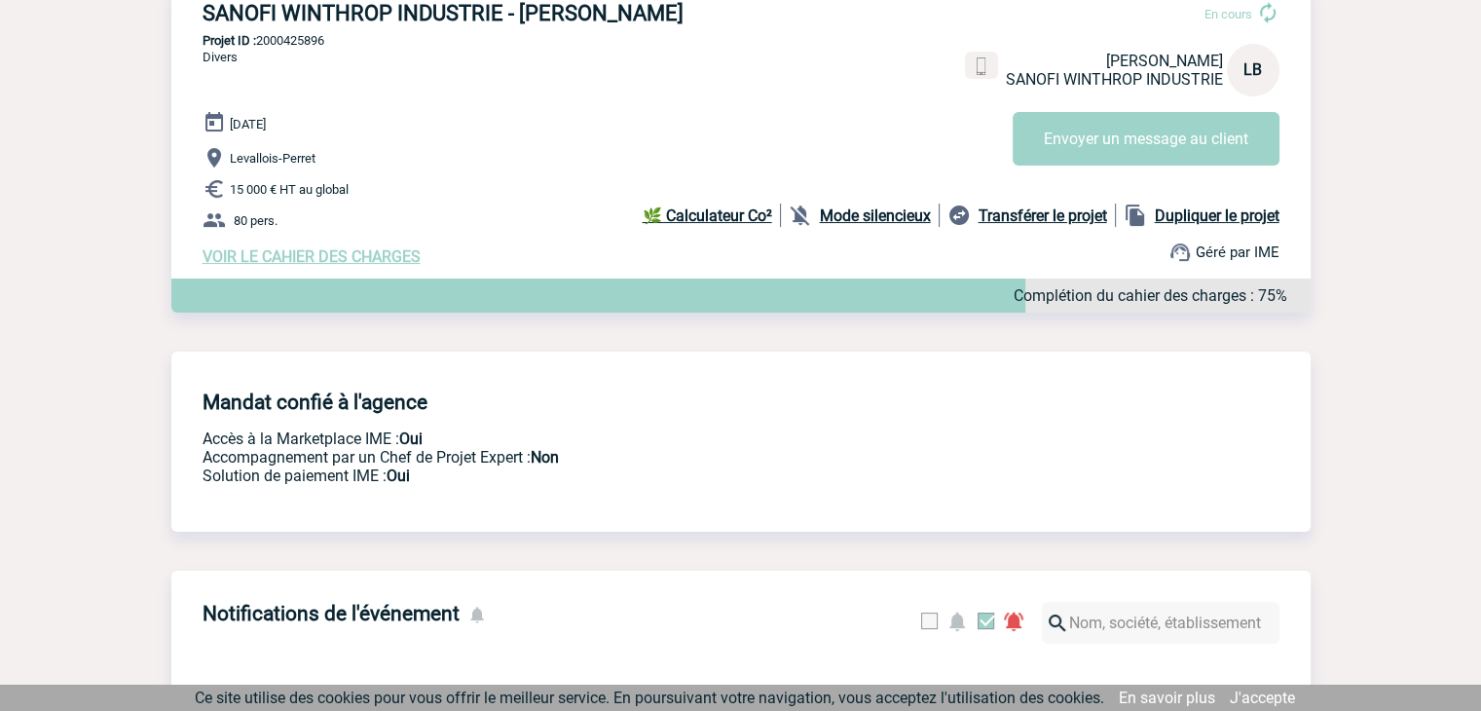
scroll to position [112, 0]
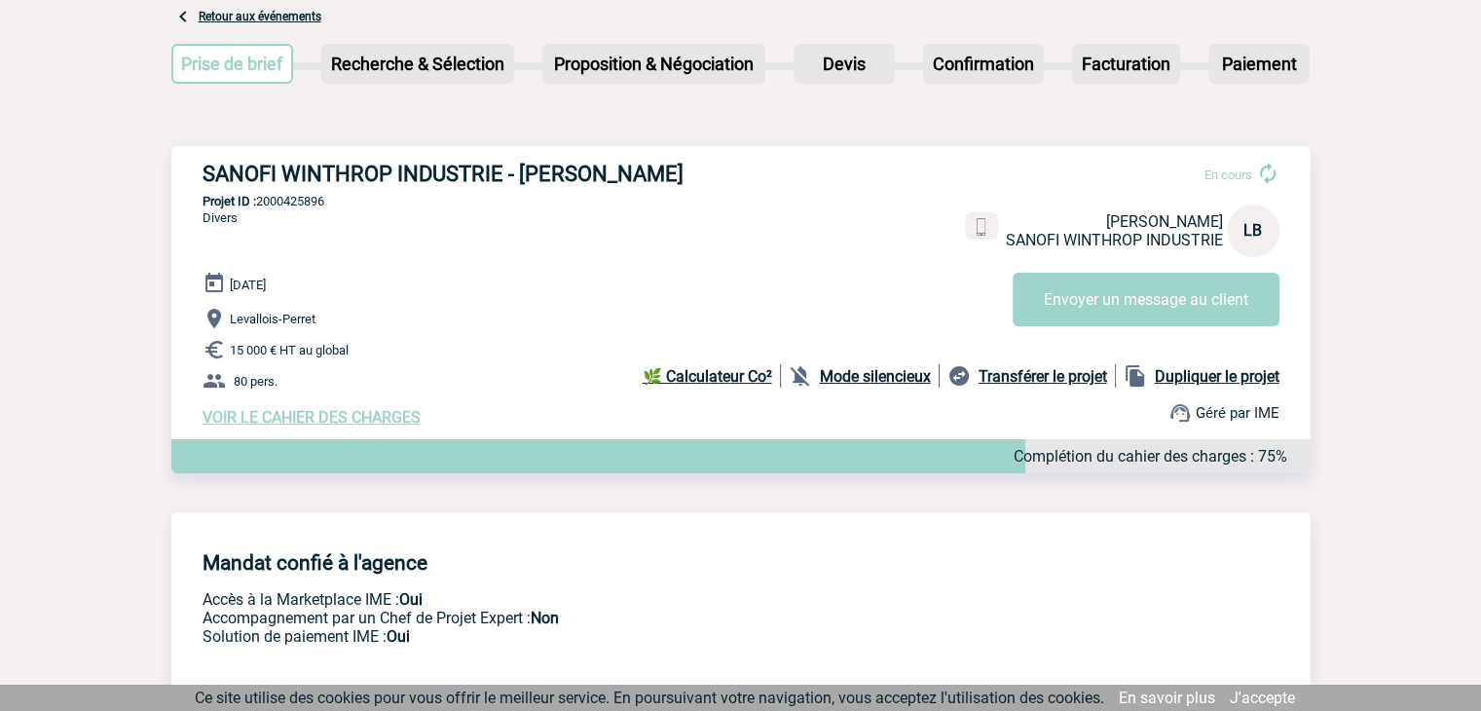
click at [384, 419] on span "VOIR LE CAHIER DES CHARGES" at bounding box center [311, 417] width 218 height 18
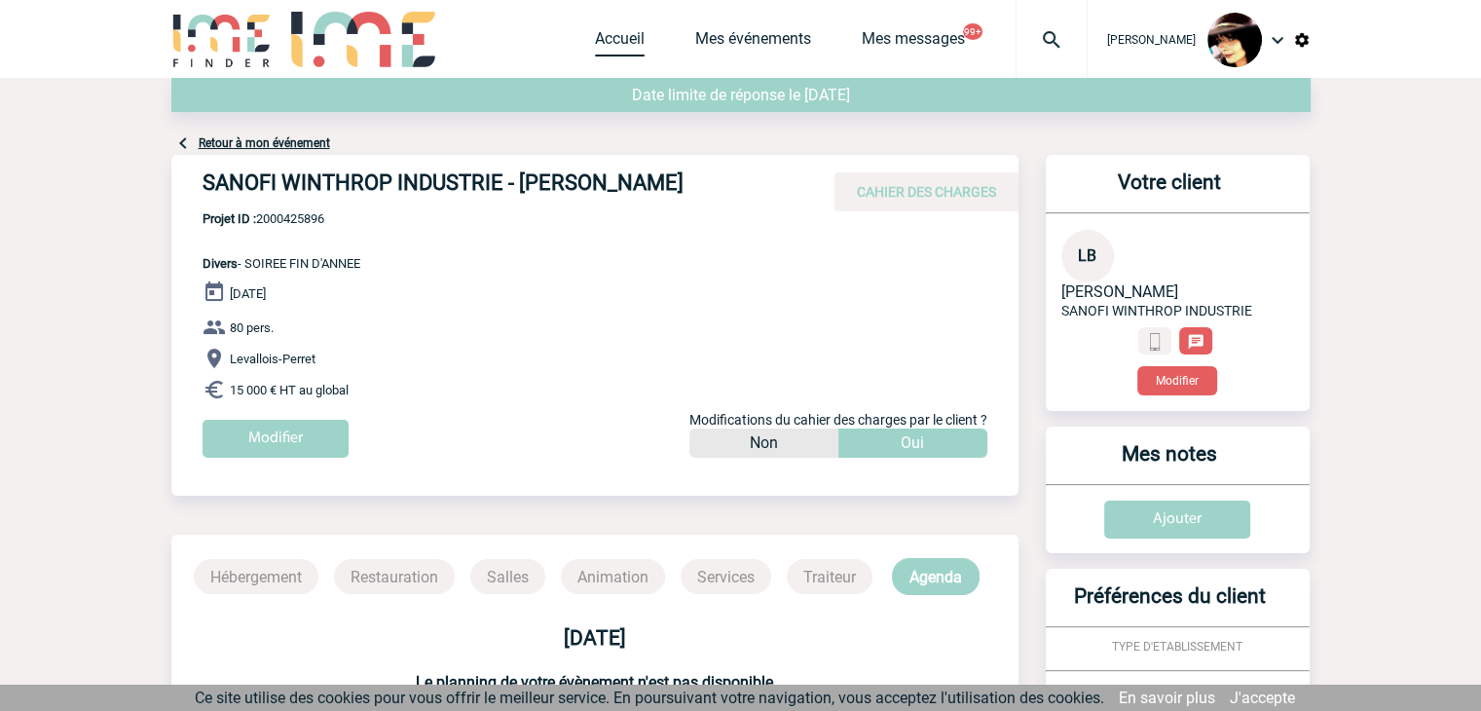
click at [595, 34] on link "Accueil" at bounding box center [620, 42] width 50 height 27
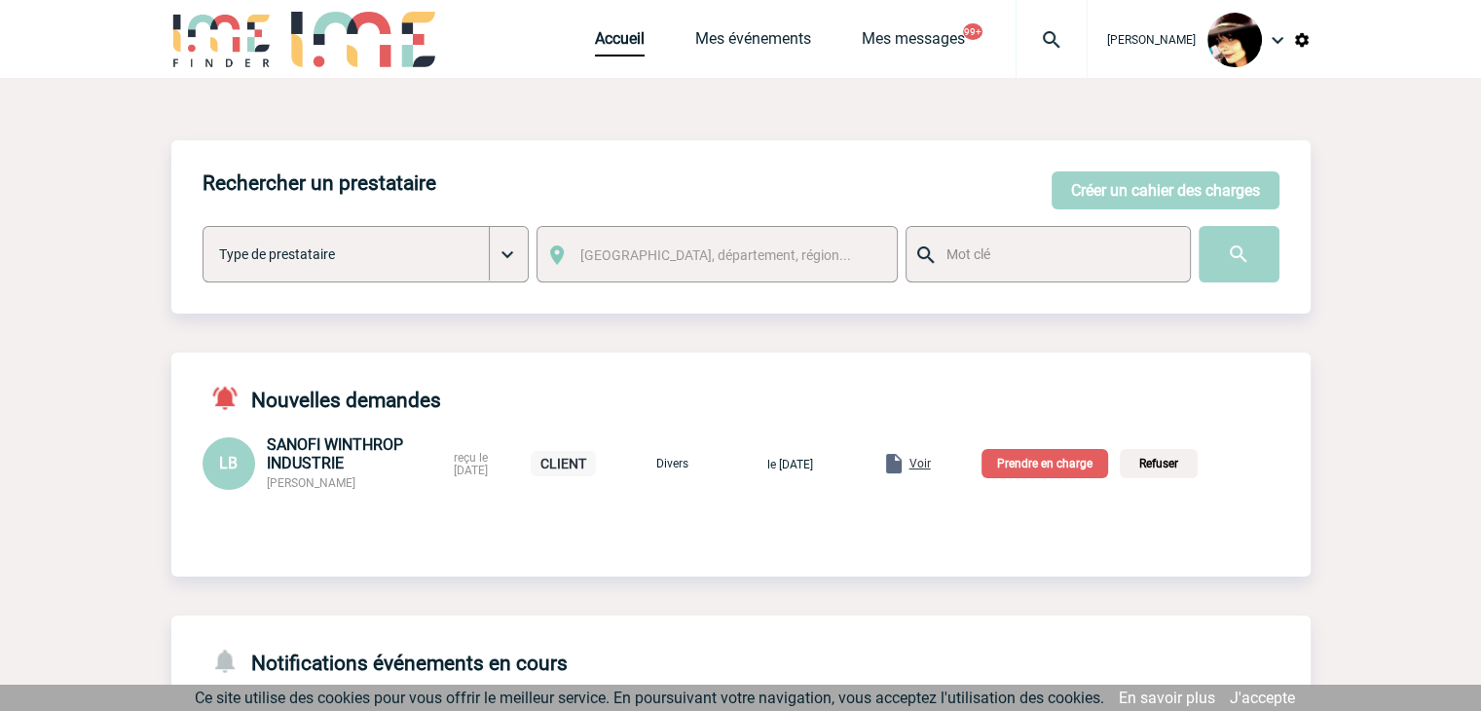
click at [1051, 476] on p "Prendre en charge" at bounding box center [1044, 463] width 127 height 29
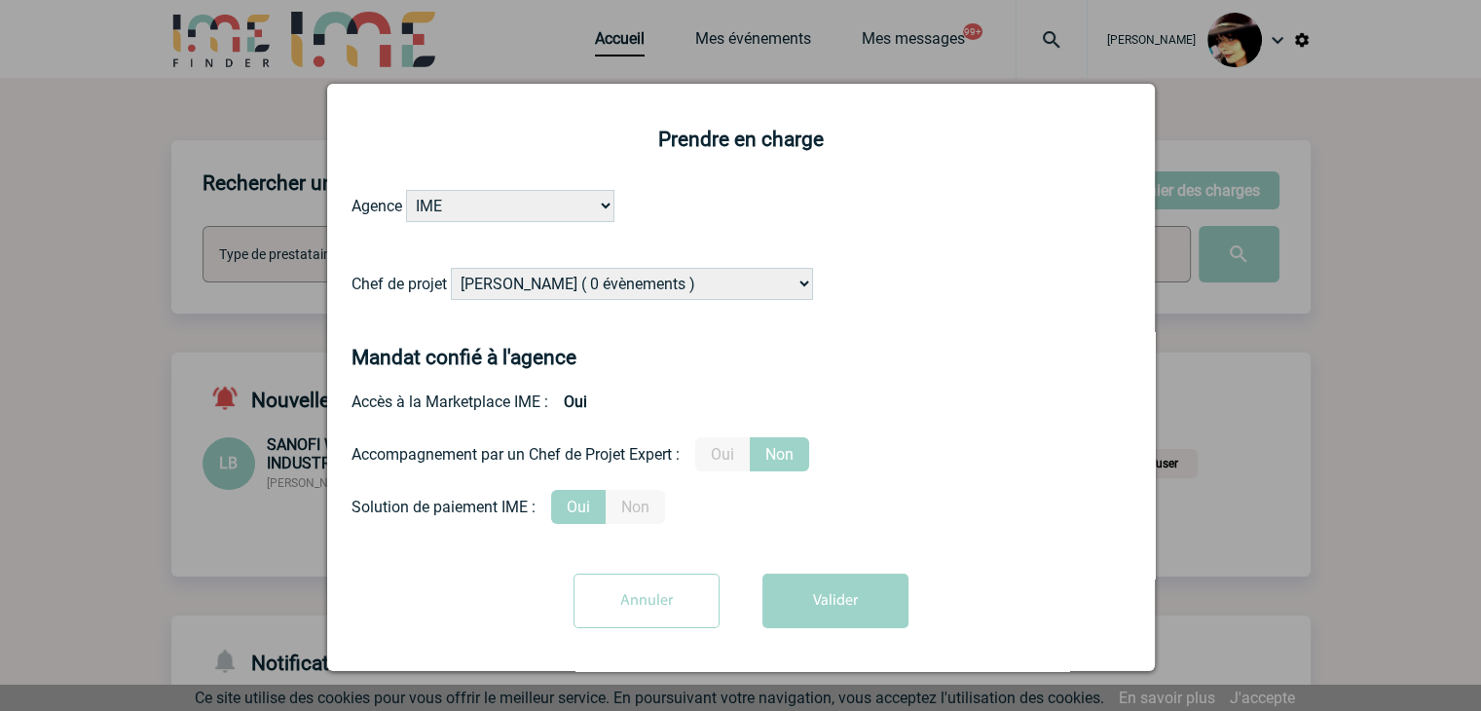
click at [583, 291] on select "[PERSON_NAME] ( 0 évènements ) [PERSON_NAME] ( 199 évènements ) [PERSON_NAME] (…" at bounding box center [632, 284] width 362 height 32
select select "103019"
click at [451, 269] on select "[PERSON_NAME] ( 0 évènements ) [PERSON_NAME] ( 199 évènements ) [PERSON_NAME] (…" at bounding box center [632, 284] width 362 height 32
drag, startPoint x: 719, startPoint y: 466, endPoint x: 804, endPoint y: 565, distance: 129.8
click at [720, 466] on label "Oui" at bounding box center [722, 454] width 55 height 34
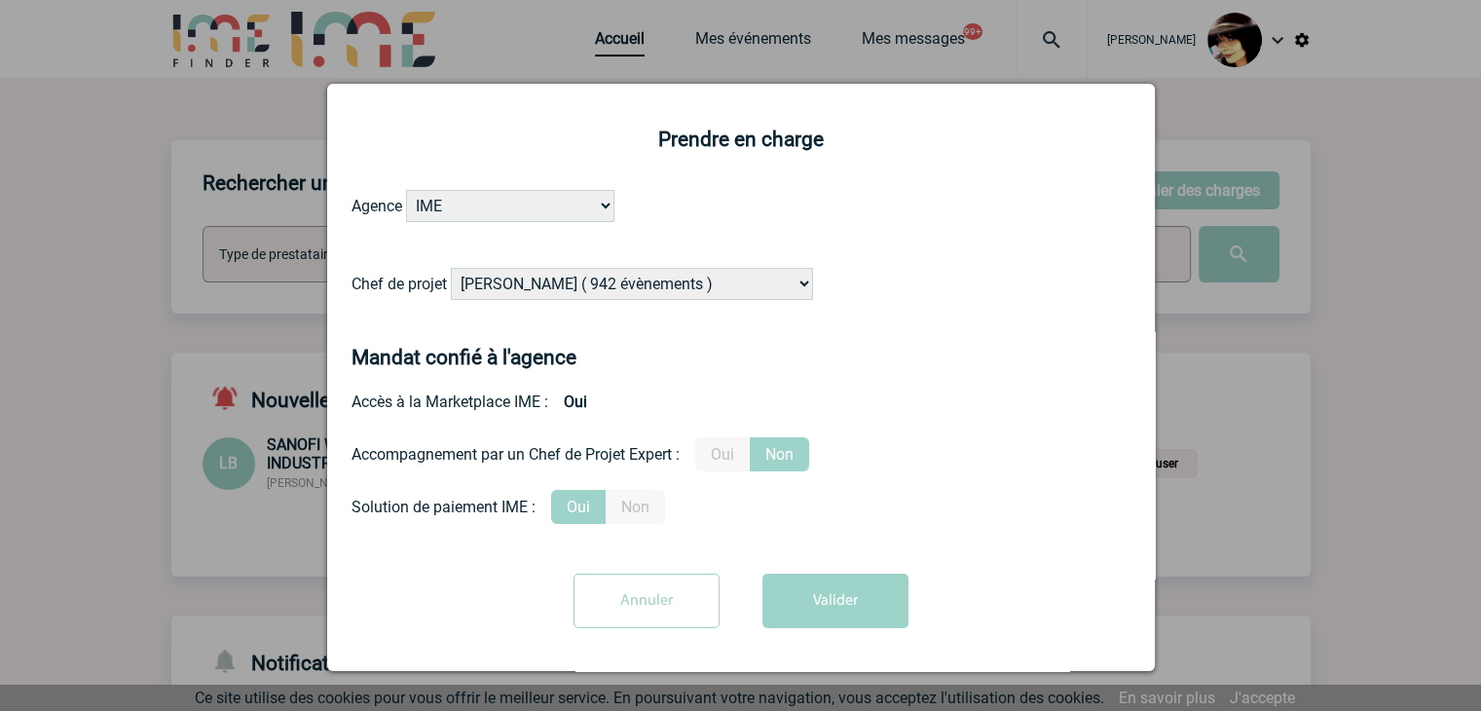
drag, startPoint x: 730, startPoint y: 441, endPoint x: 734, endPoint y: 451, distance: 10.5
click at [733, 448] on label "Oui" at bounding box center [722, 454] width 55 height 34
click at [0, 0] on input "Oui" at bounding box center [0, 0] width 0 height 0
click at [827, 590] on button "Valider" at bounding box center [835, 600] width 146 height 55
